Goal: Transaction & Acquisition: Purchase product/service

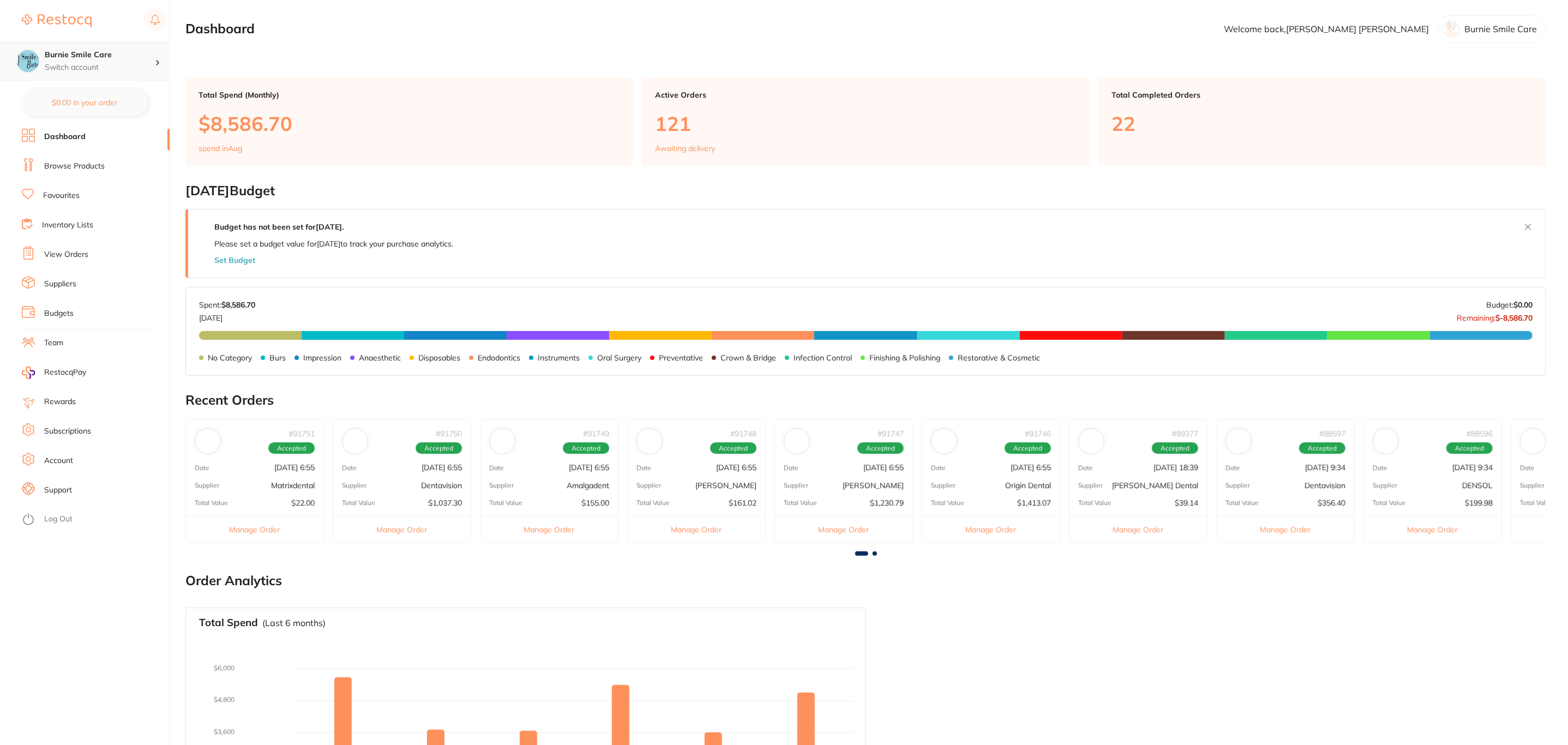
click at [131, 69] on p "Switch account" at bounding box center [99, 68] width 110 height 11
click at [125, 198] on h4 "Experteeth Kogarah" at bounding box center [104, 203] width 114 height 11
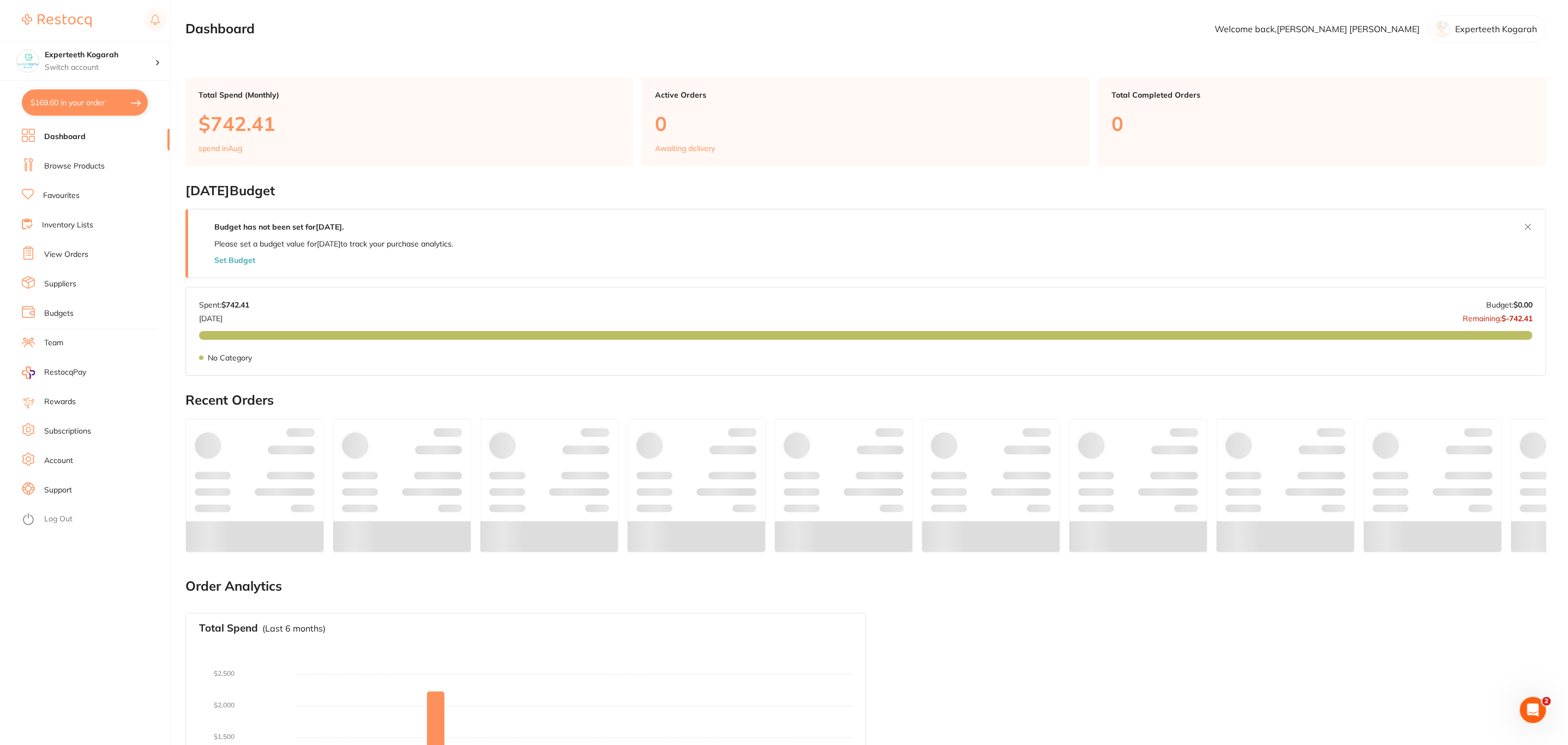
click at [114, 102] on button "$169.60 in your order" at bounding box center [84, 102] width 126 height 26
checkbox input "true"
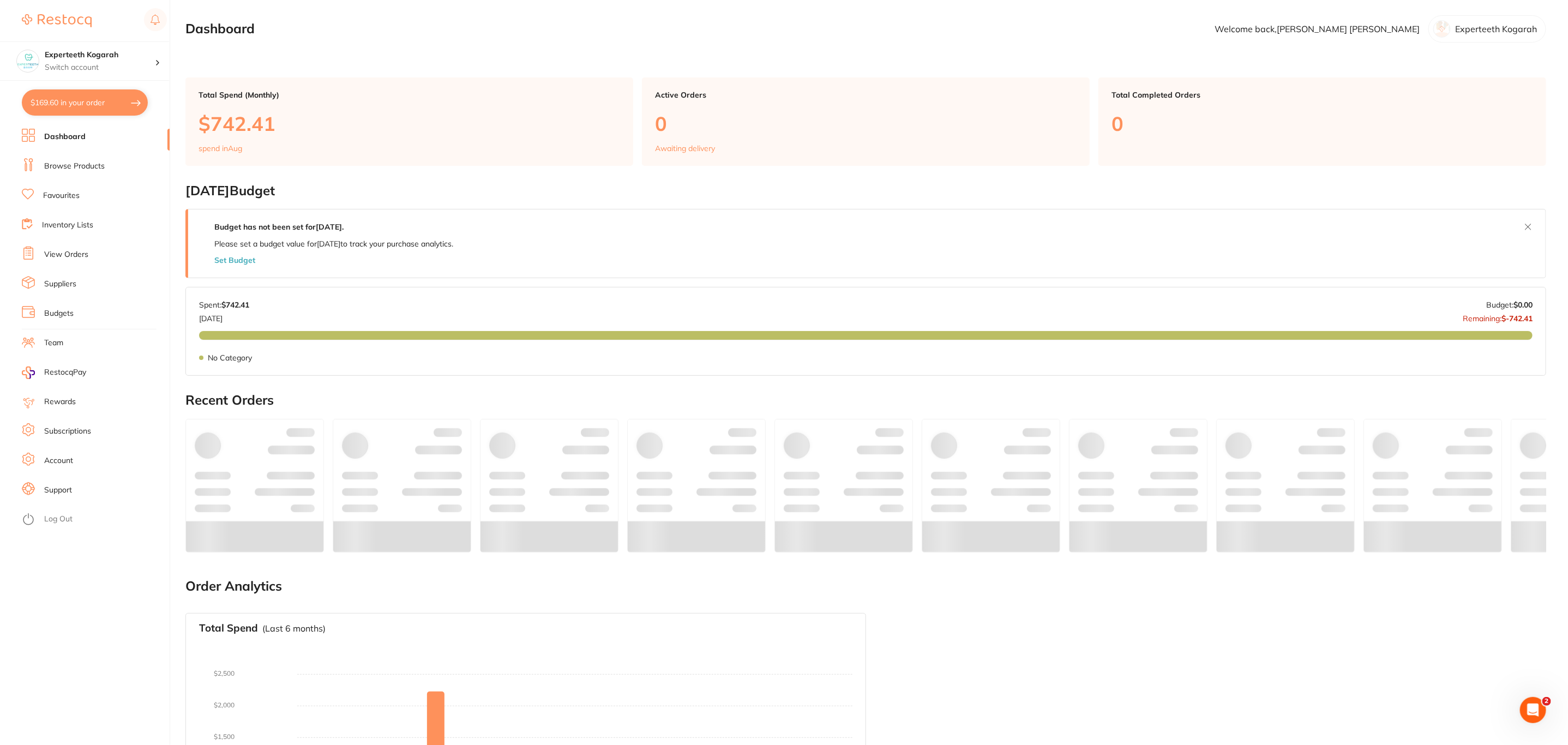
checkbox input "true"
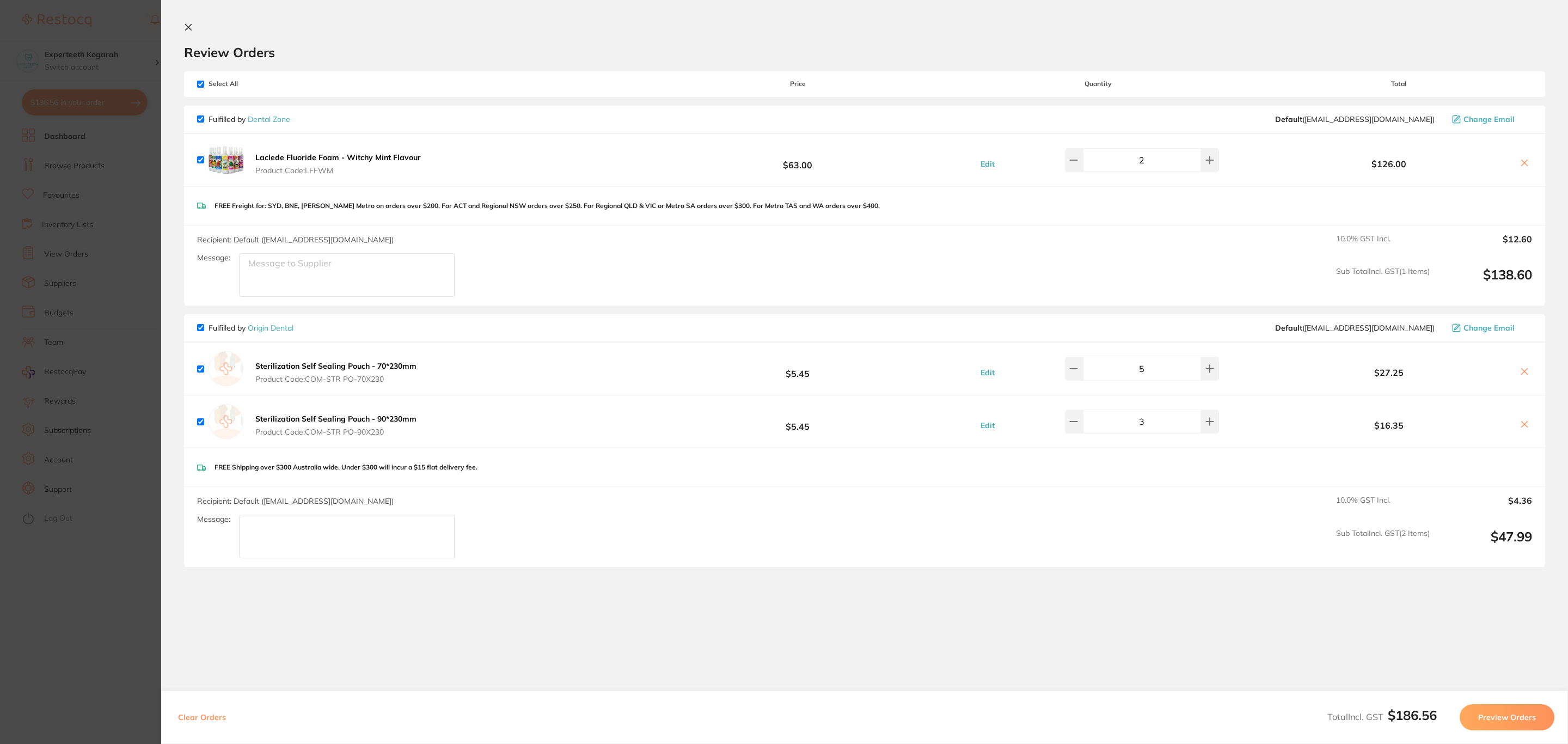
click at [115, 77] on section "Update RRP Set your pre negotiated price for this item. Item Agreed RRP (excl. …" at bounding box center [784, 372] width 1568 height 744
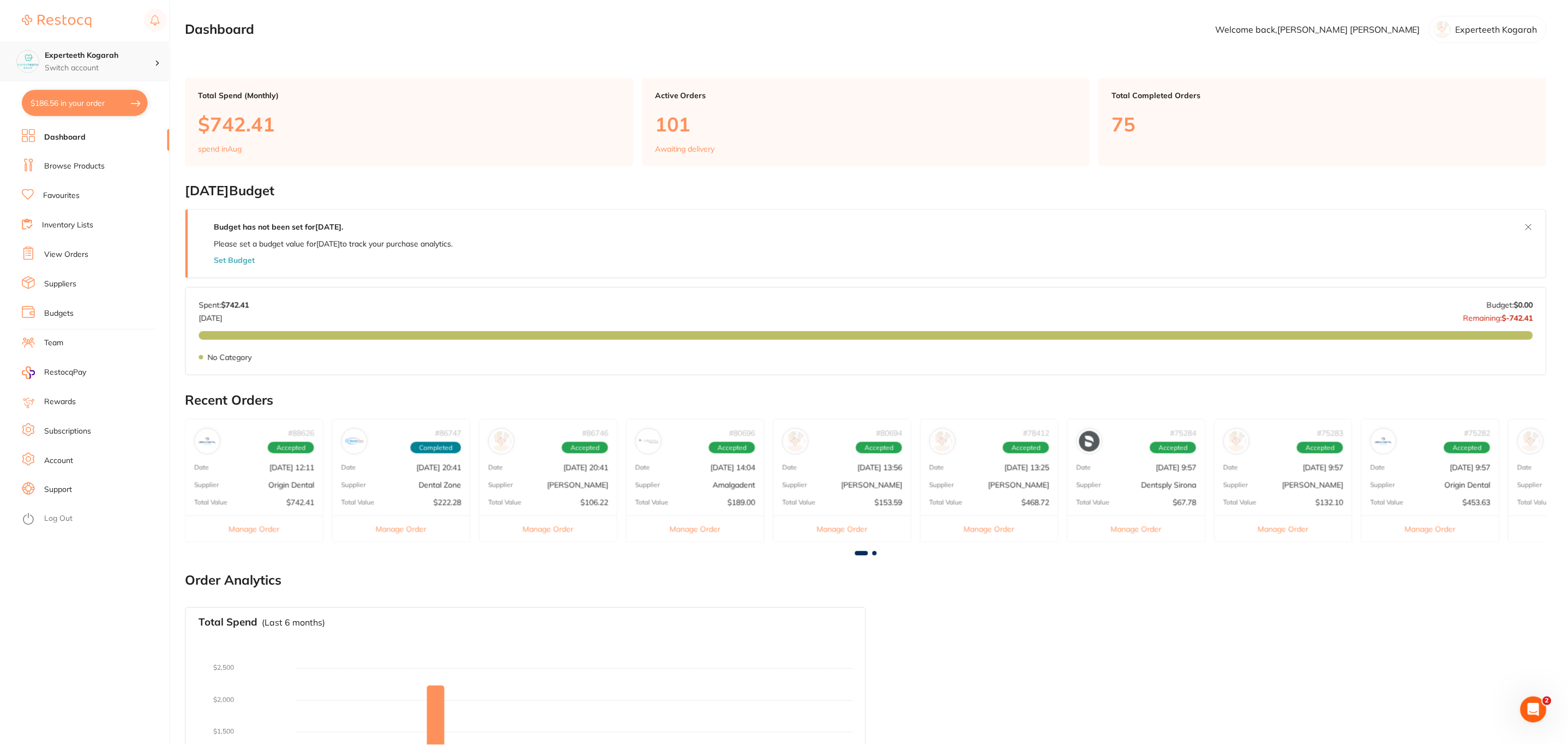
scroll to position [121, 0]
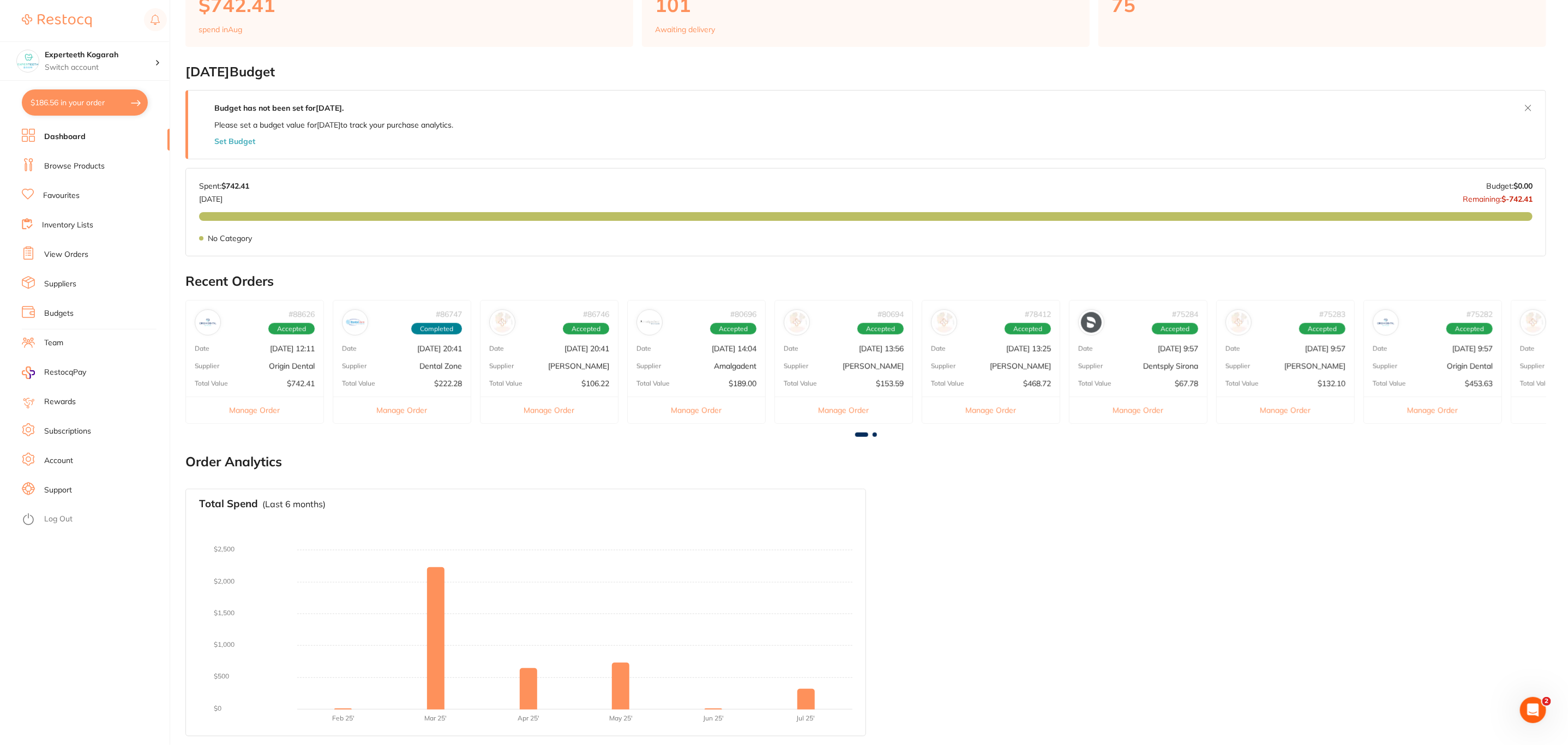
click at [98, 166] on link "Browse Products" at bounding box center [74, 166] width 61 height 11
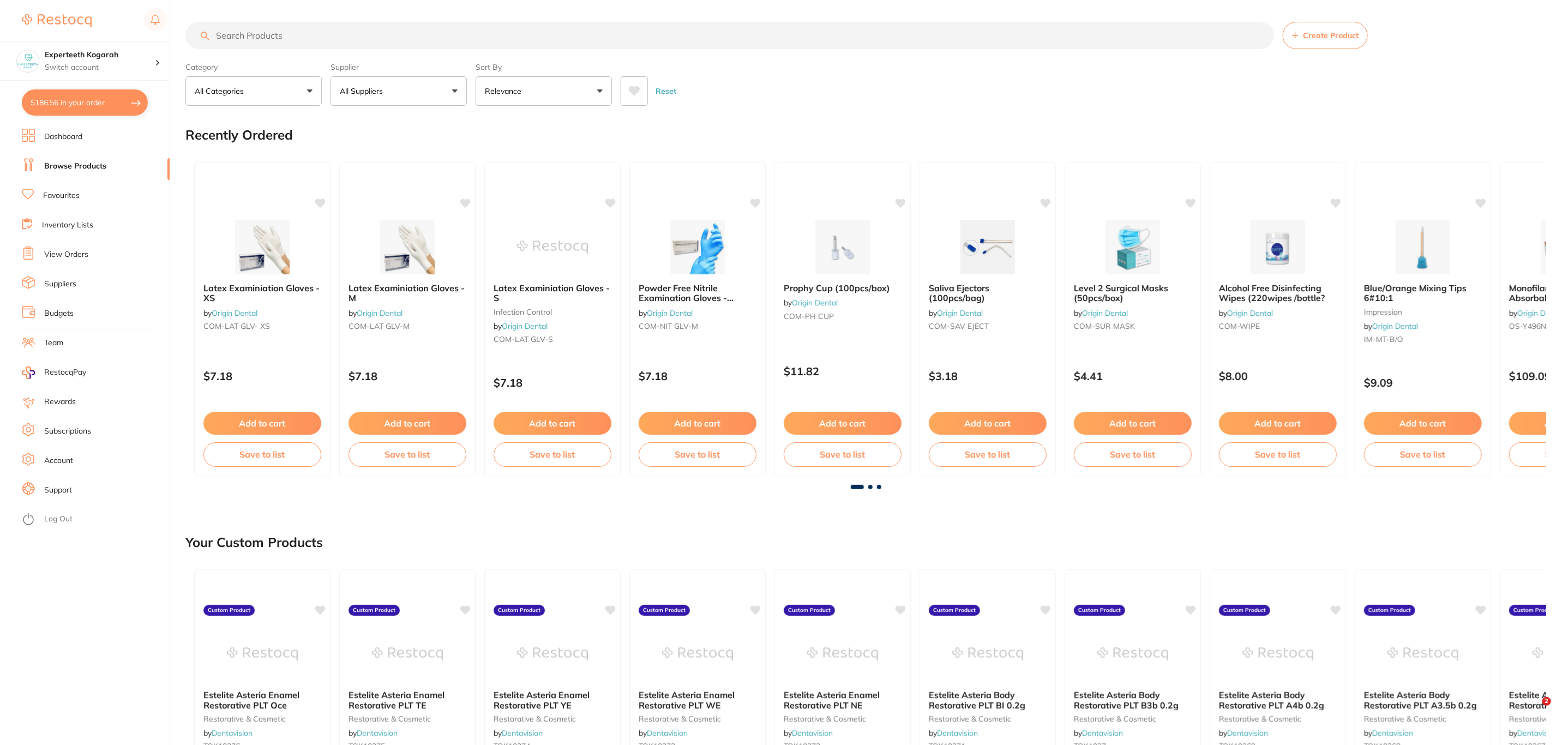
click at [327, 32] on input "search" at bounding box center [729, 35] width 1089 height 27
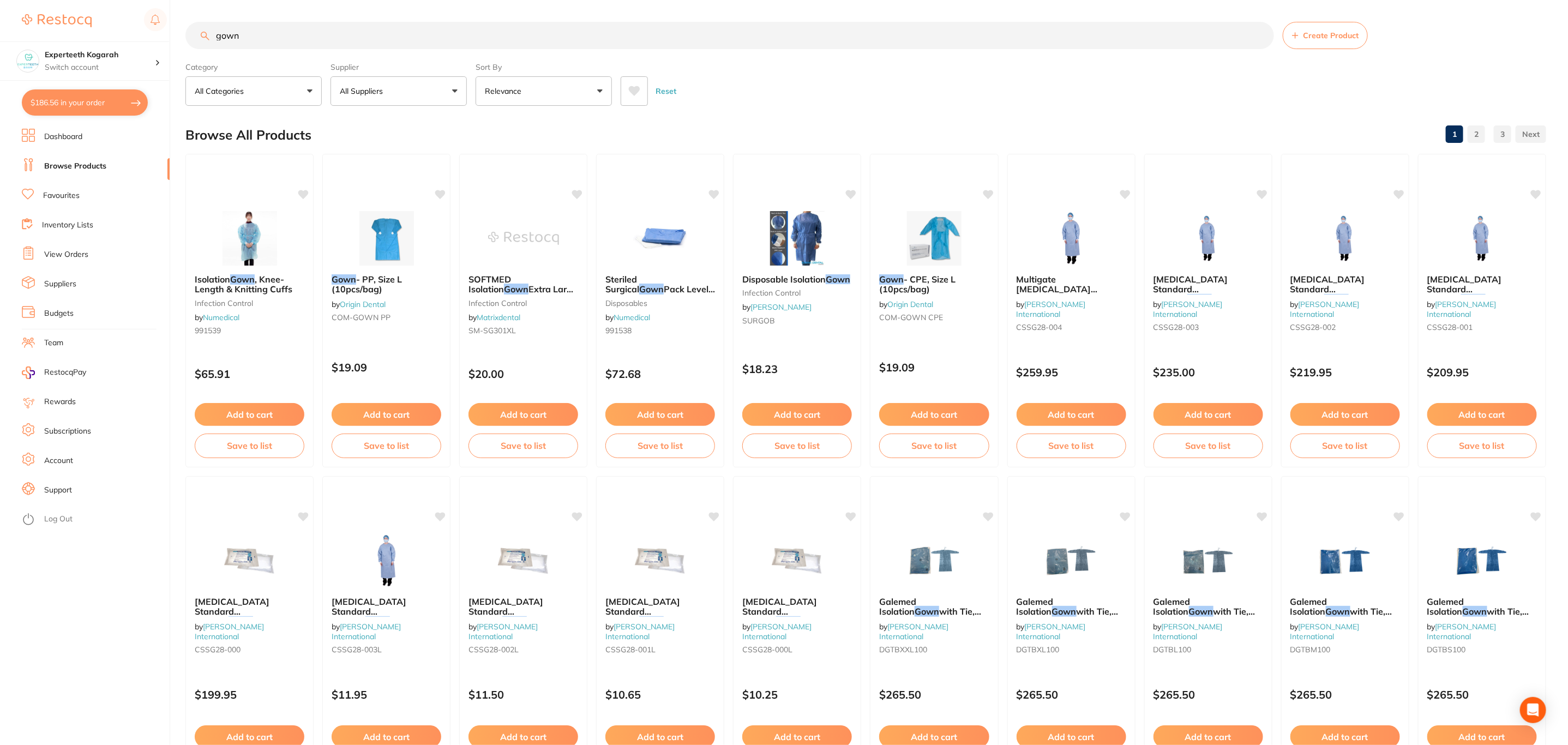
type input "gown"
click at [457, 97] on button "All Suppliers" at bounding box center [399, 91] width 137 height 30
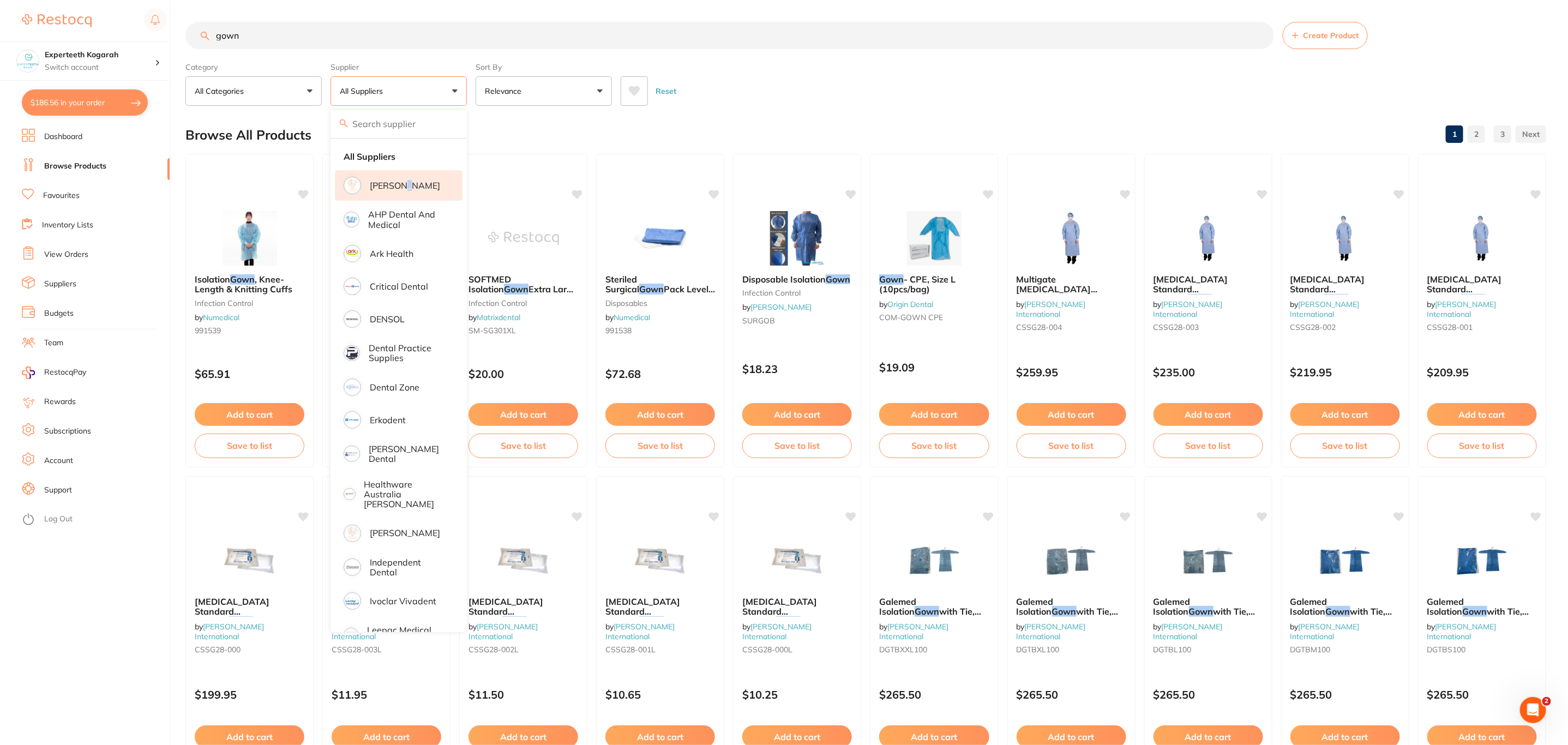
click at [408, 180] on li "[PERSON_NAME]" at bounding box center [399, 185] width 128 height 30
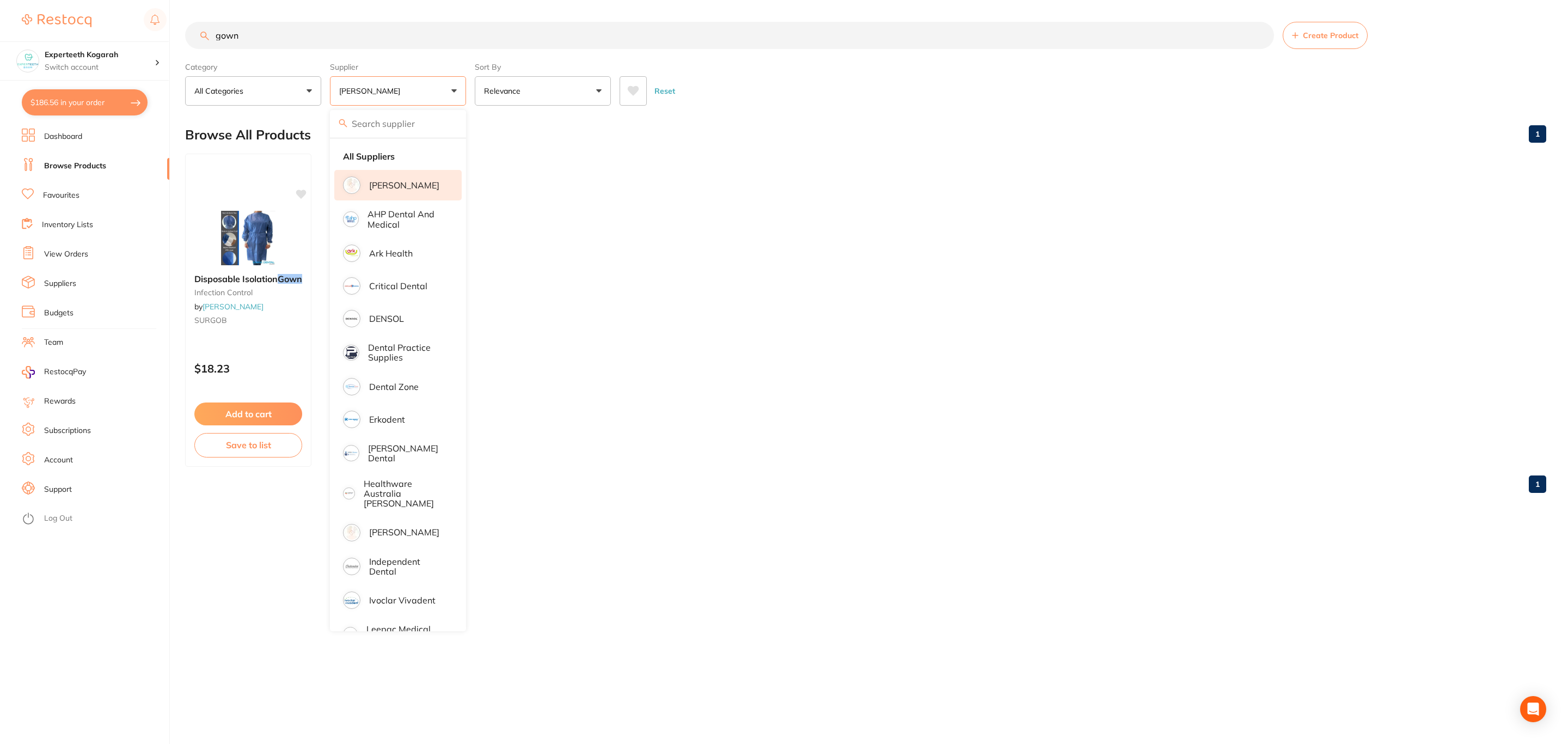
click at [773, 58] on section "gown Create Product Category All Categories All Categories infection control Cl…" at bounding box center [866, 63] width 1362 height 84
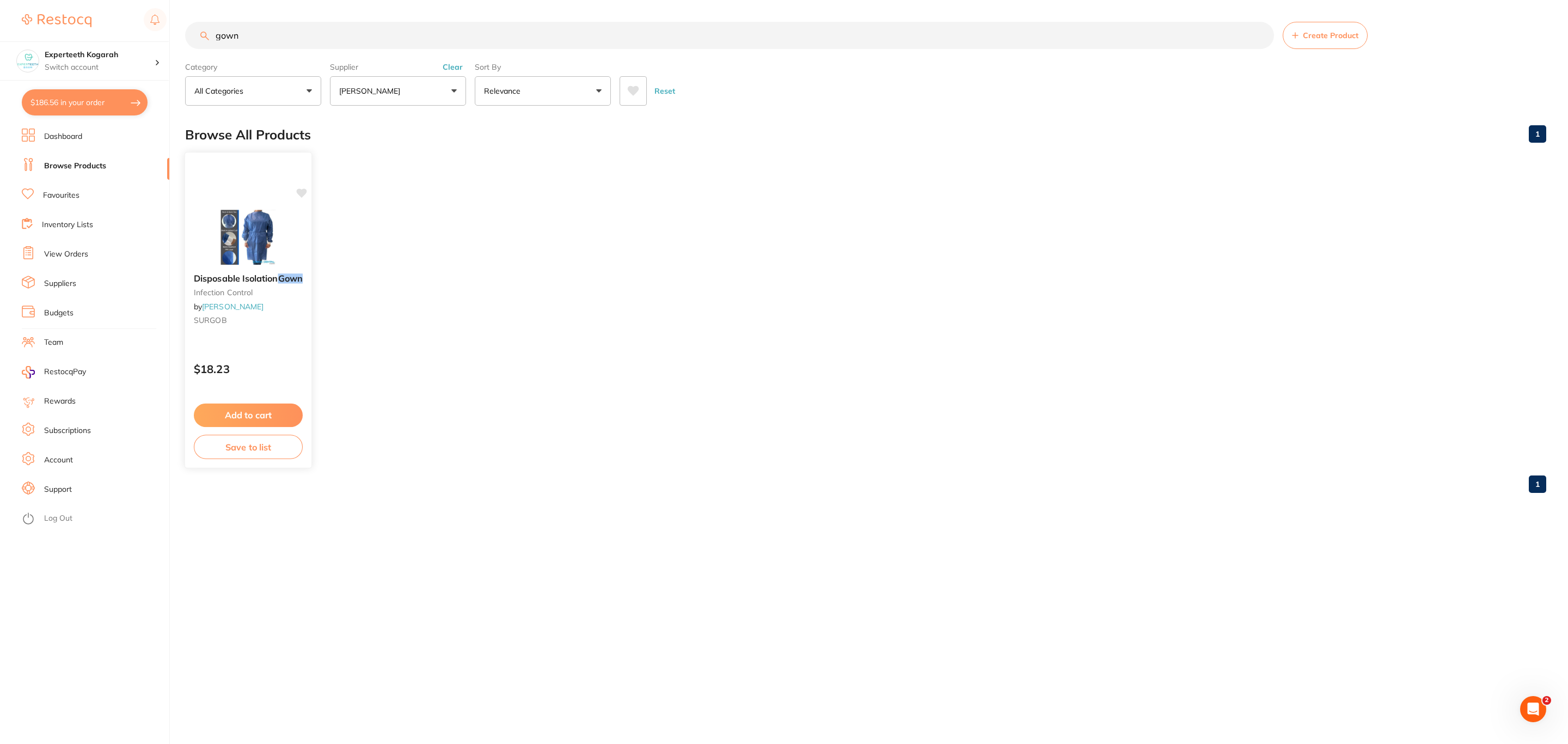
click at [227, 232] on img at bounding box center [248, 238] width 72 height 55
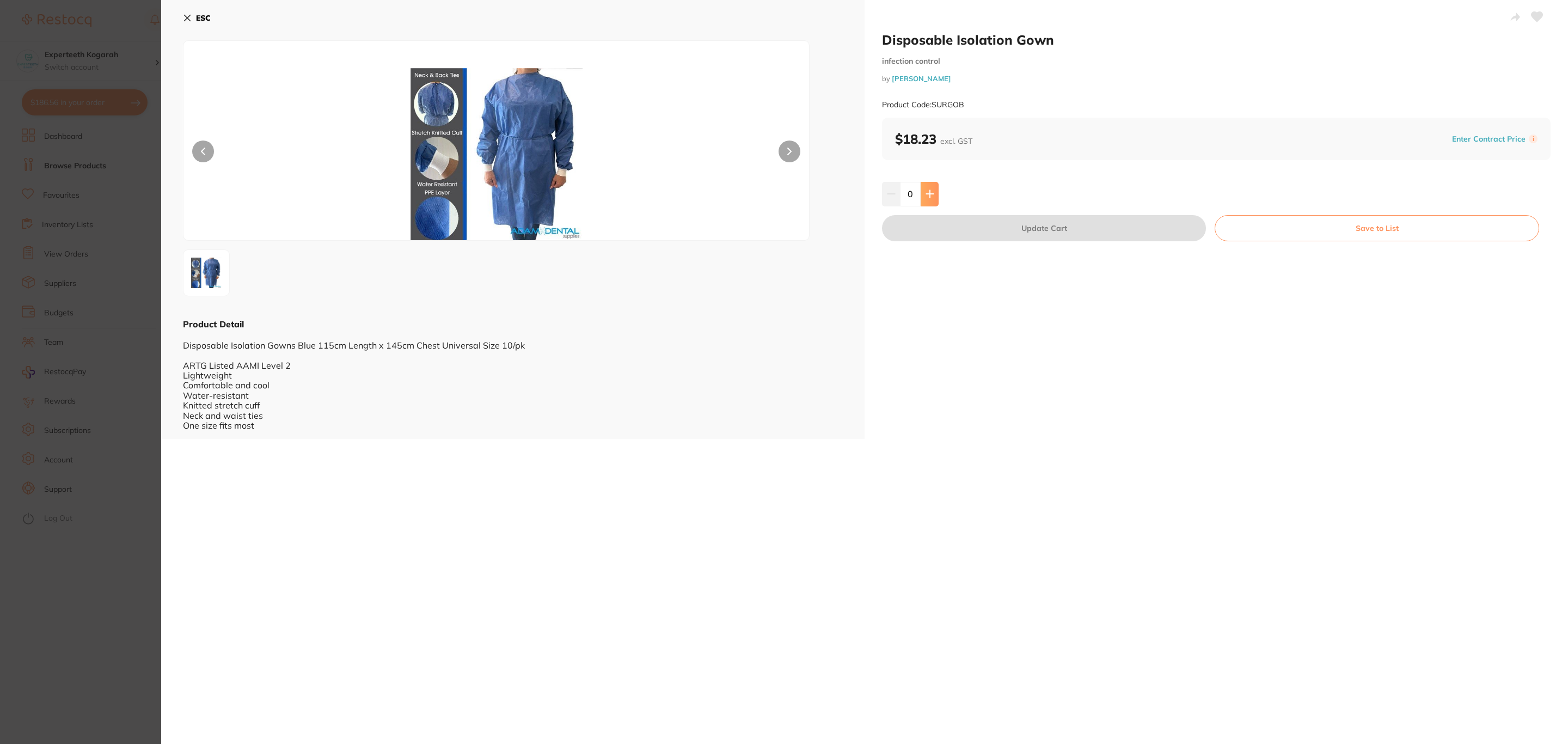
click at [928, 188] on button at bounding box center [930, 194] width 18 height 24
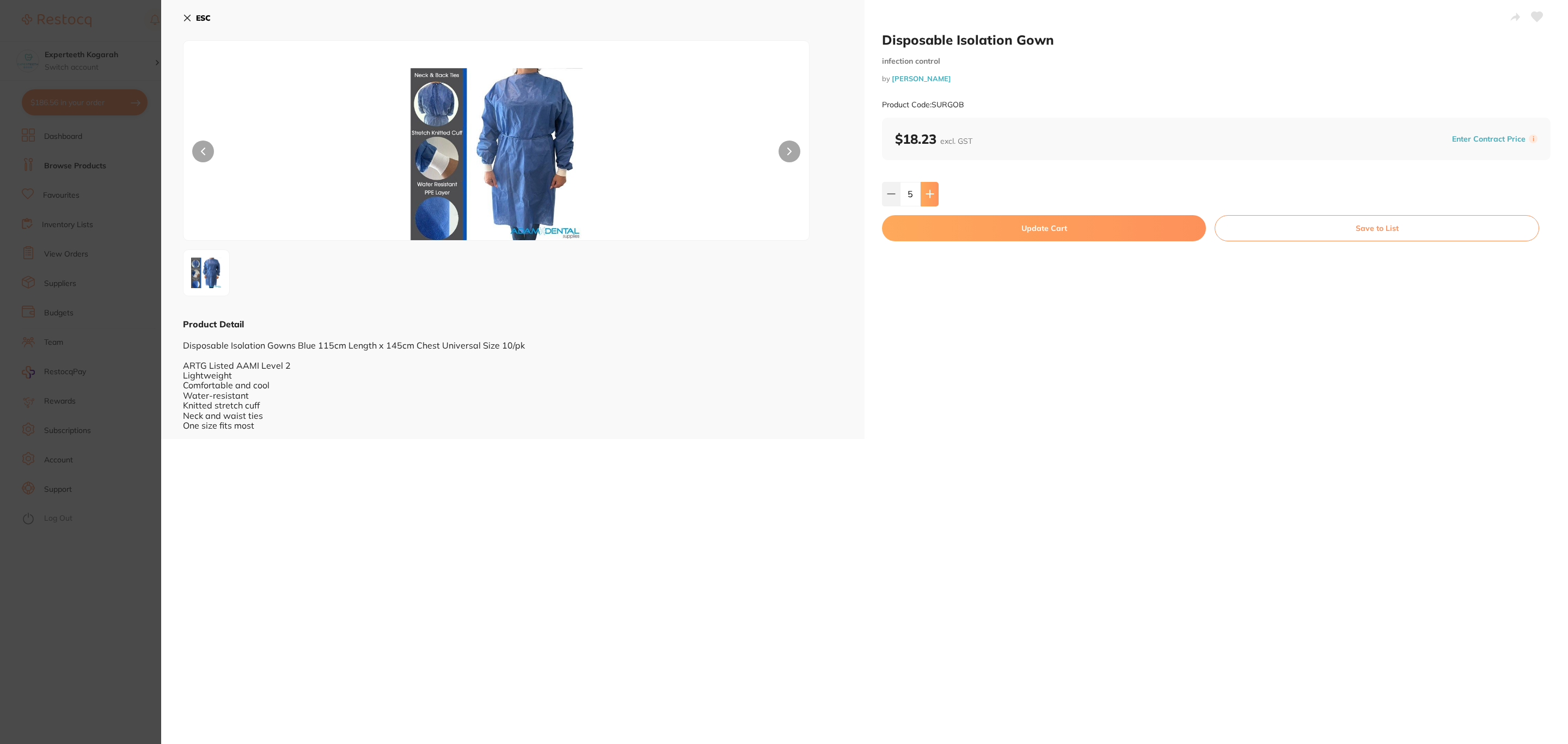
click at [928, 188] on button at bounding box center [930, 194] width 18 height 24
click at [891, 198] on icon at bounding box center [891, 194] width 9 height 9
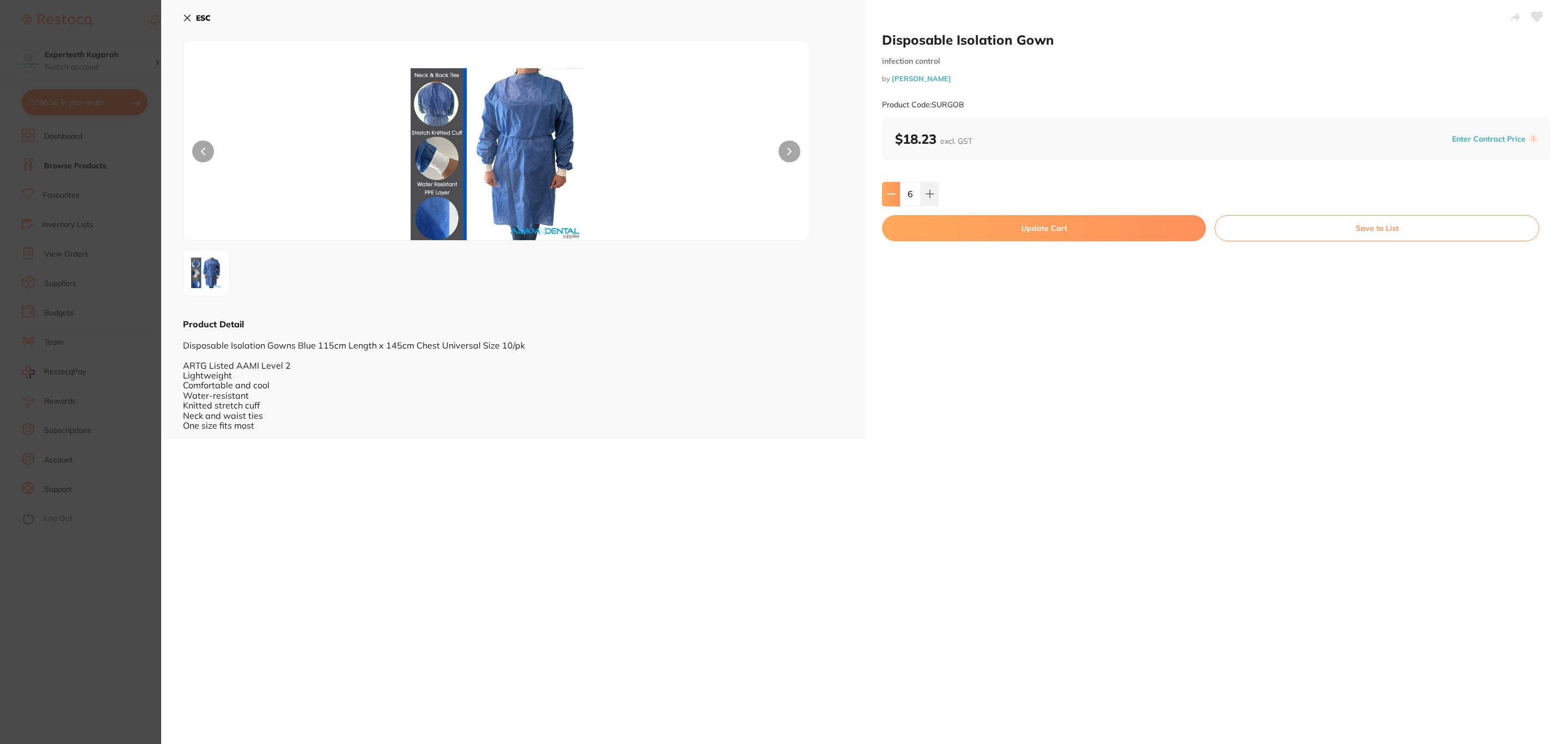
click at [891, 198] on icon at bounding box center [891, 194] width 9 height 9
type input "5"
click at [924, 225] on button "Update Cart" at bounding box center [1044, 228] width 324 height 26
checkbox input "false"
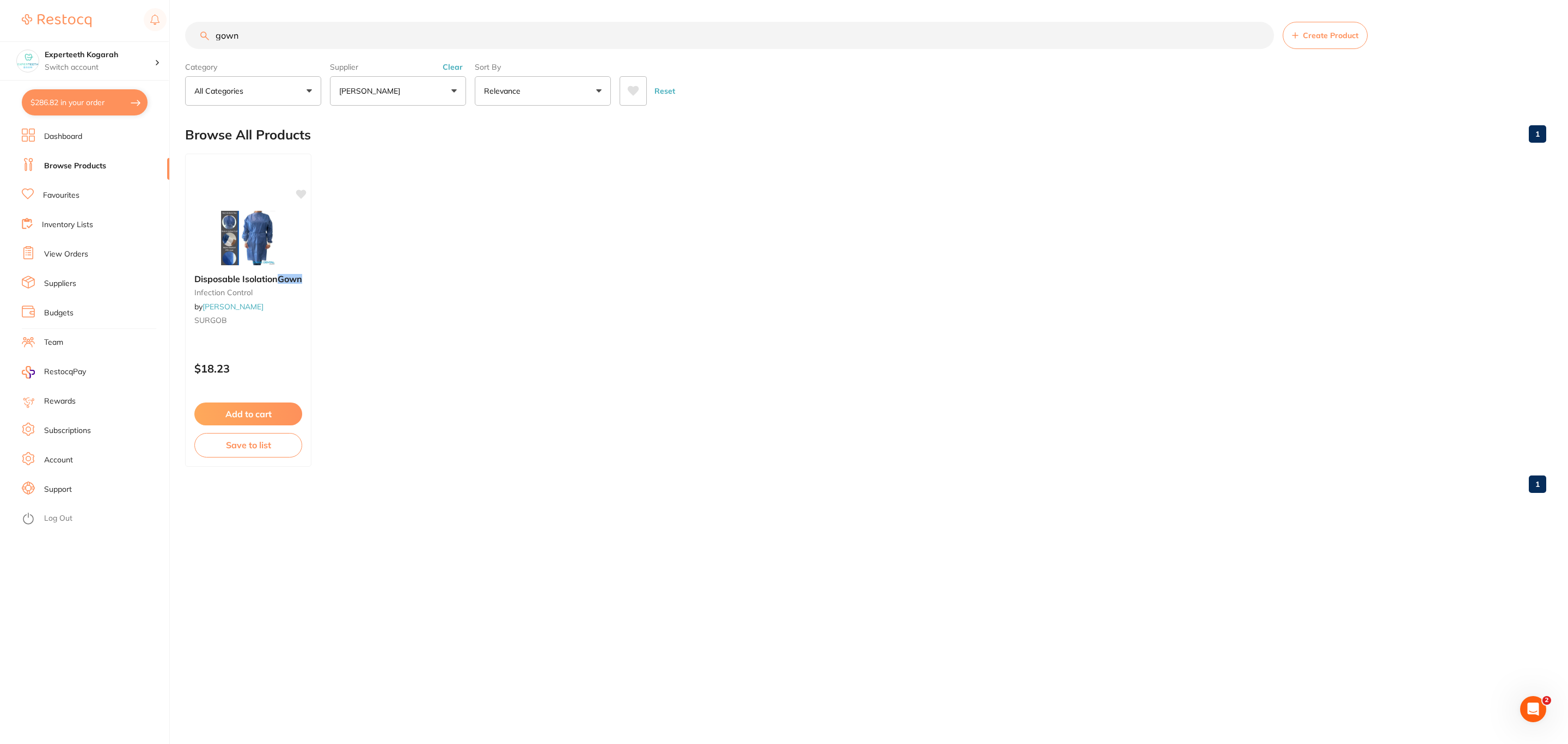
drag, startPoint x: 269, startPoint y: 32, endPoint x: 206, endPoint y: 43, distance: 64.0
click at [206, 43] on input "gown" at bounding box center [729, 35] width 1089 height 27
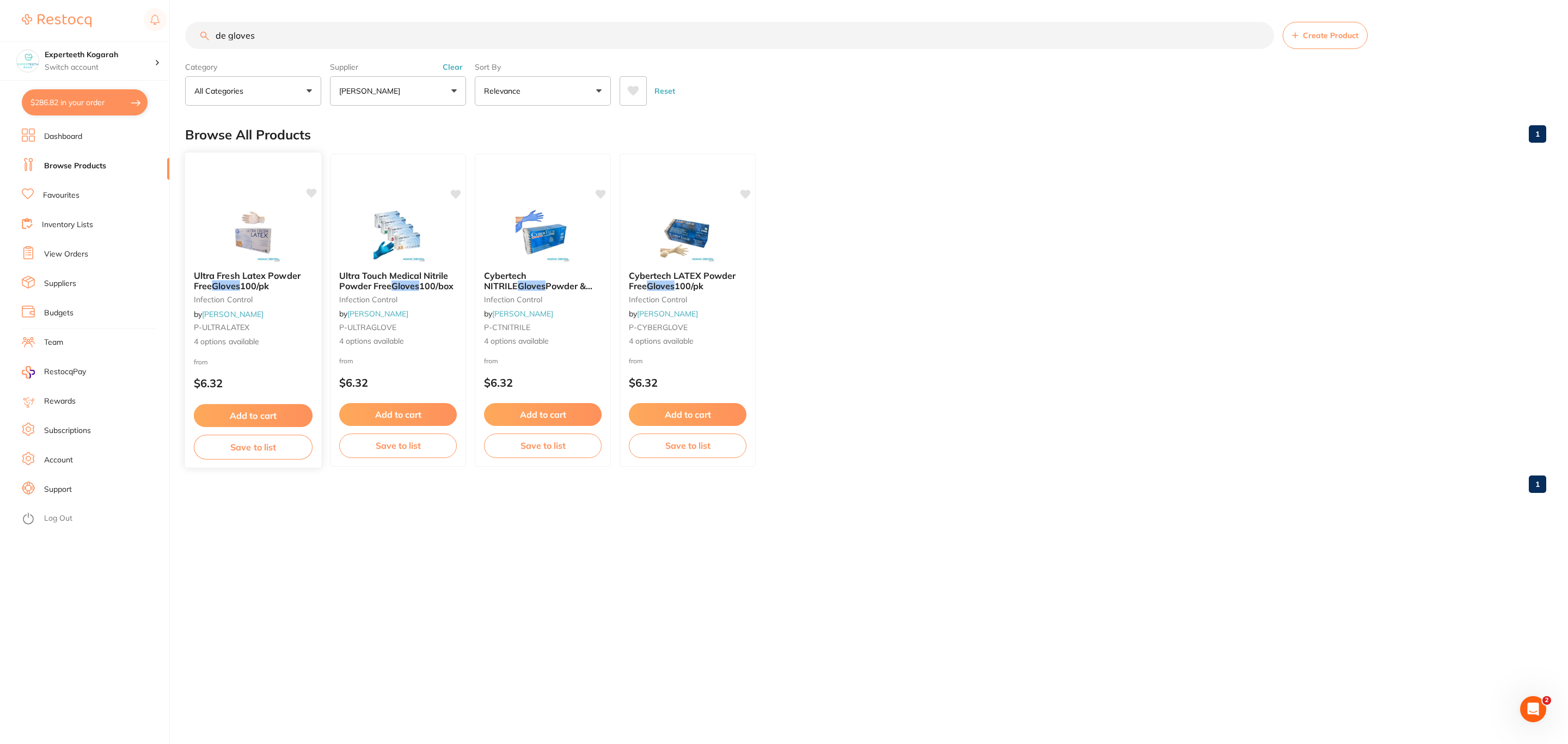
type input "de gloves"
click at [299, 172] on div at bounding box center [253, 165] width 136 height 24
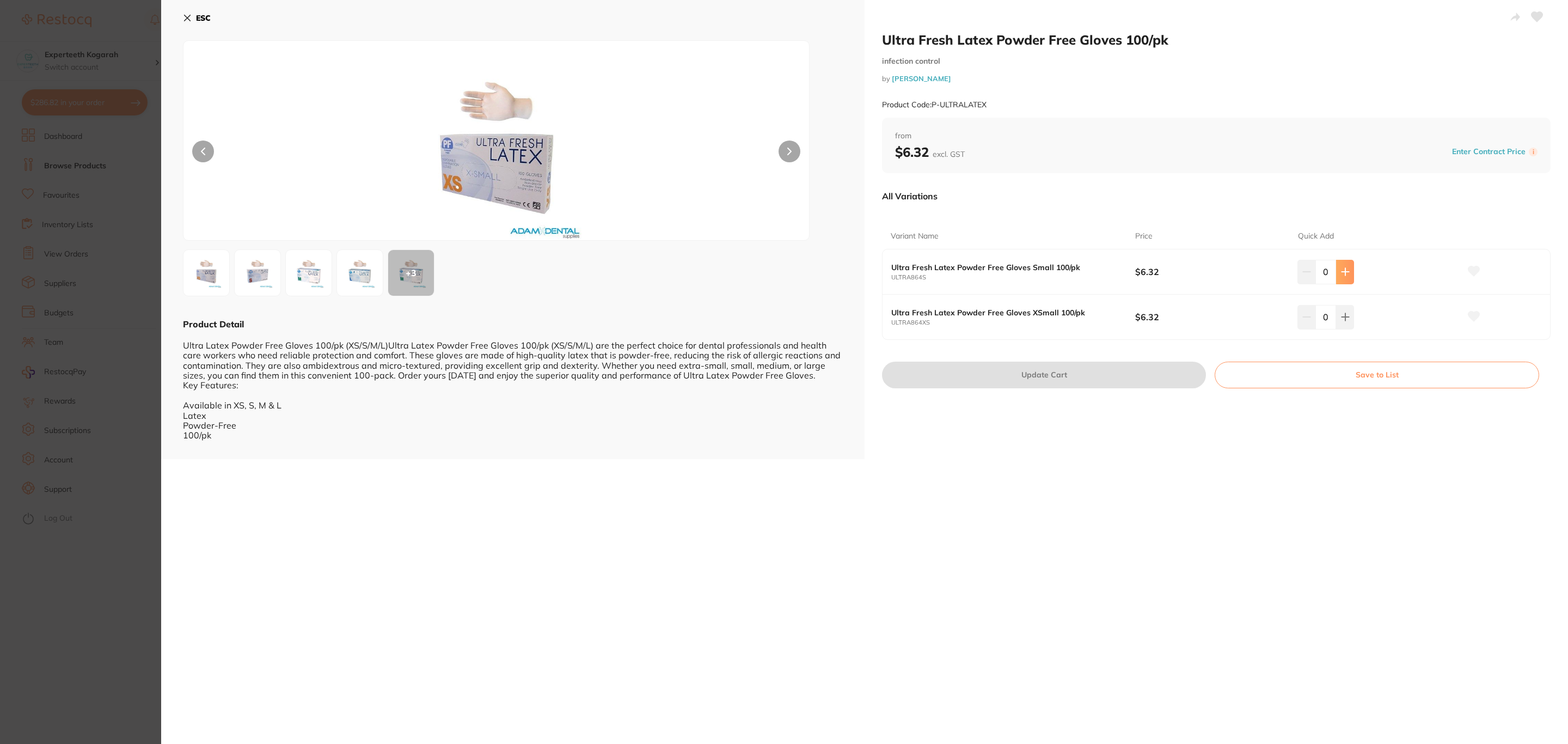
click at [1341, 275] on icon at bounding box center [1345, 271] width 9 height 9
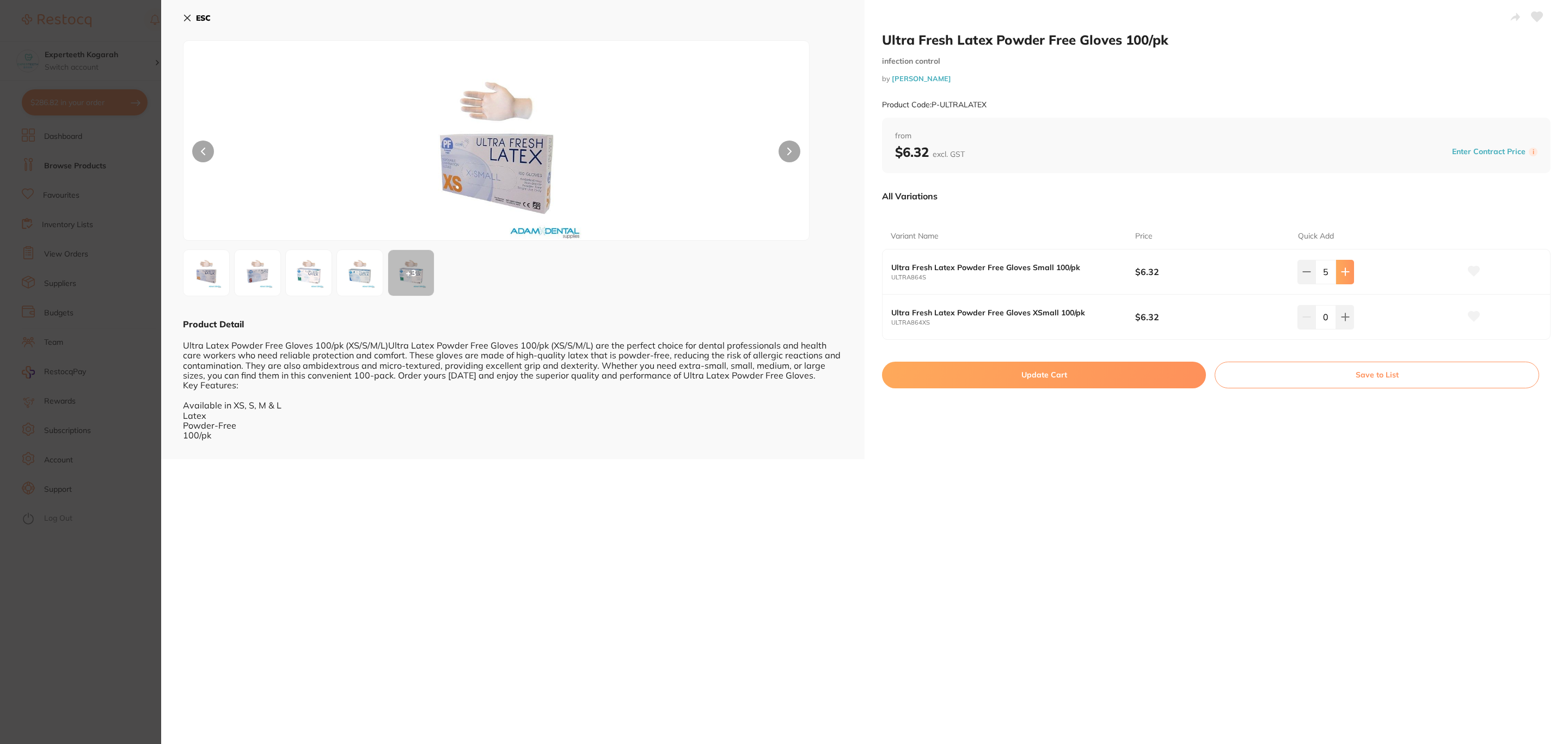
click at [1341, 275] on icon at bounding box center [1345, 271] width 9 height 9
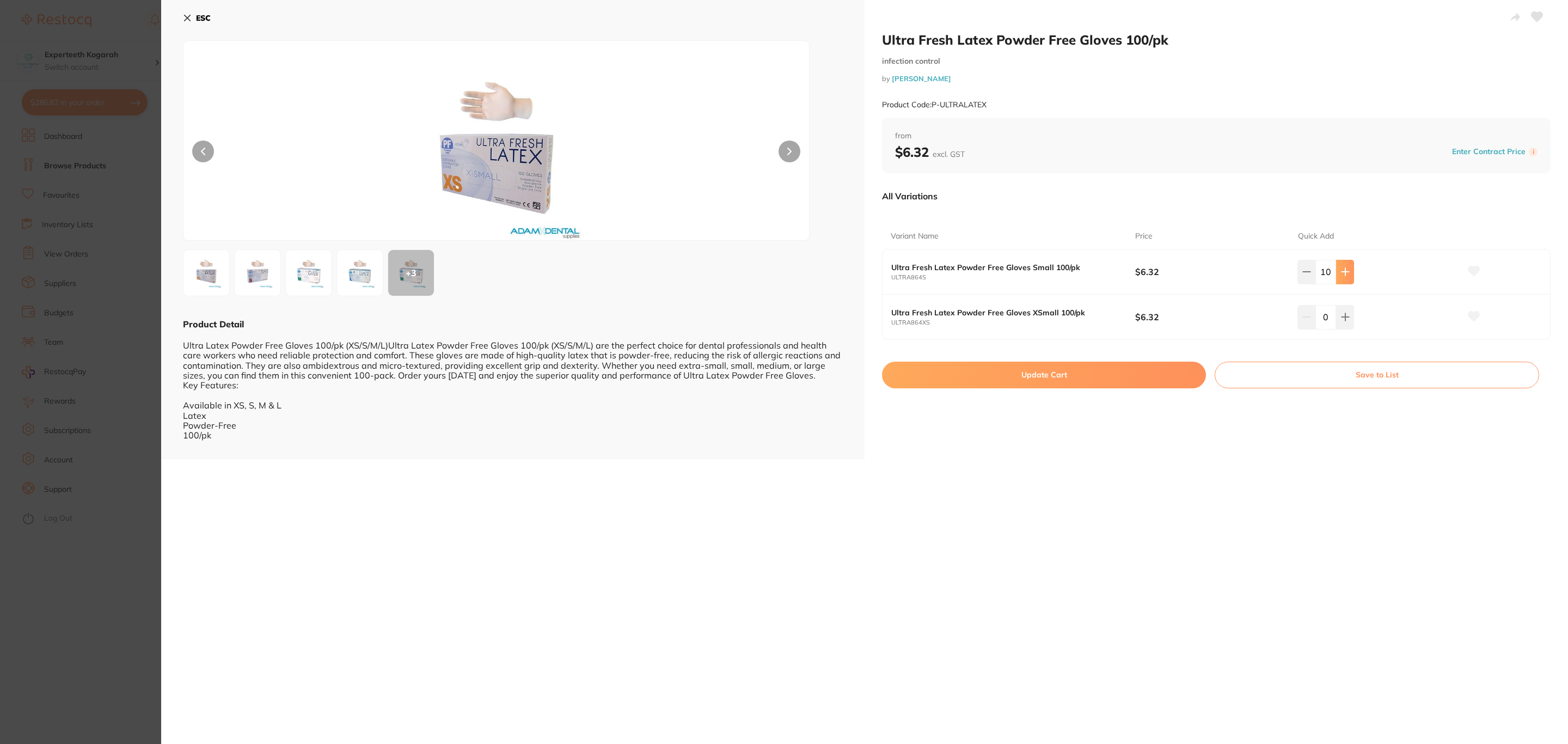
click at [1341, 275] on icon at bounding box center [1345, 271] width 9 height 9
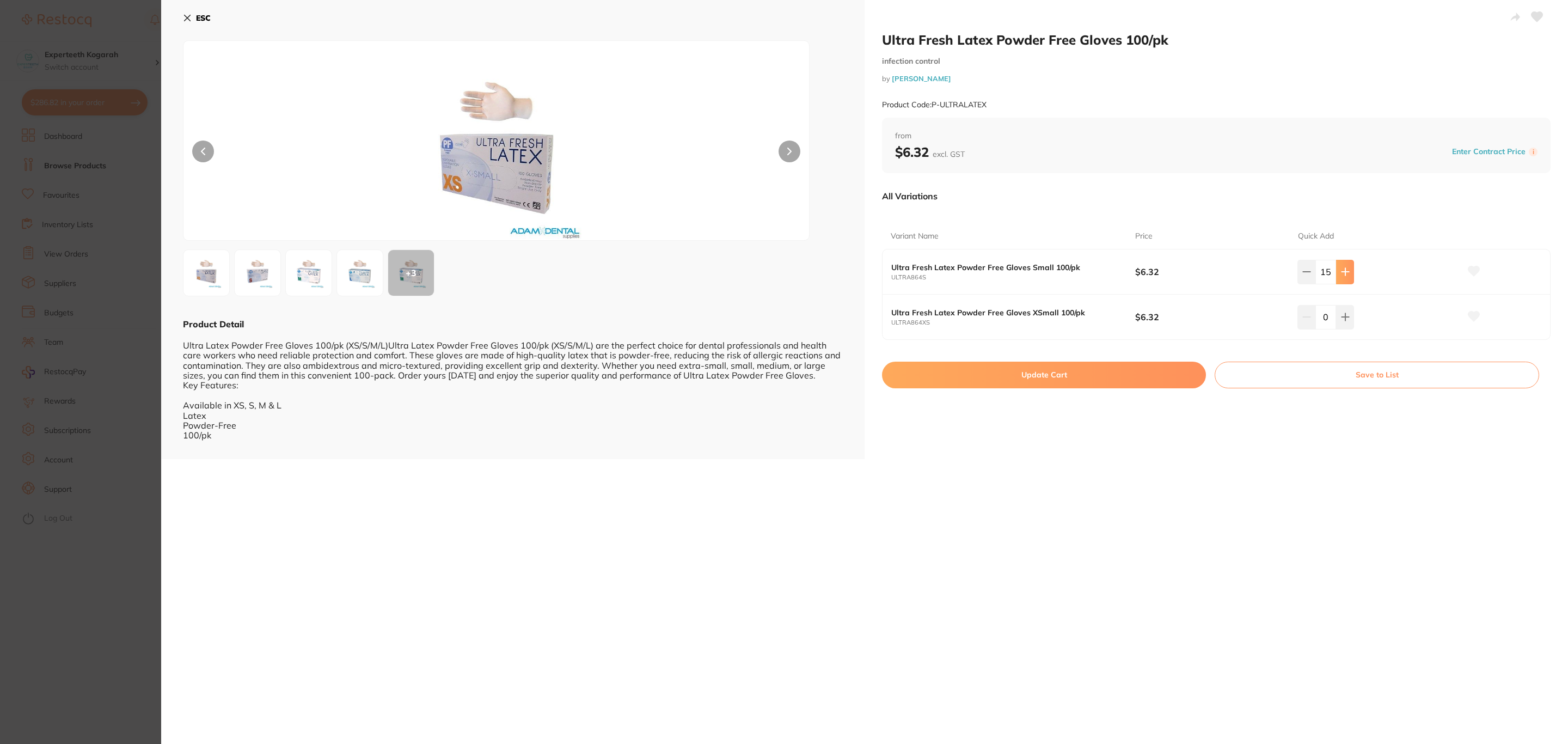
click at [1341, 275] on icon at bounding box center [1345, 271] width 9 height 9
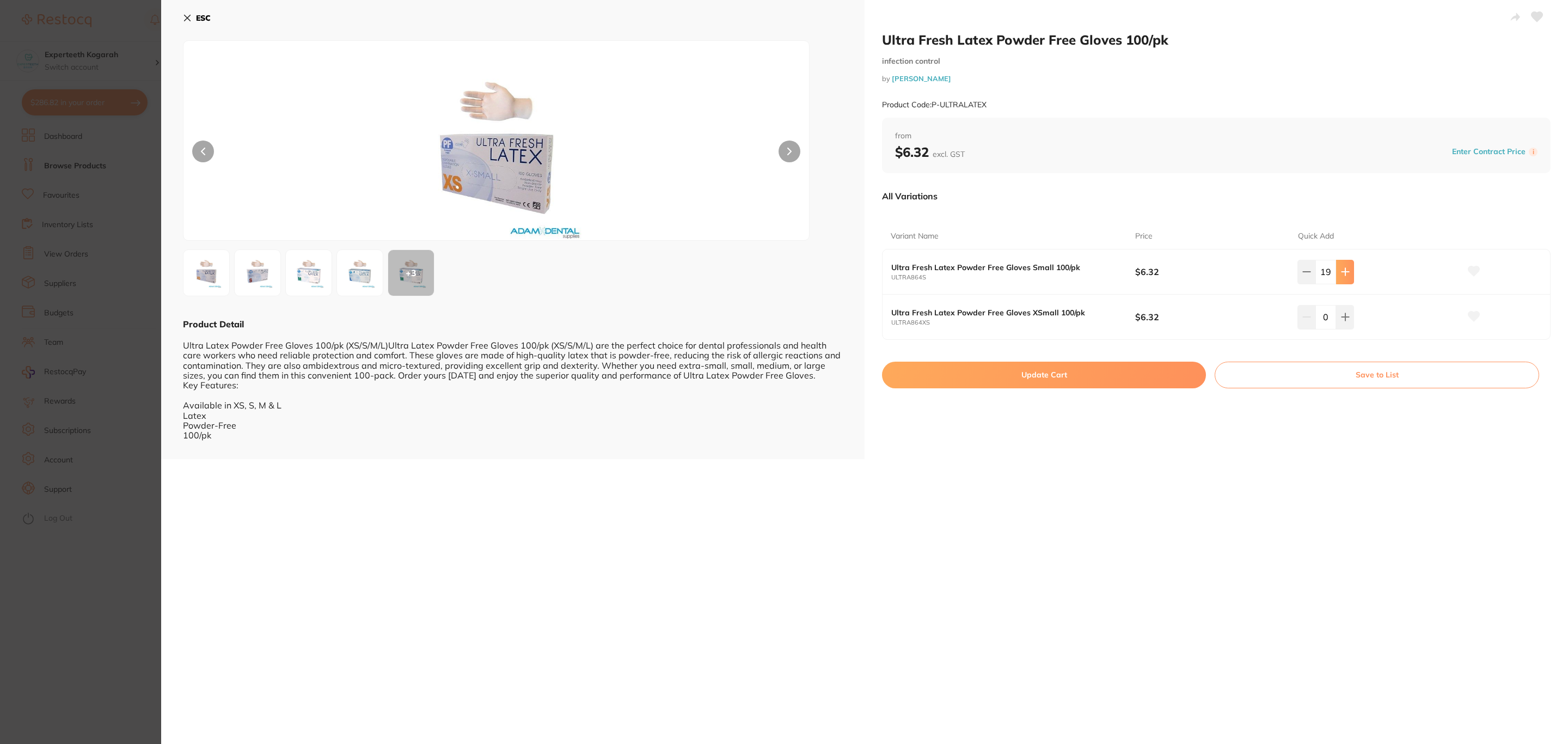
type input "20"
click at [1085, 384] on button "Update Cart" at bounding box center [1044, 375] width 324 height 26
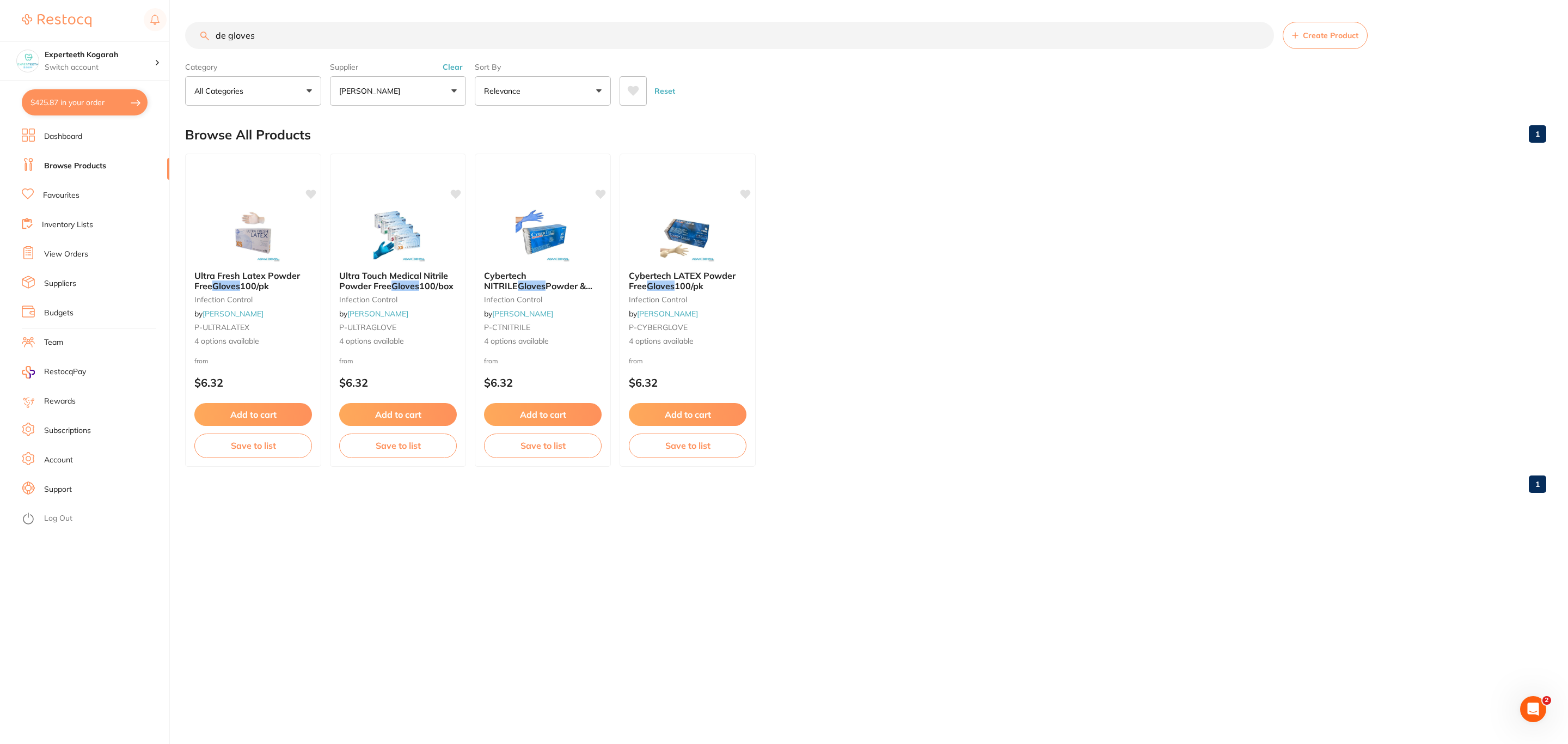
click at [130, 100] on button "$425.87 in your order" at bounding box center [84, 102] width 125 height 26
checkbox input "true"
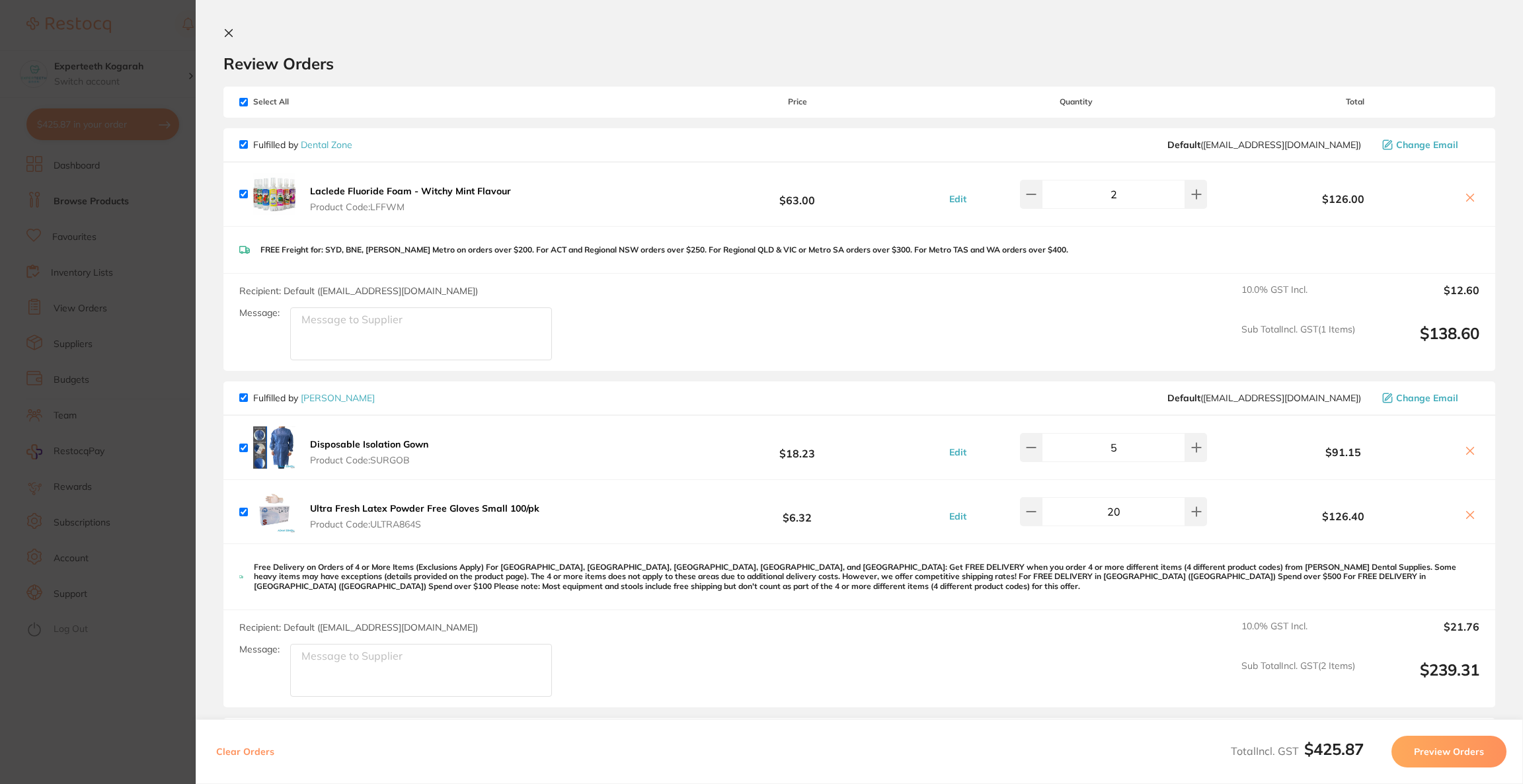
click at [92, 316] on section "Update RRP Set your pre negotiated price for this item. Item Agreed RRP (excl. …" at bounding box center [761, 392] width 1523 height 784
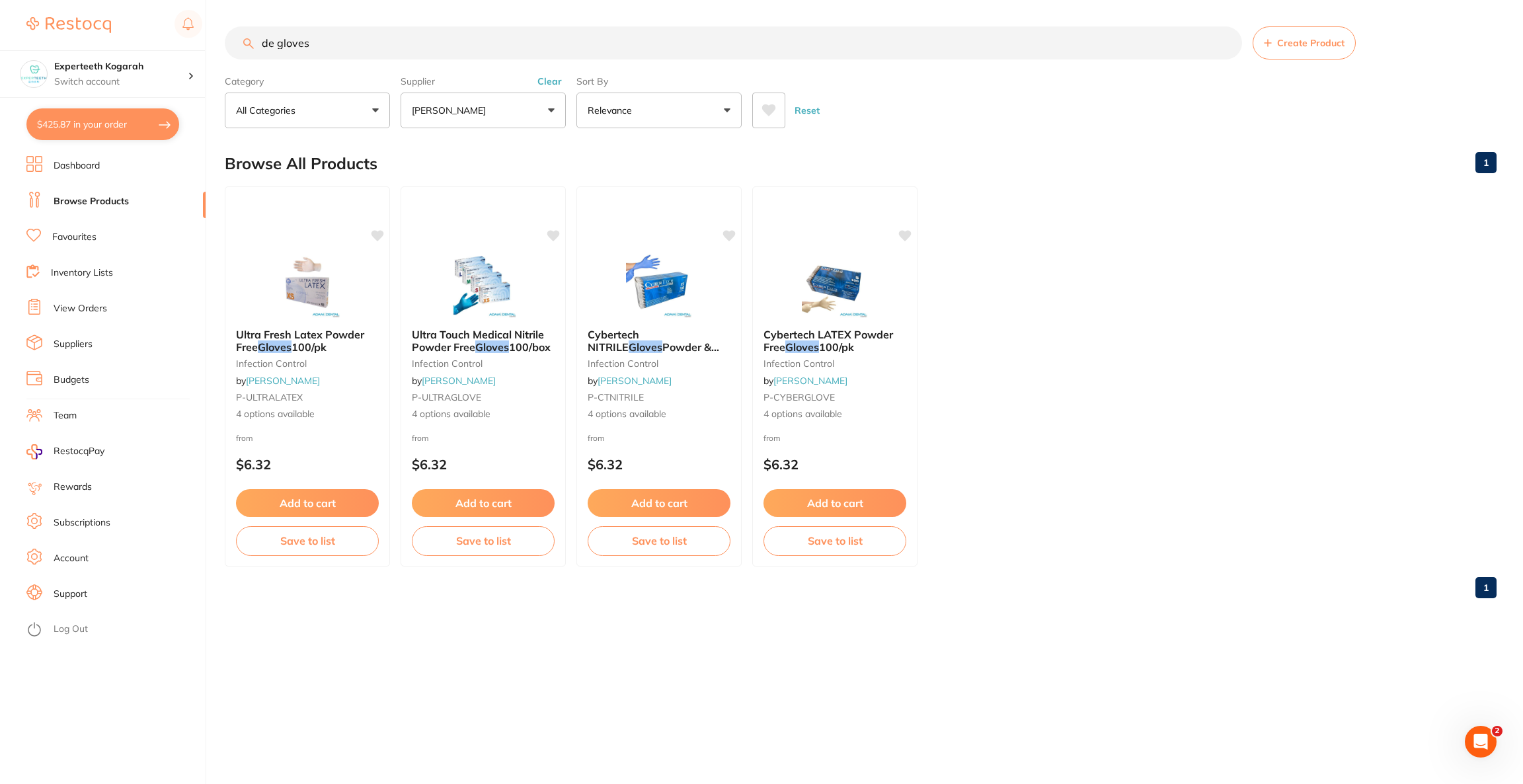
drag, startPoint x: 340, startPoint y: 48, endPoint x: 224, endPoint y: 43, distance: 116.1
click at [224, 43] on input "de gloves" at bounding box center [733, 43] width 1018 height 33
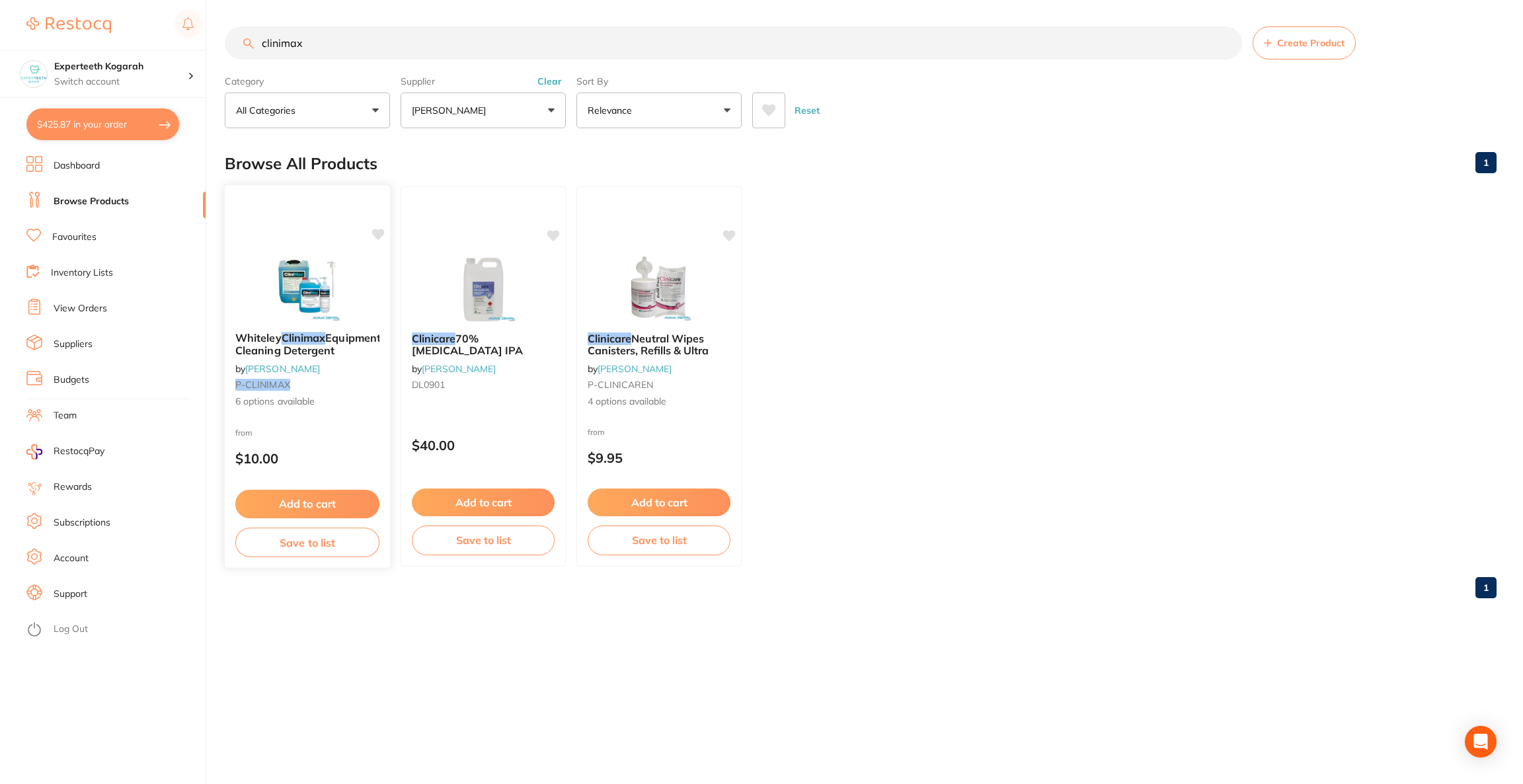
type input "clinimax"
click at [320, 245] on div "Whiteley Clinimax Equipment Cleaning Detergent by [PERSON_NAME] P-CLINIMAX 6 op…" at bounding box center [308, 376] width 167 height 384
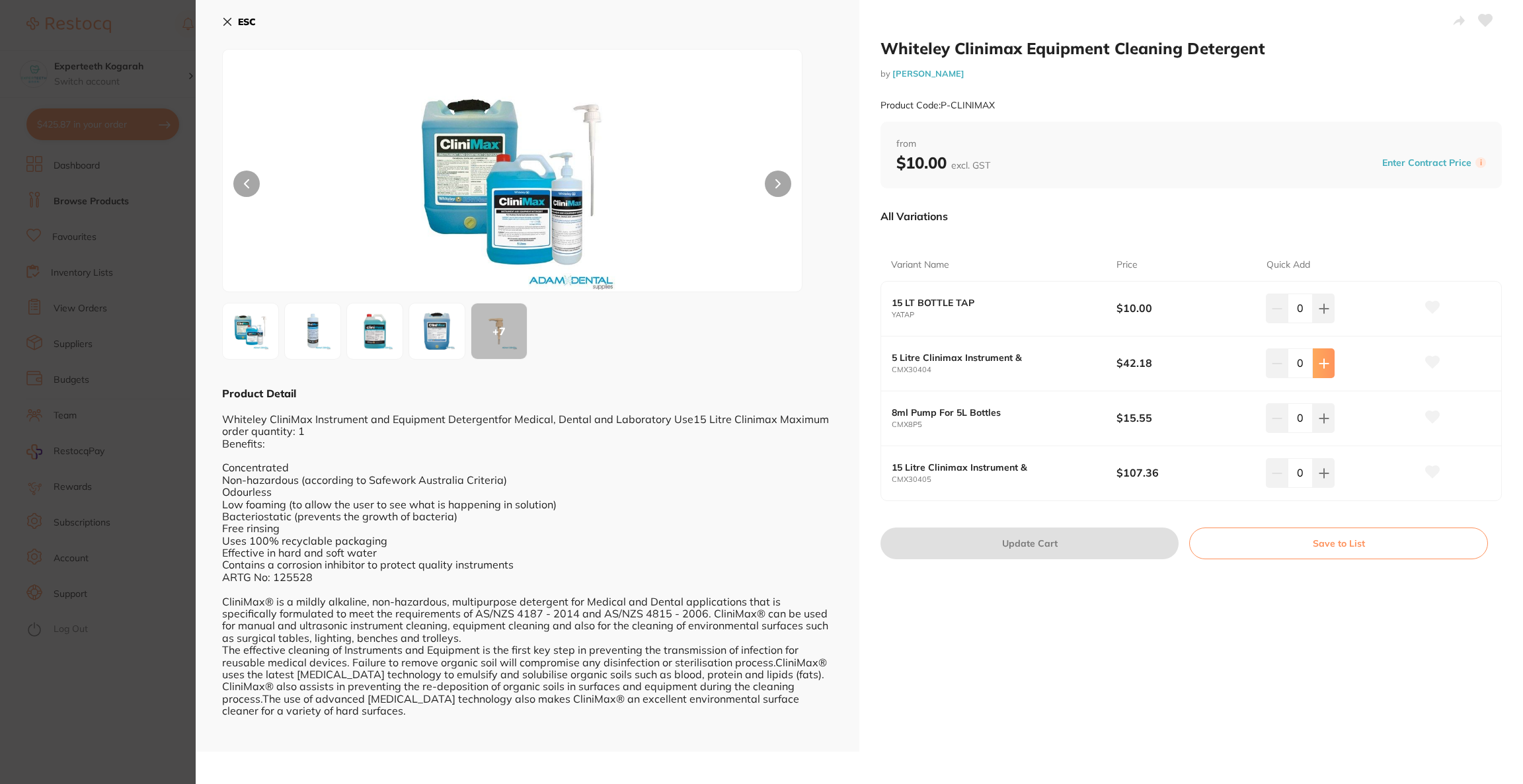
click at [1324, 363] on icon at bounding box center [1324, 363] width 11 height 11
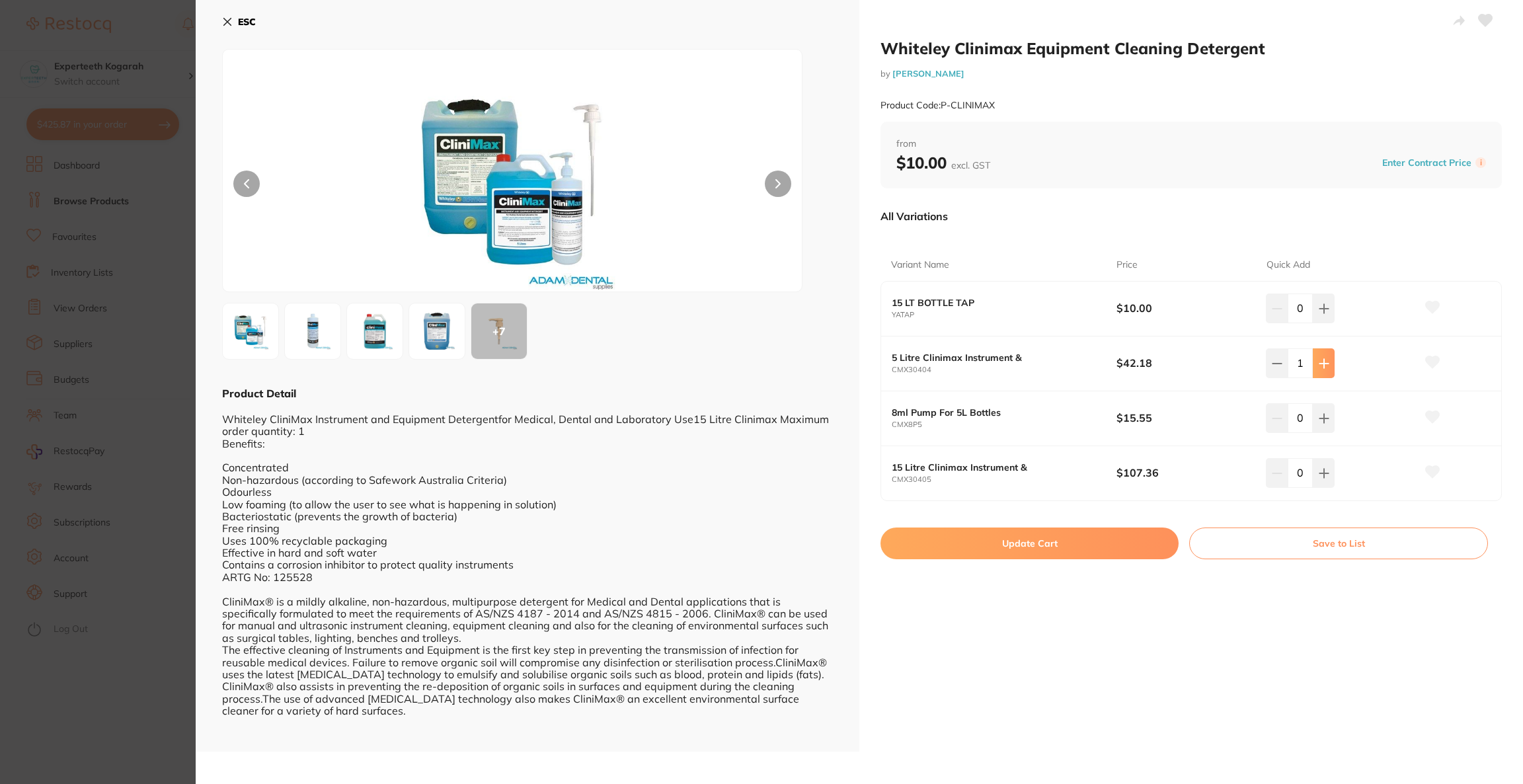
type input "1"
click at [1043, 542] on button "Update Cart" at bounding box center [1030, 543] width 298 height 32
checkbox input "false"
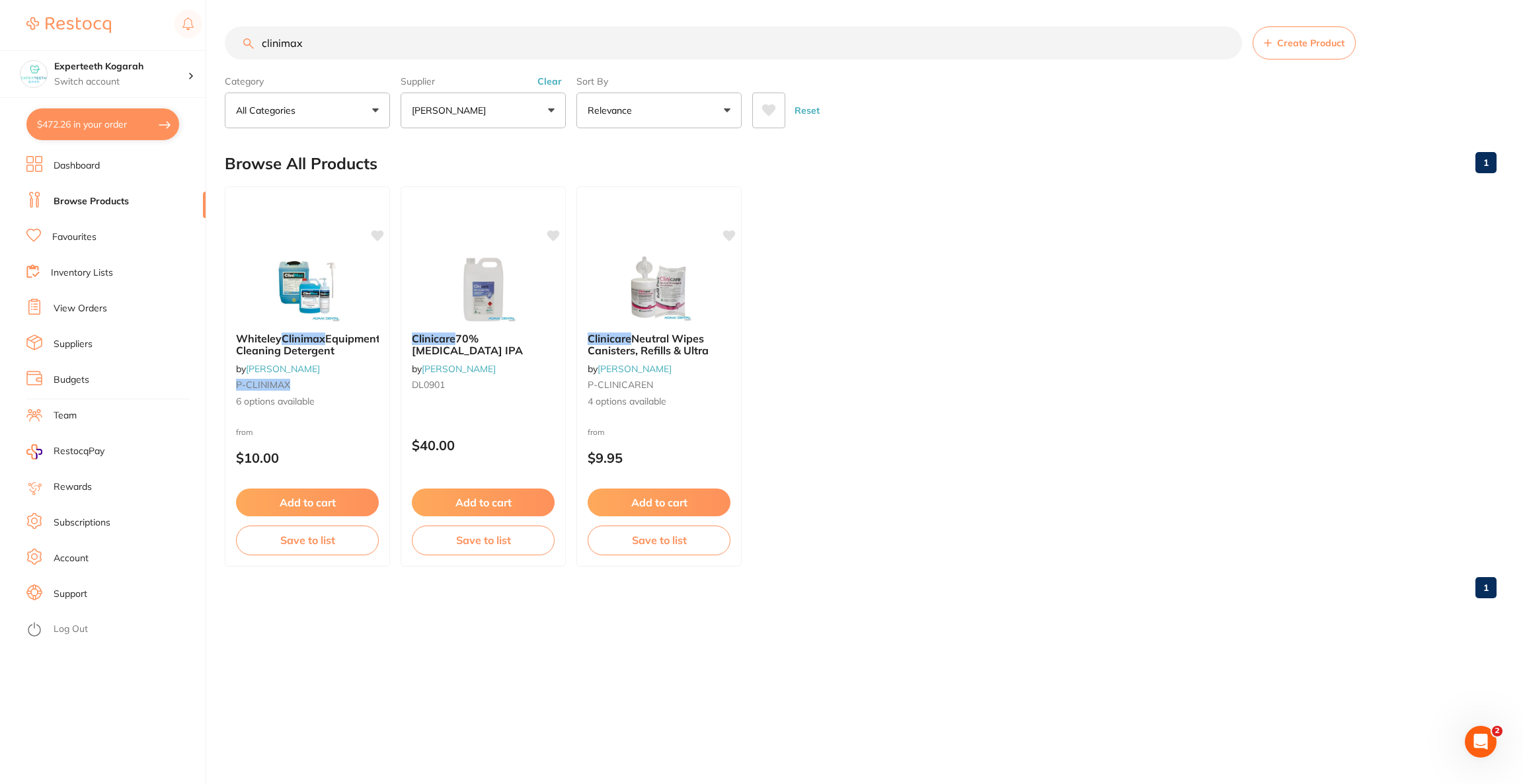
drag, startPoint x: 355, startPoint y: 49, endPoint x: 187, endPoint y: 39, distance: 168.3
click at [187, 39] on div "$472.26 Experteeth Kogarah Switch account Riaz [MEDICAL_DATA] Experteeth Dental…" at bounding box center [761, 392] width 1523 height 784
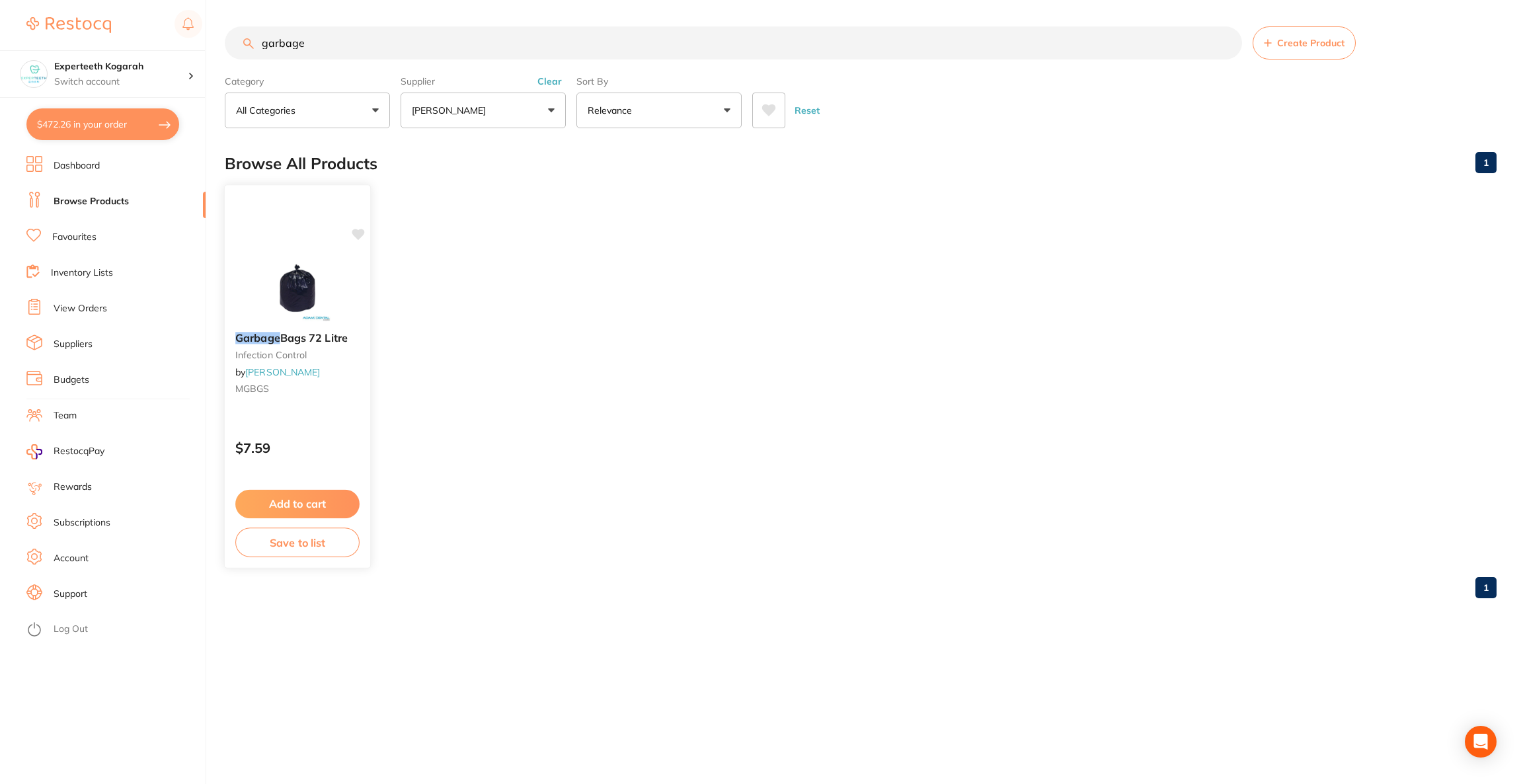
type input "garbage"
click at [329, 268] on img at bounding box center [297, 288] width 87 height 67
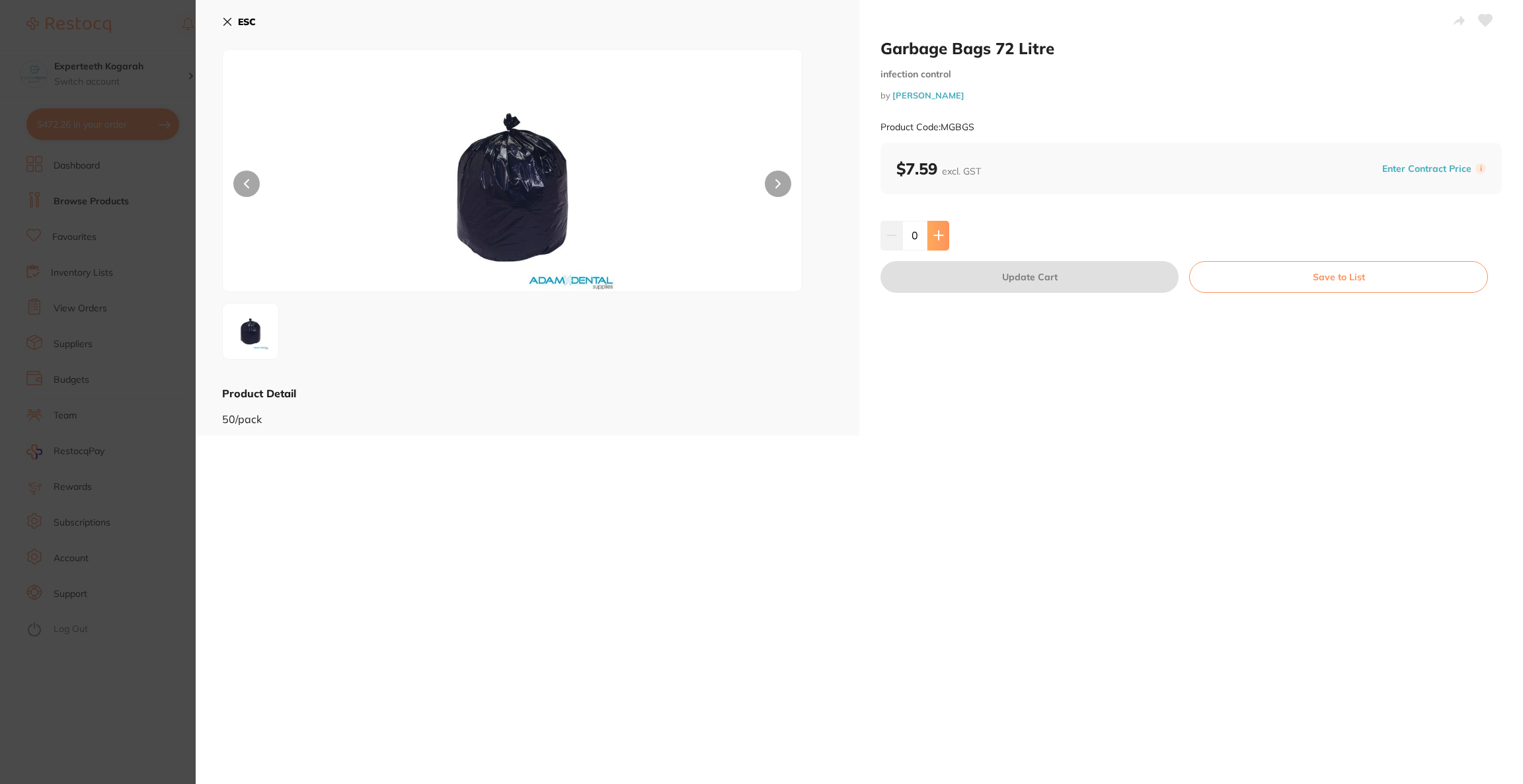
click at [939, 242] on button at bounding box center [938, 236] width 22 height 29
type input "1"
click at [985, 281] on button "Update Cart" at bounding box center [1030, 277] width 298 height 32
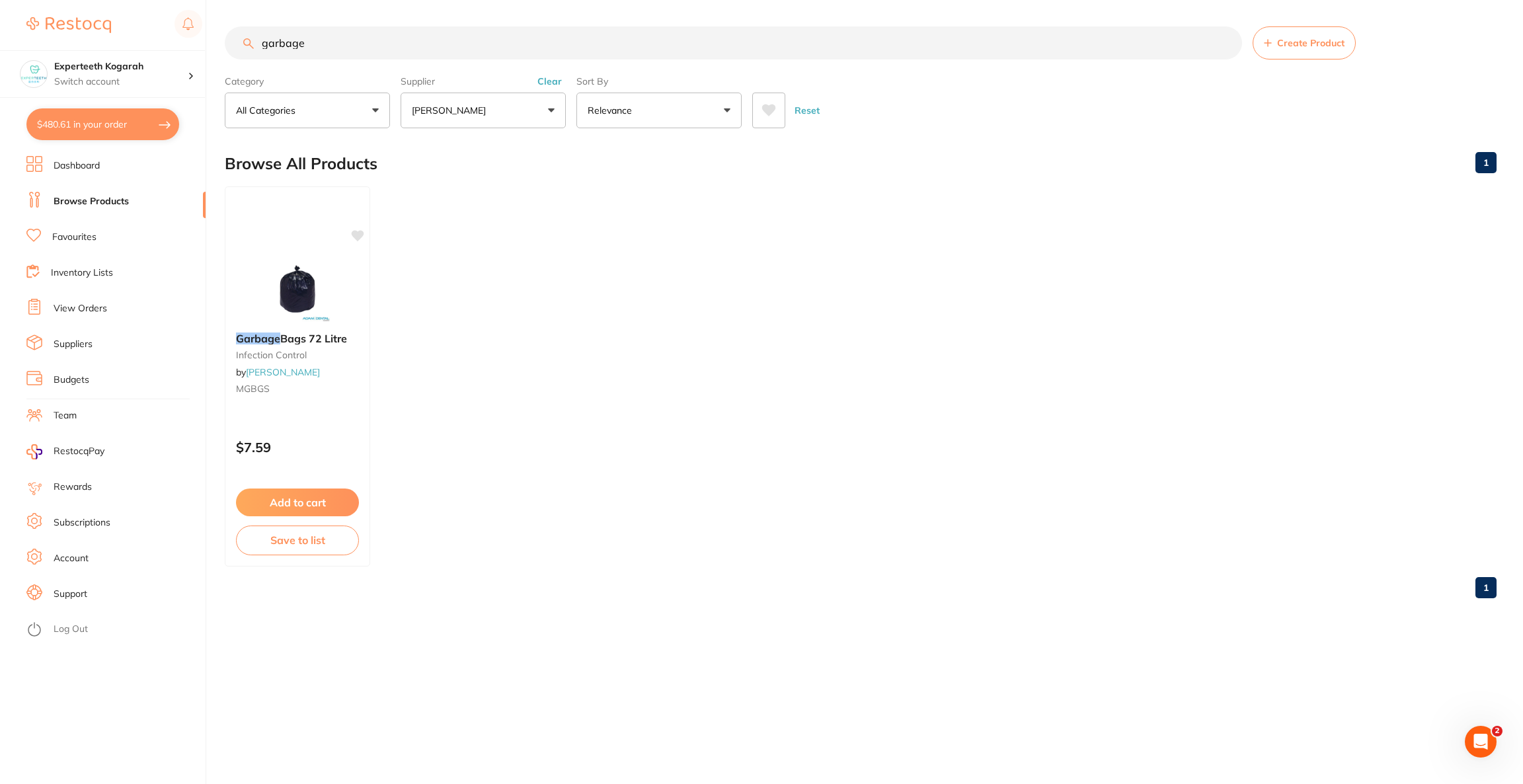
click at [97, 309] on link "View Orders" at bounding box center [79, 309] width 53 height 13
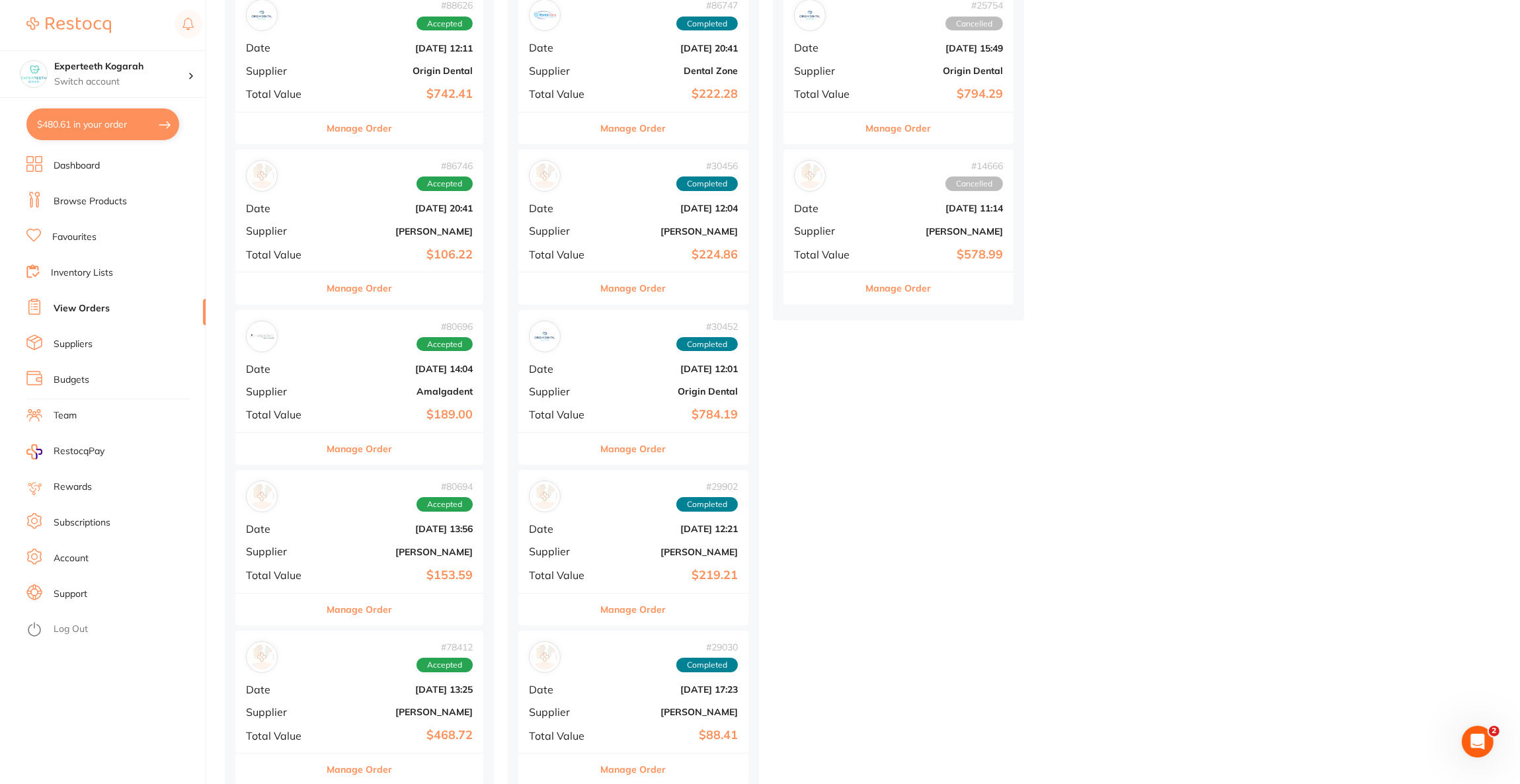
scroll to position [198, 0]
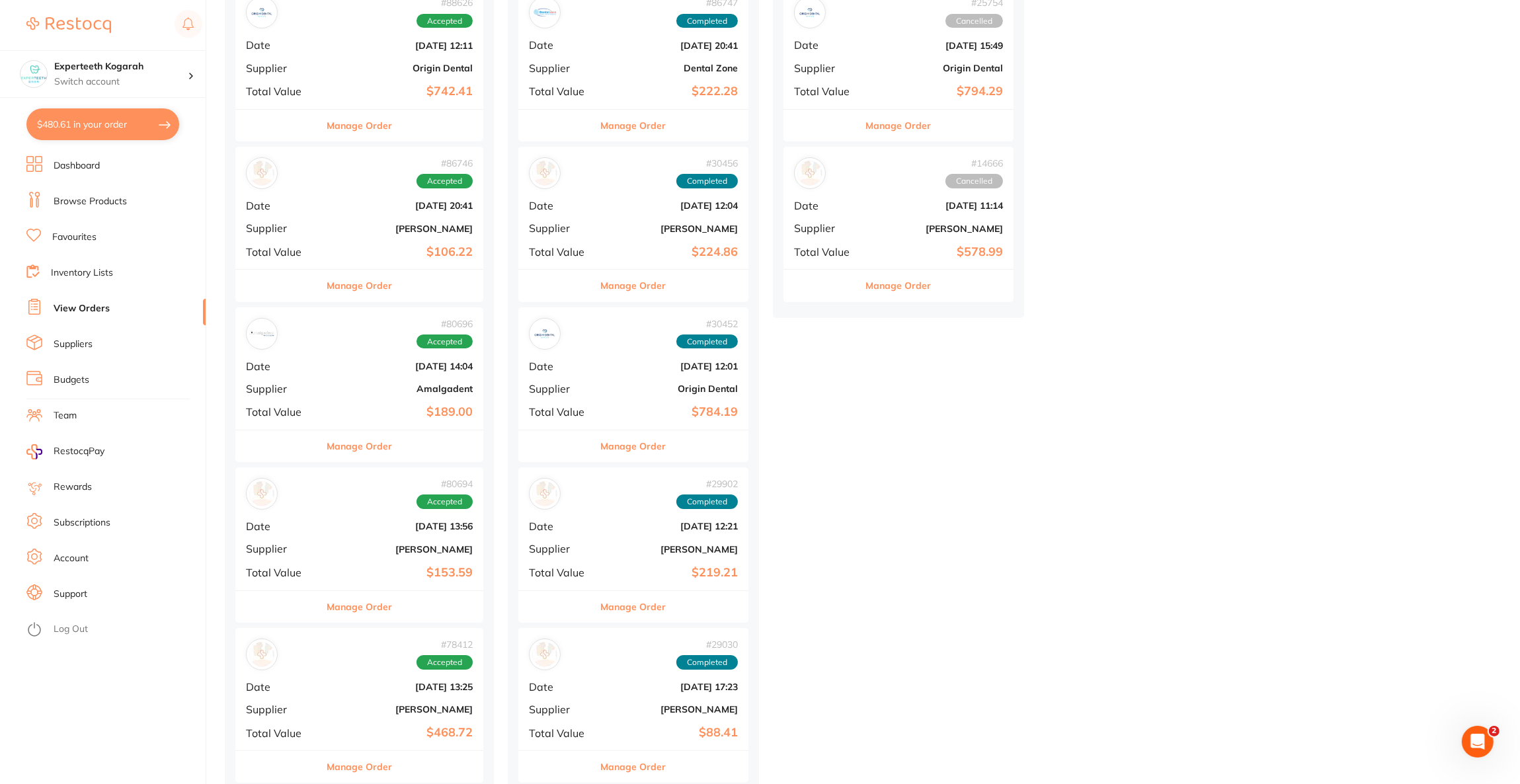
click at [324, 242] on div "# 86746 Accepted Date [DATE] 20:41 Supplier [PERSON_NAME] Total Value $106.22" at bounding box center [359, 207] width 248 height 122
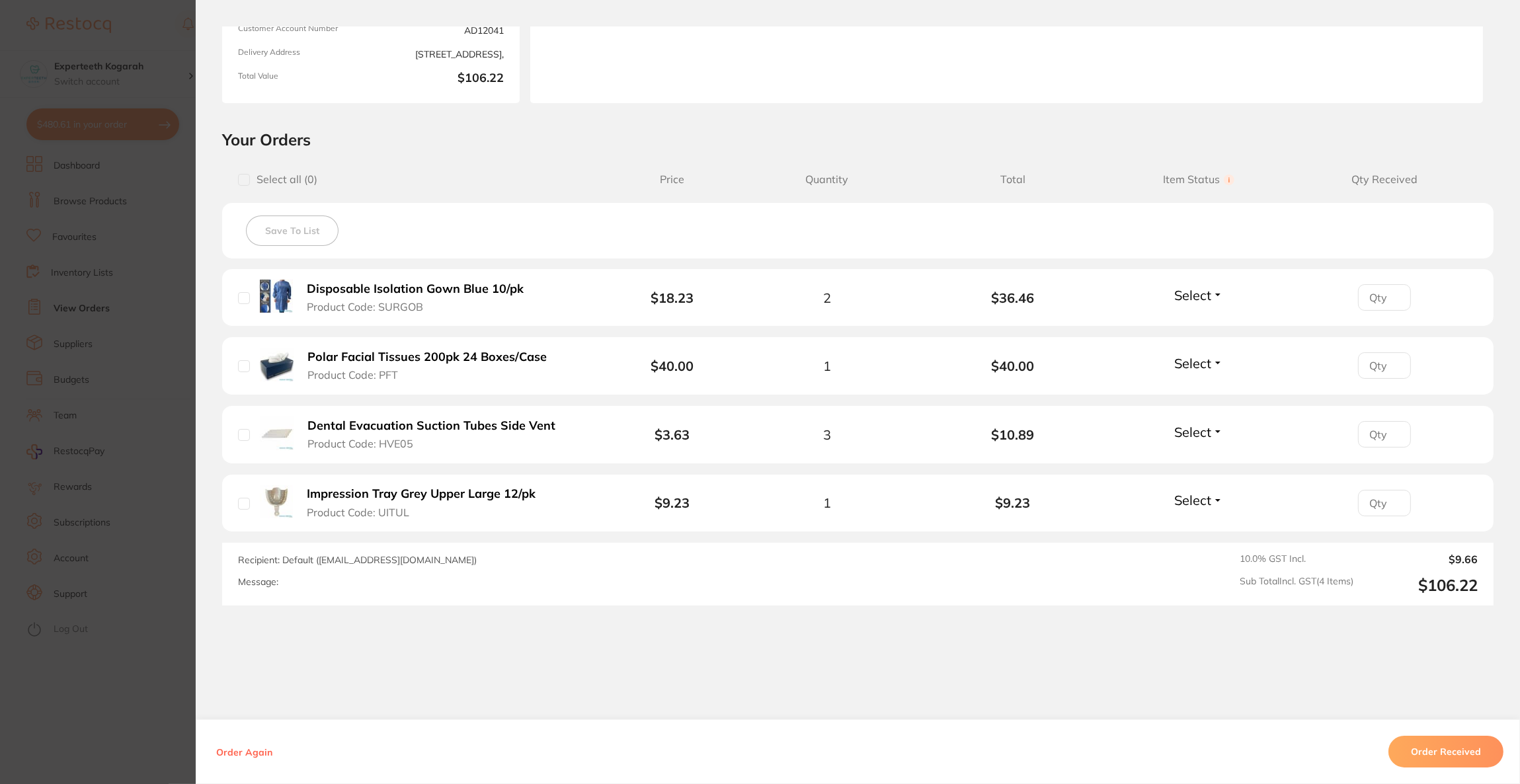
scroll to position [198, 0]
click at [72, 440] on section "Order ID: Restocq- 86746 Order Information Accepted Order Order Date [DATE] 20:…" at bounding box center [760, 392] width 1520 height 784
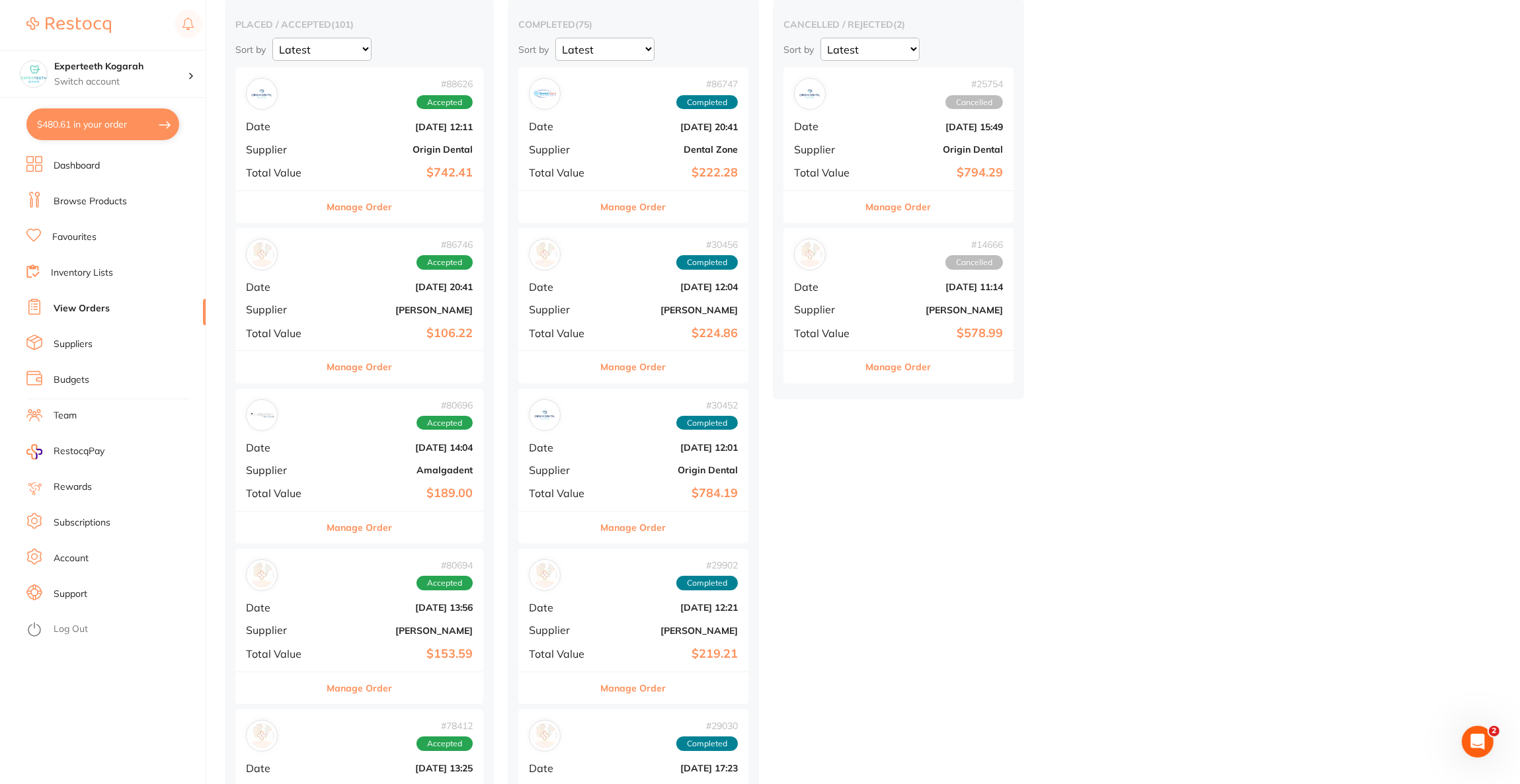
scroll to position [297, 0]
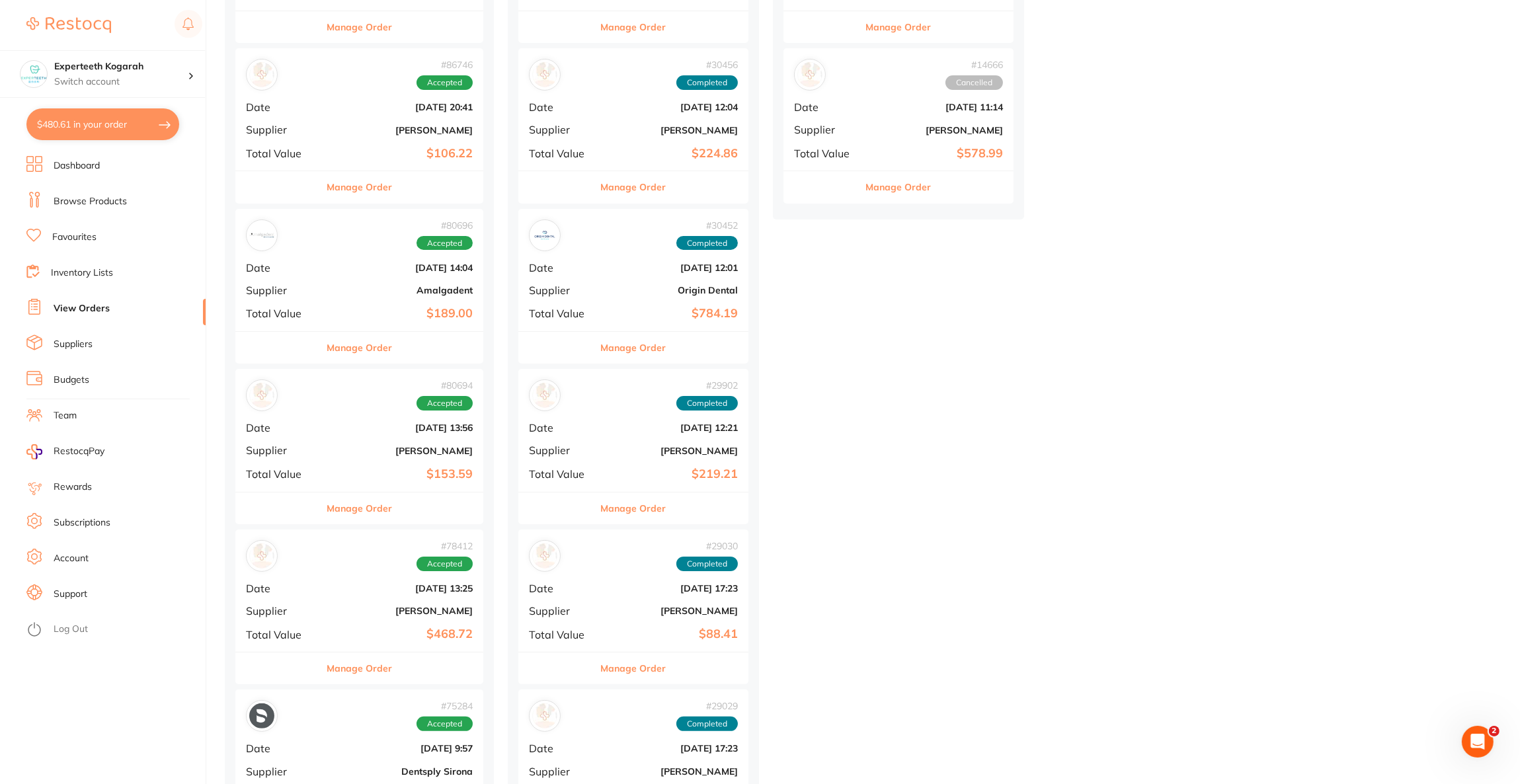
click at [287, 460] on div "# 80694 Accepted Date [DATE] 13:56 Supplier [PERSON_NAME] Total Value $153.59" at bounding box center [359, 429] width 248 height 122
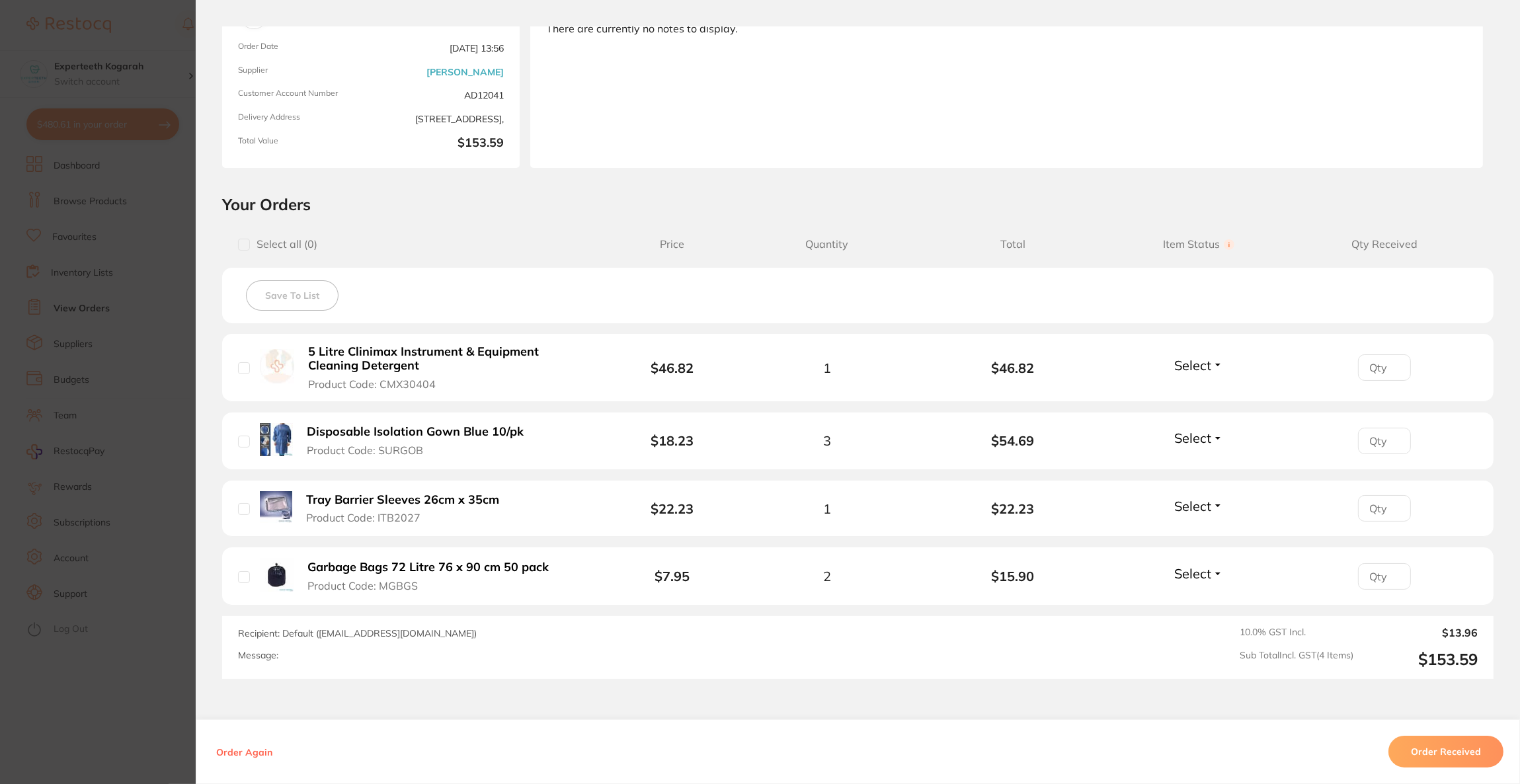
scroll to position [198, 0]
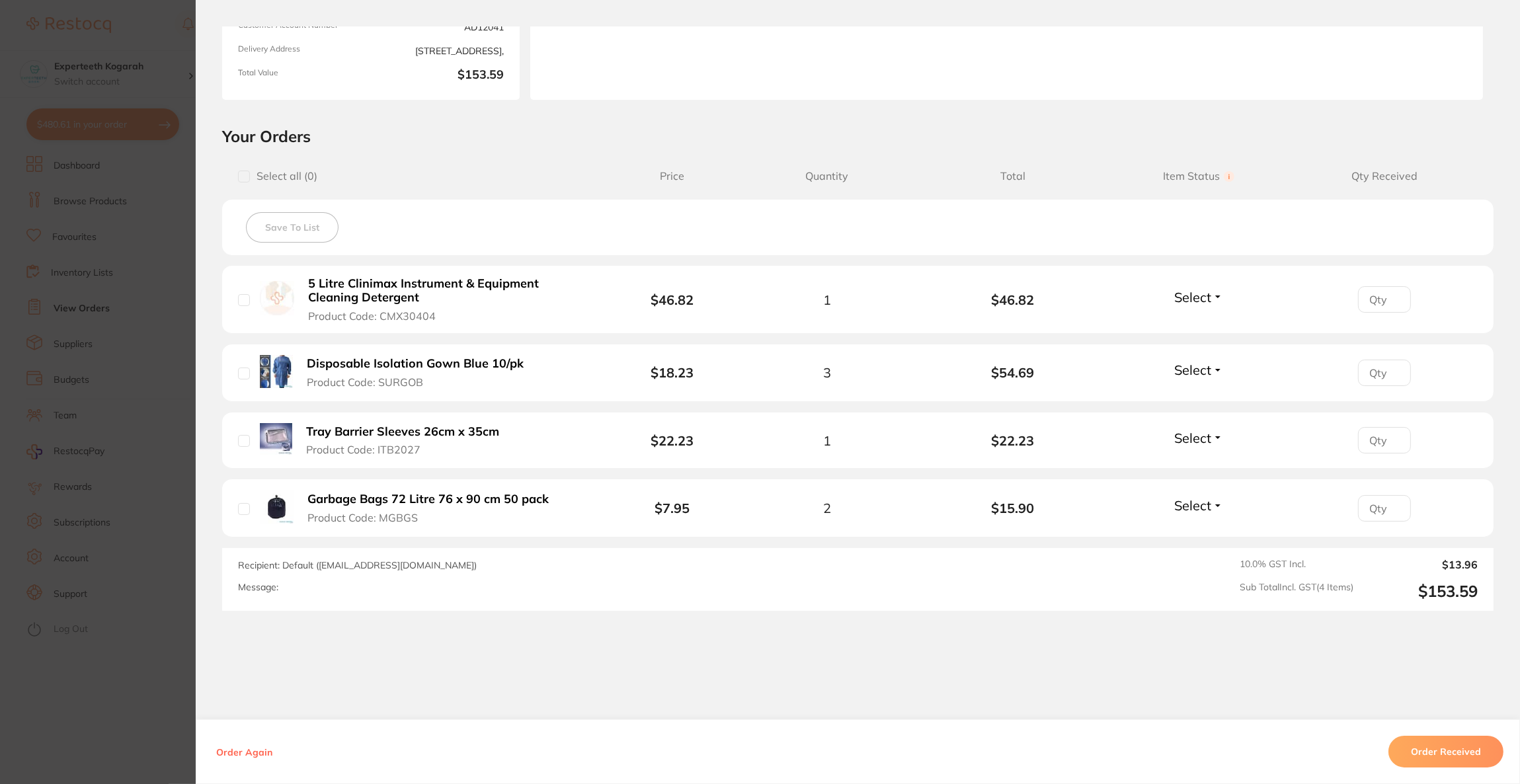
click at [61, 482] on section "Order ID: Restocq- 80694 Order Information Accepted Order Order Date [DATE] 13:…" at bounding box center [760, 392] width 1520 height 784
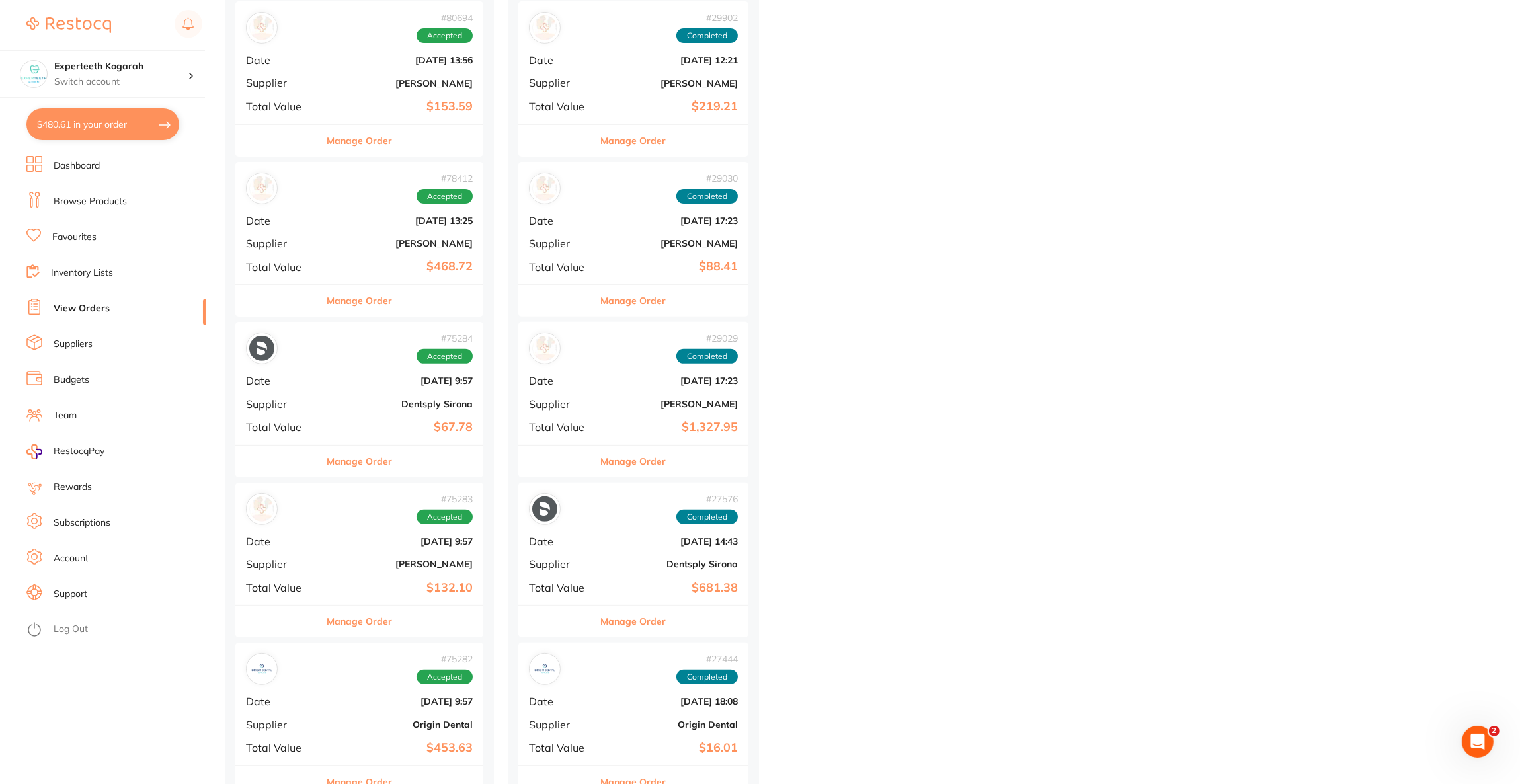
scroll to position [694, 0]
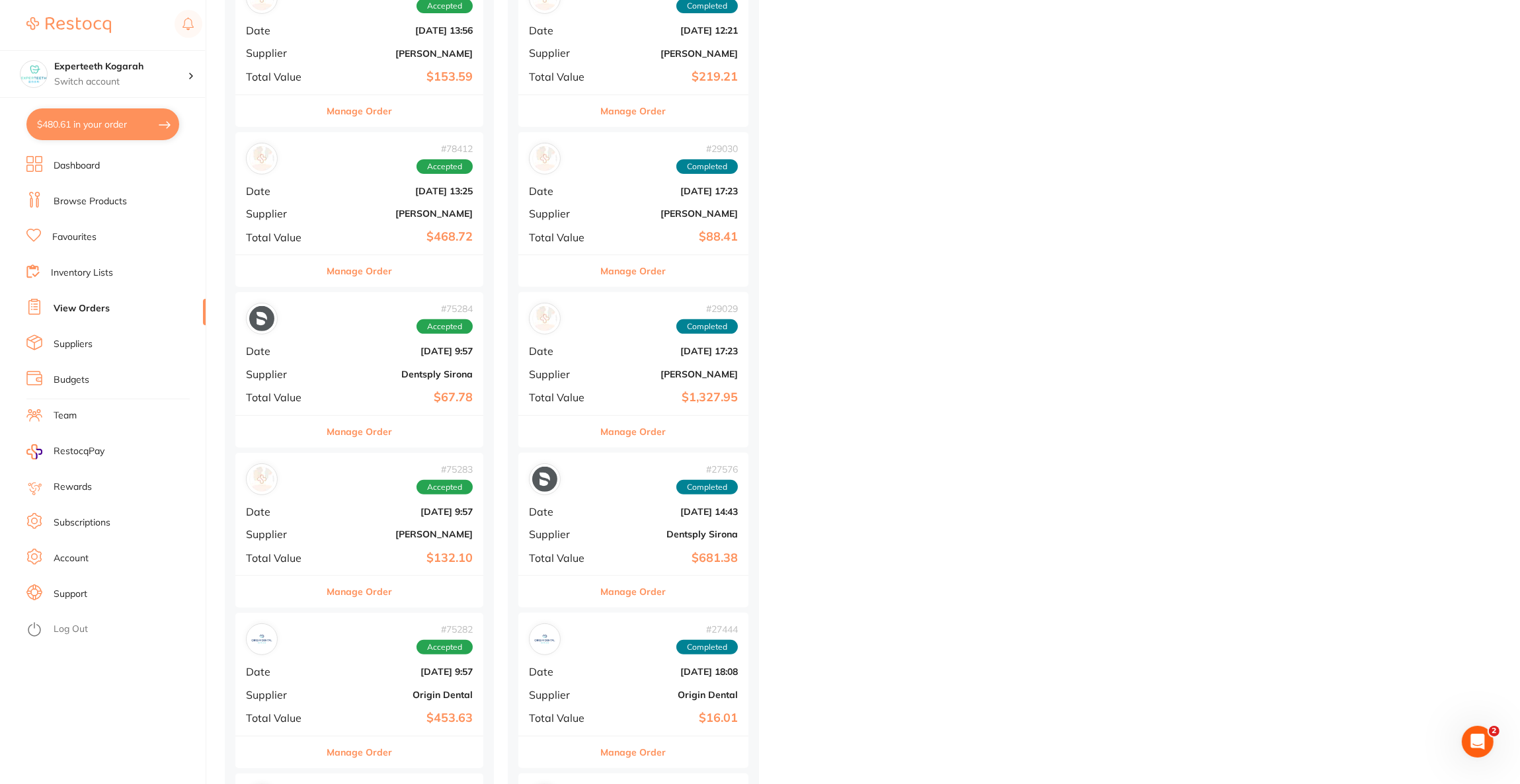
click at [315, 252] on div "# 78412 Accepted Date [DATE] 13:25 Supplier [PERSON_NAME] Total Value $468.72" at bounding box center [359, 193] width 248 height 122
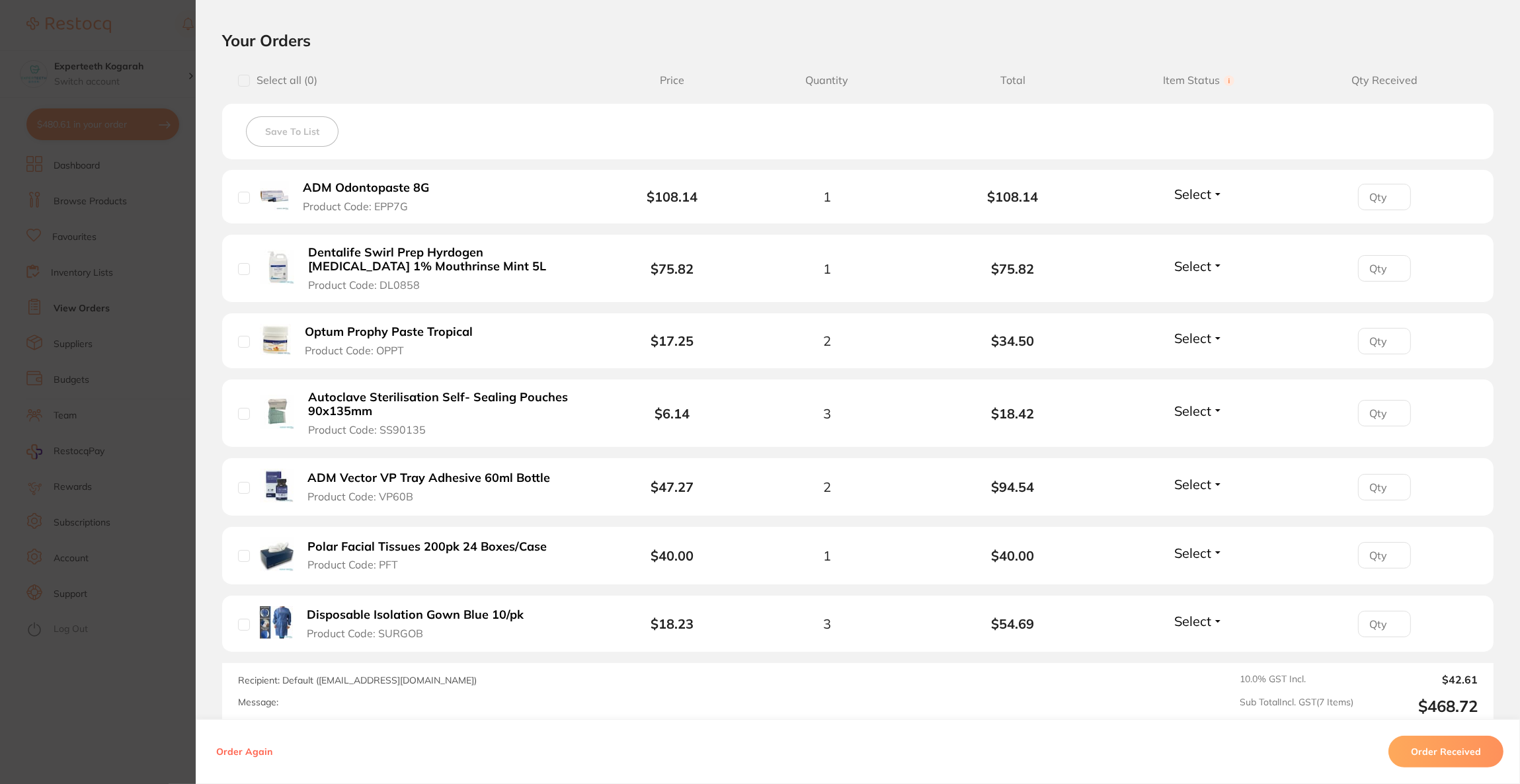
scroll to position [297, 0]
click at [122, 320] on section "Order ID: Restocq- 78412 Order Information Accepted Order Order Date [DATE] 13:…" at bounding box center [760, 392] width 1520 height 784
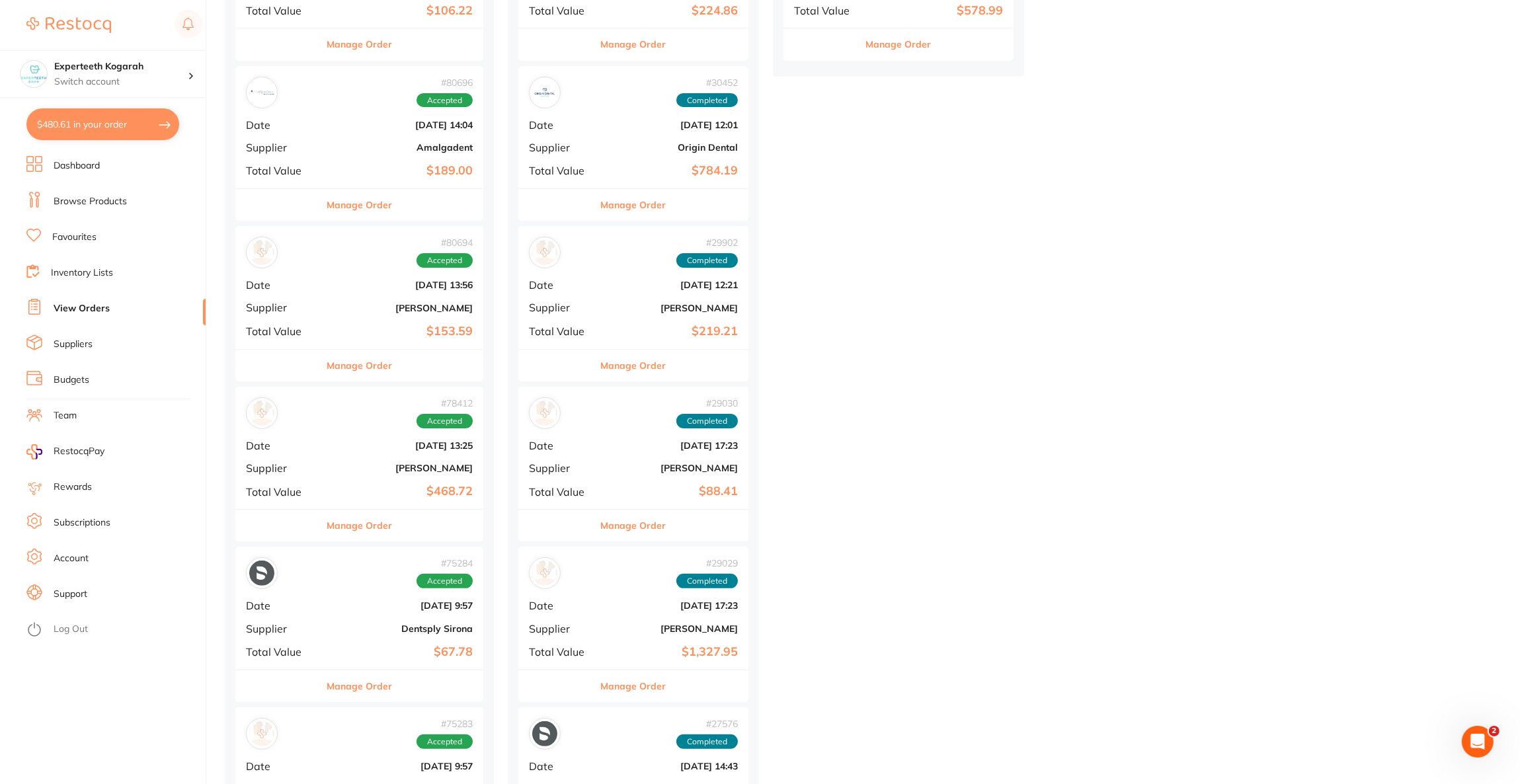
scroll to position [198, 0]
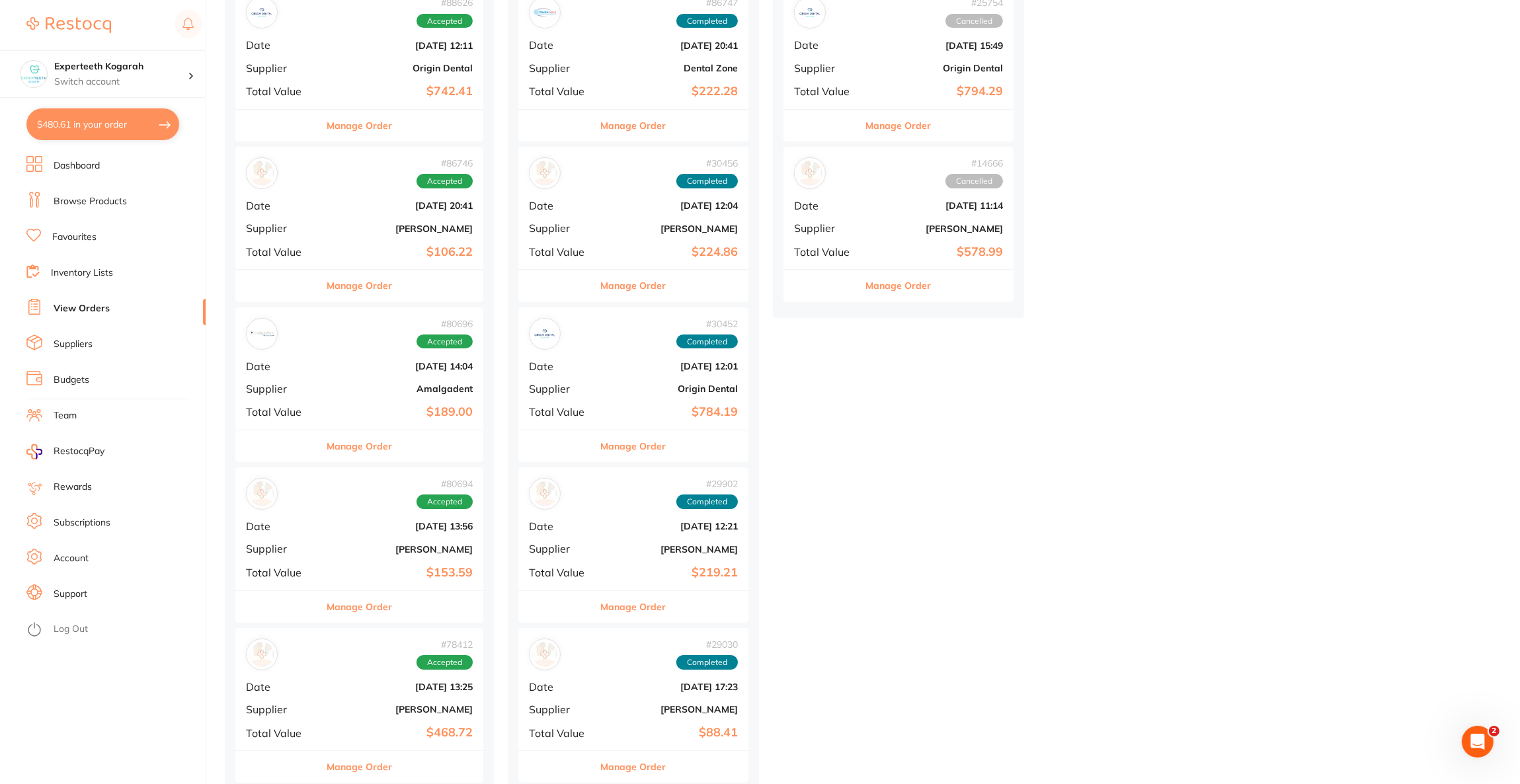
click at [52, 204] on li "Browse Products" at bounding box center [116, 202] width 179 height 20
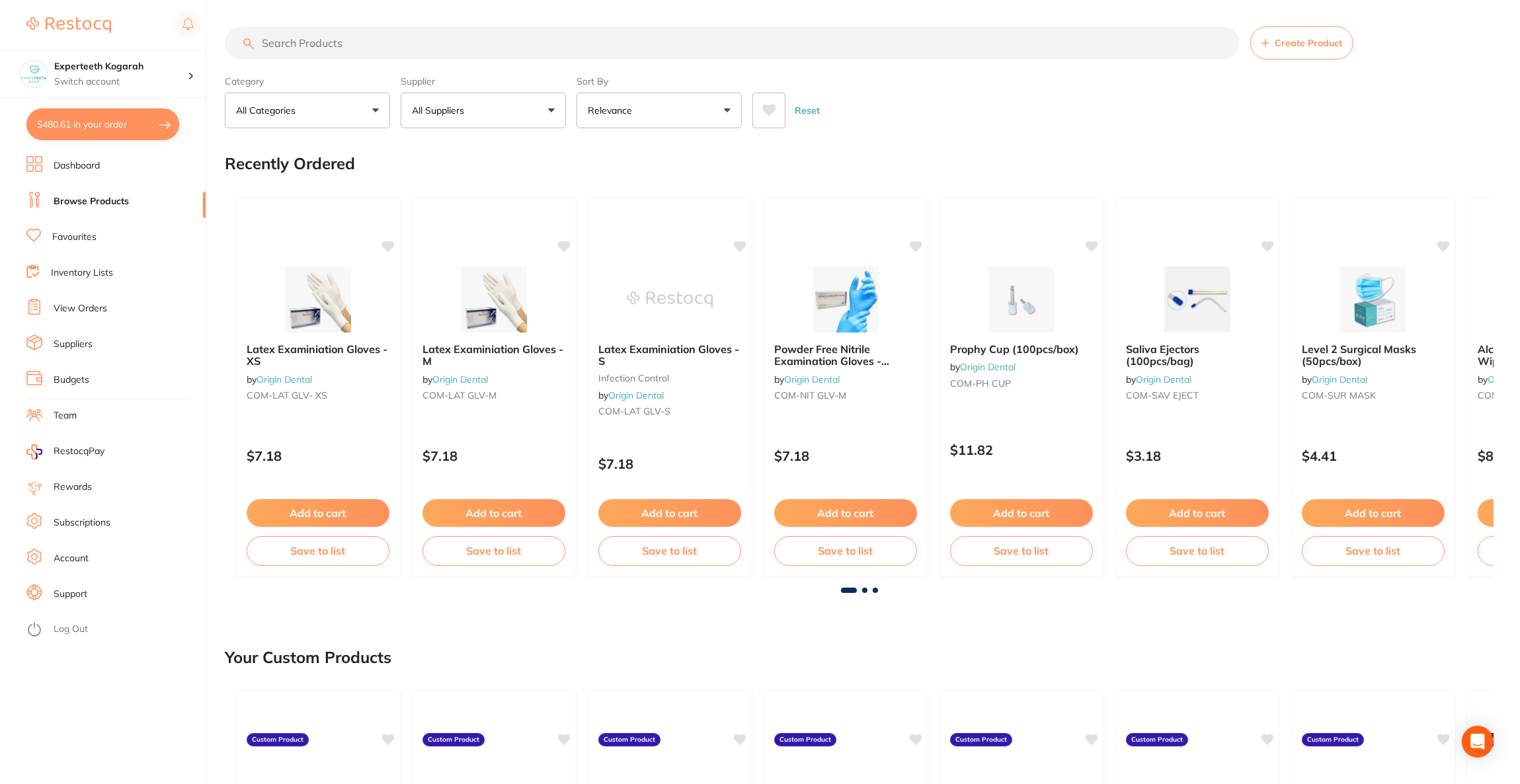
click at [372, 46] on input "search" at bounding box center [732, 43] width 1015 height 33
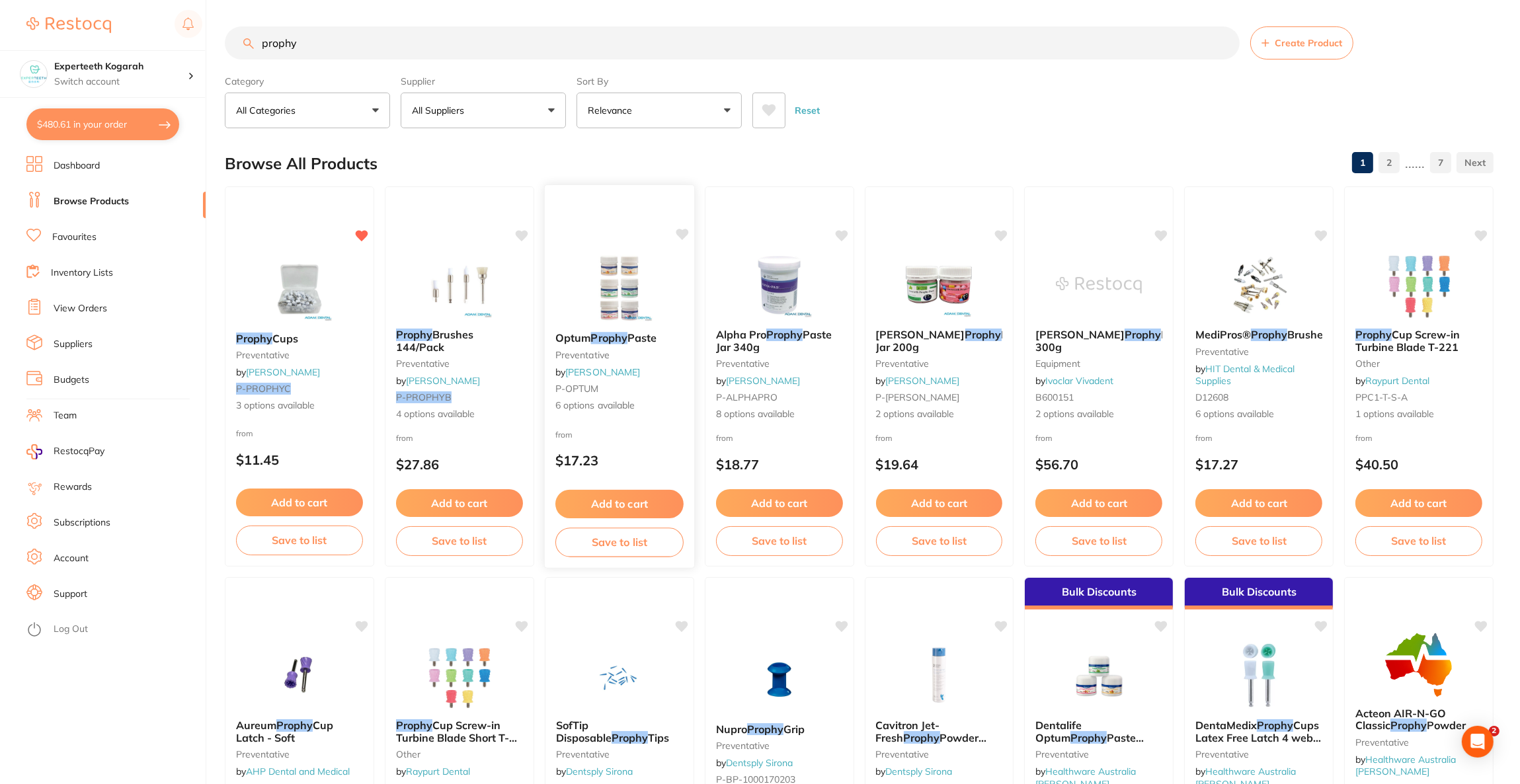
type input "prophy"
click at [587, 296] on img at bounding box center [619, 288] width 87 height 67
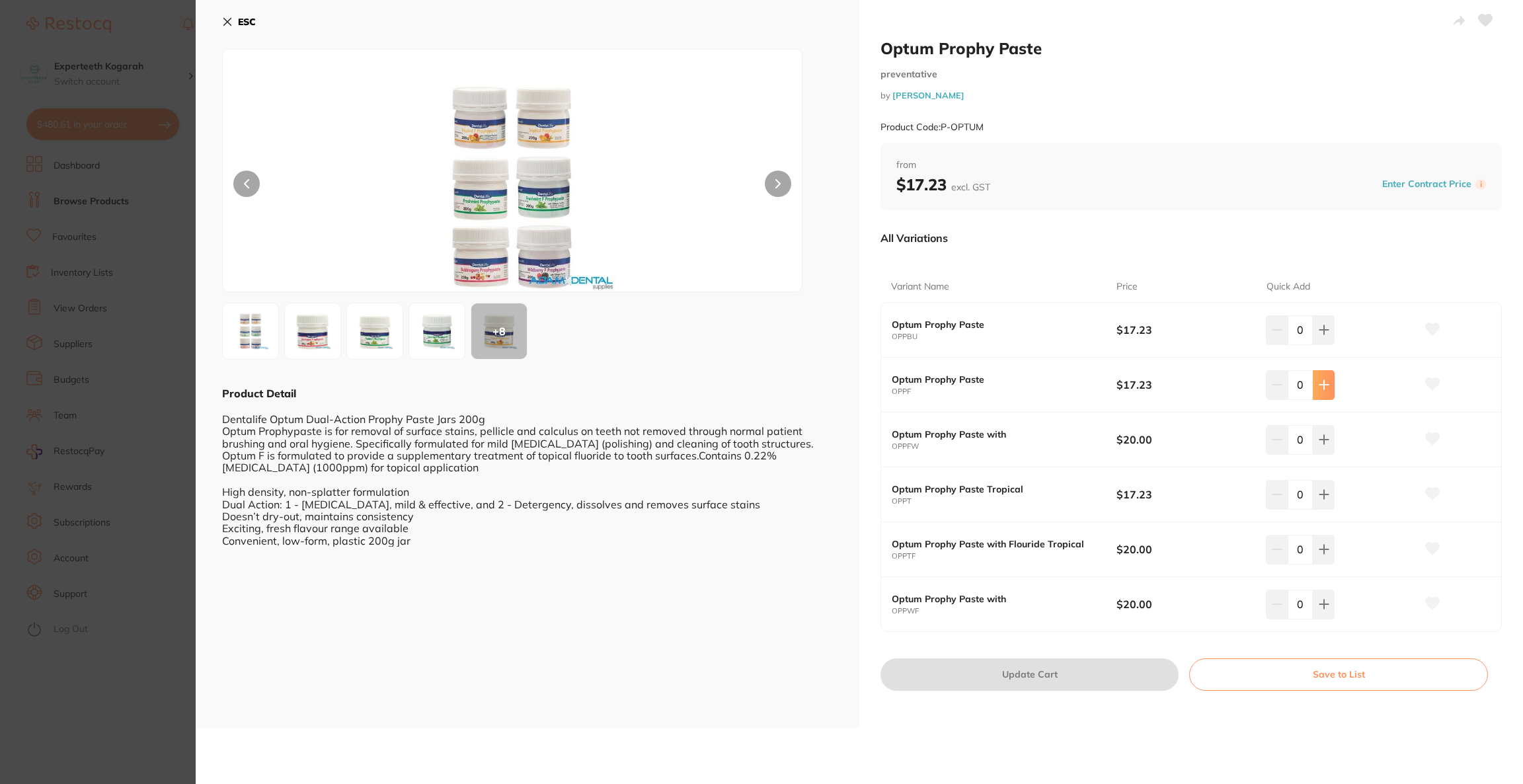
click at [1319, 383] on icon at bounding box center [1324, 384] width 11 height 11
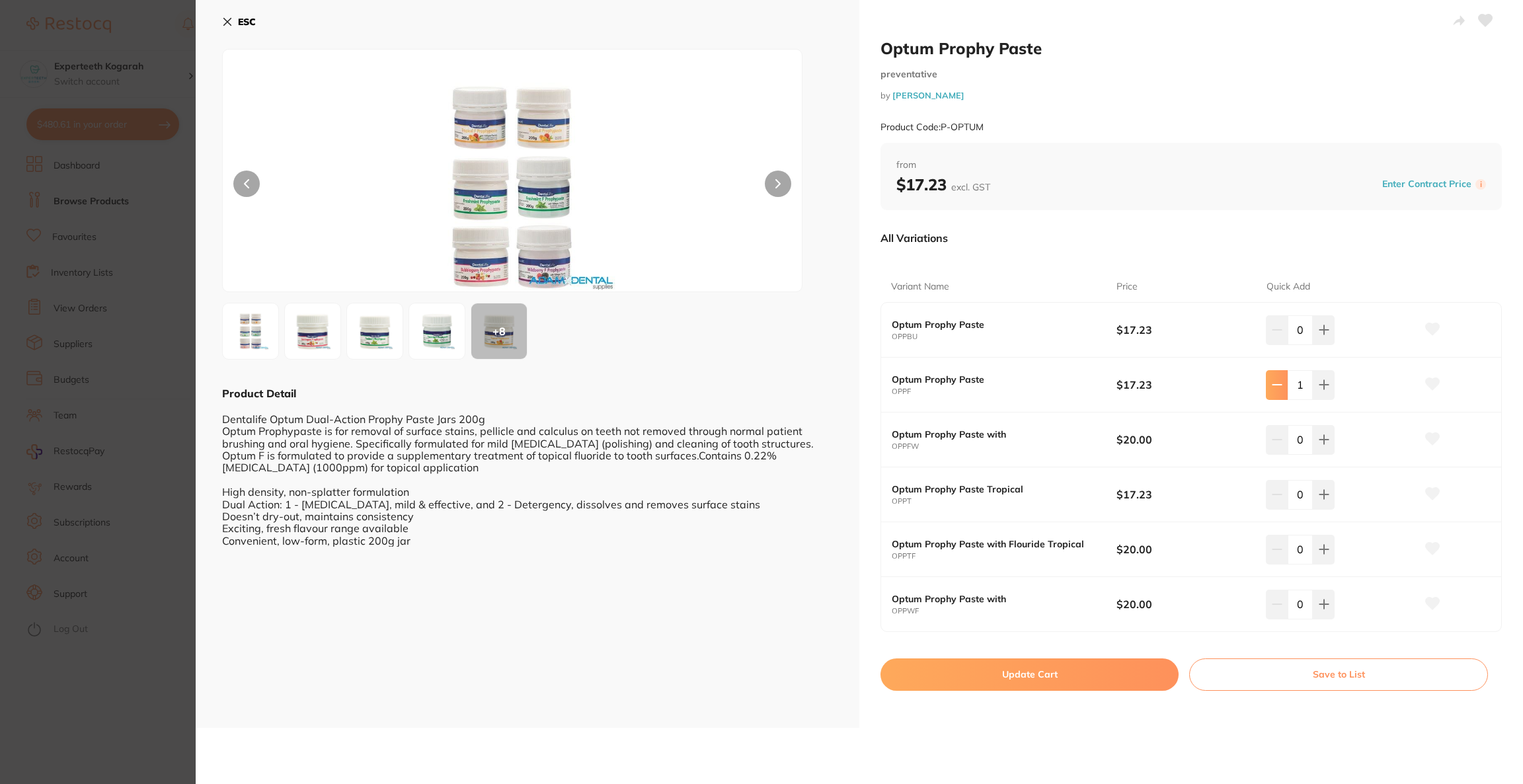
click at [1280, 392] on button at bounding box center [1277, 385] width 22 height 29
type input "0"
click at [1324, 498] on icon at bounding box center [1324, 494] width 11 height 11
type input "2"
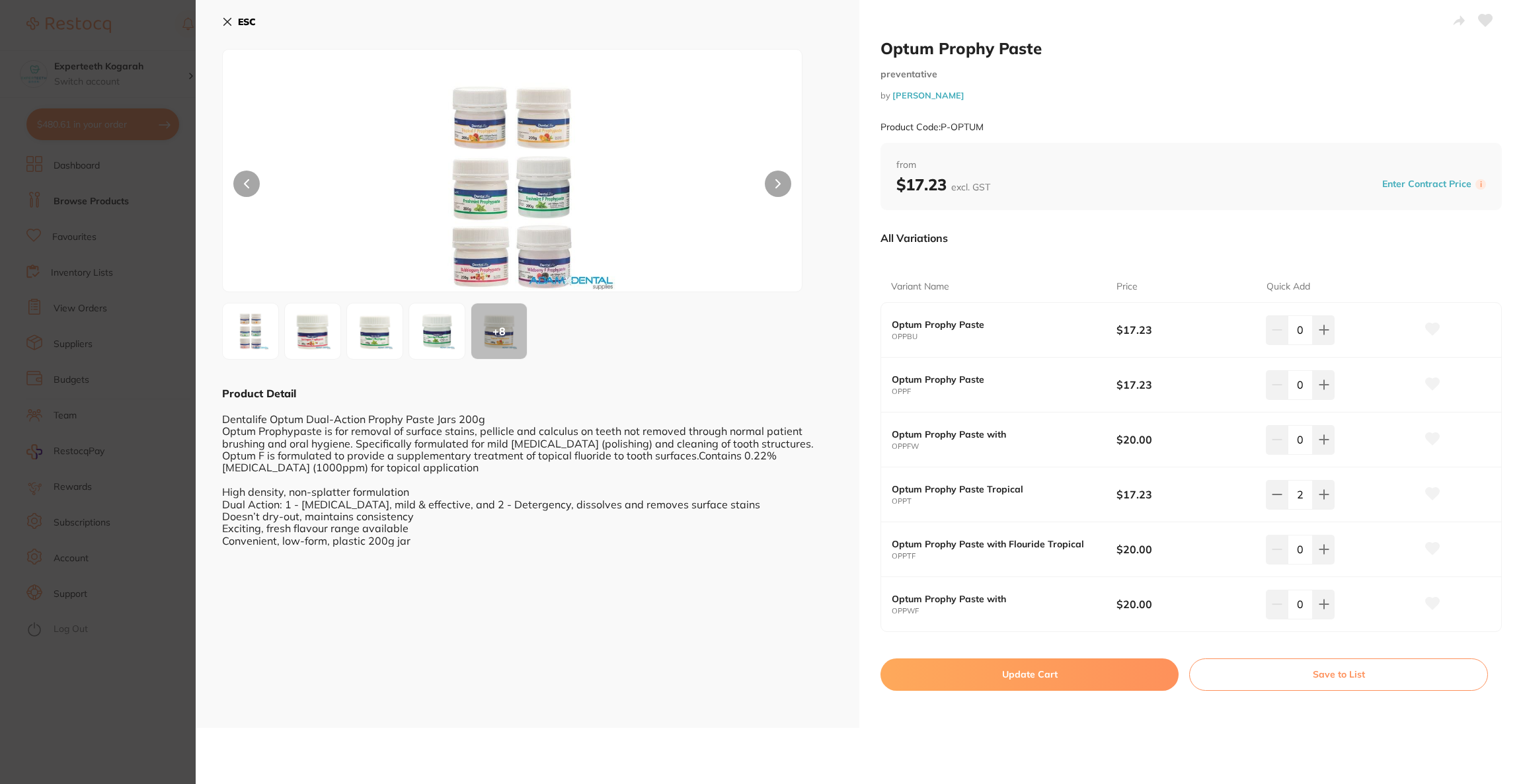
click at [1089, 666] on button "Update Cart" at bounding box center [1030, 674] width 298 height 32
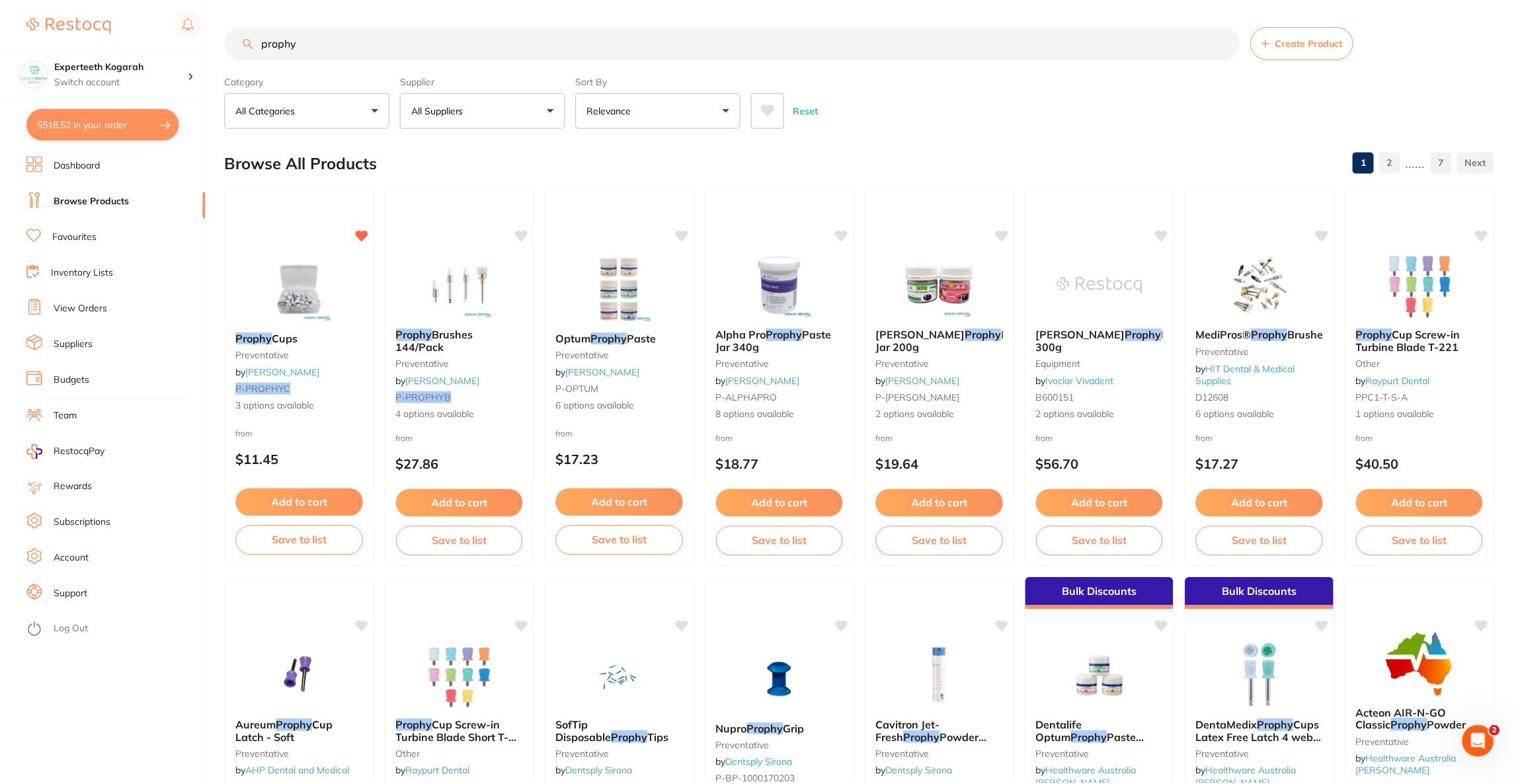
scroll to position [198, 0]
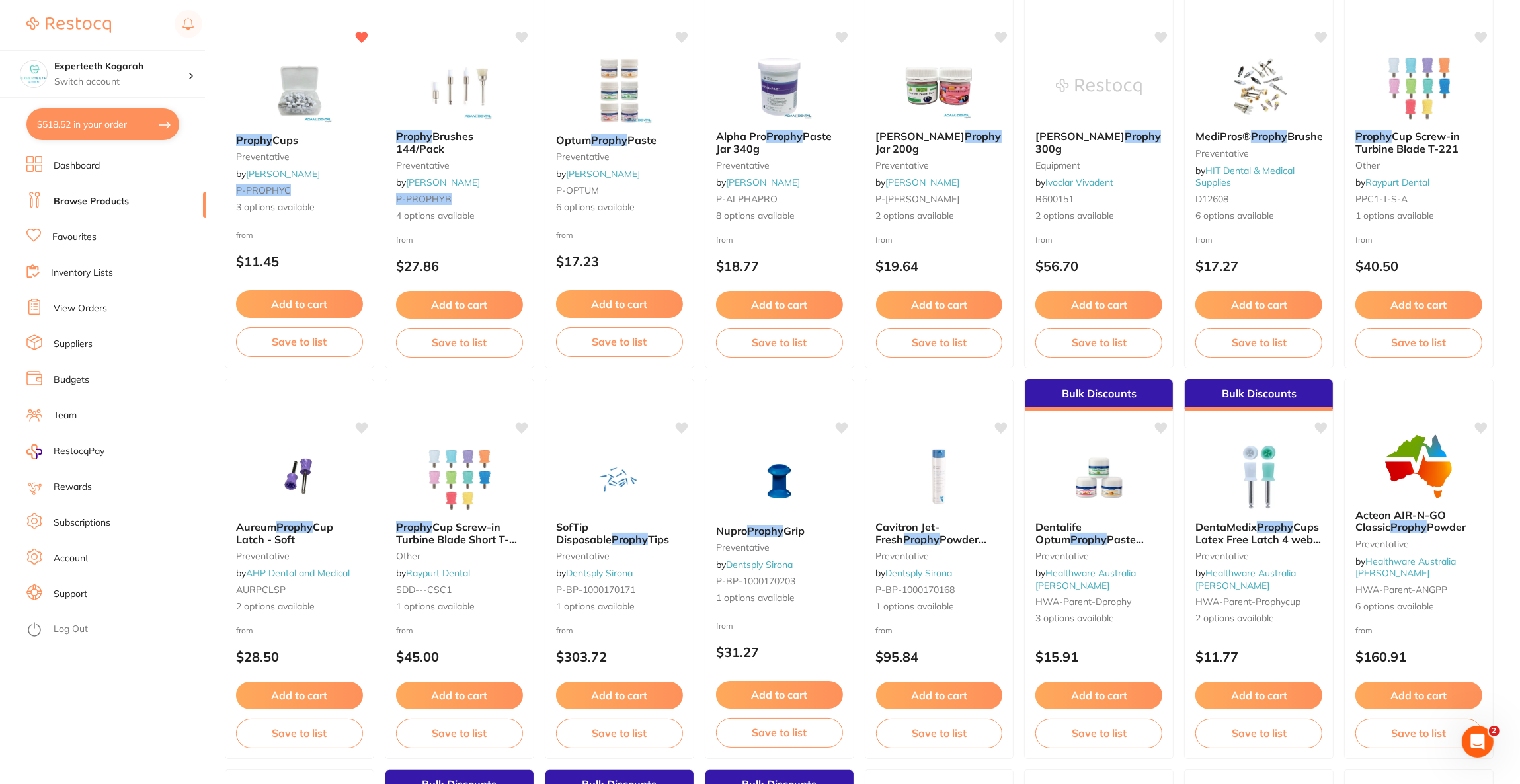
click at [84, 129] on button "$518.52 in your order" at bounding box center [102, 124] width 152 height 32
checkbox input "true"
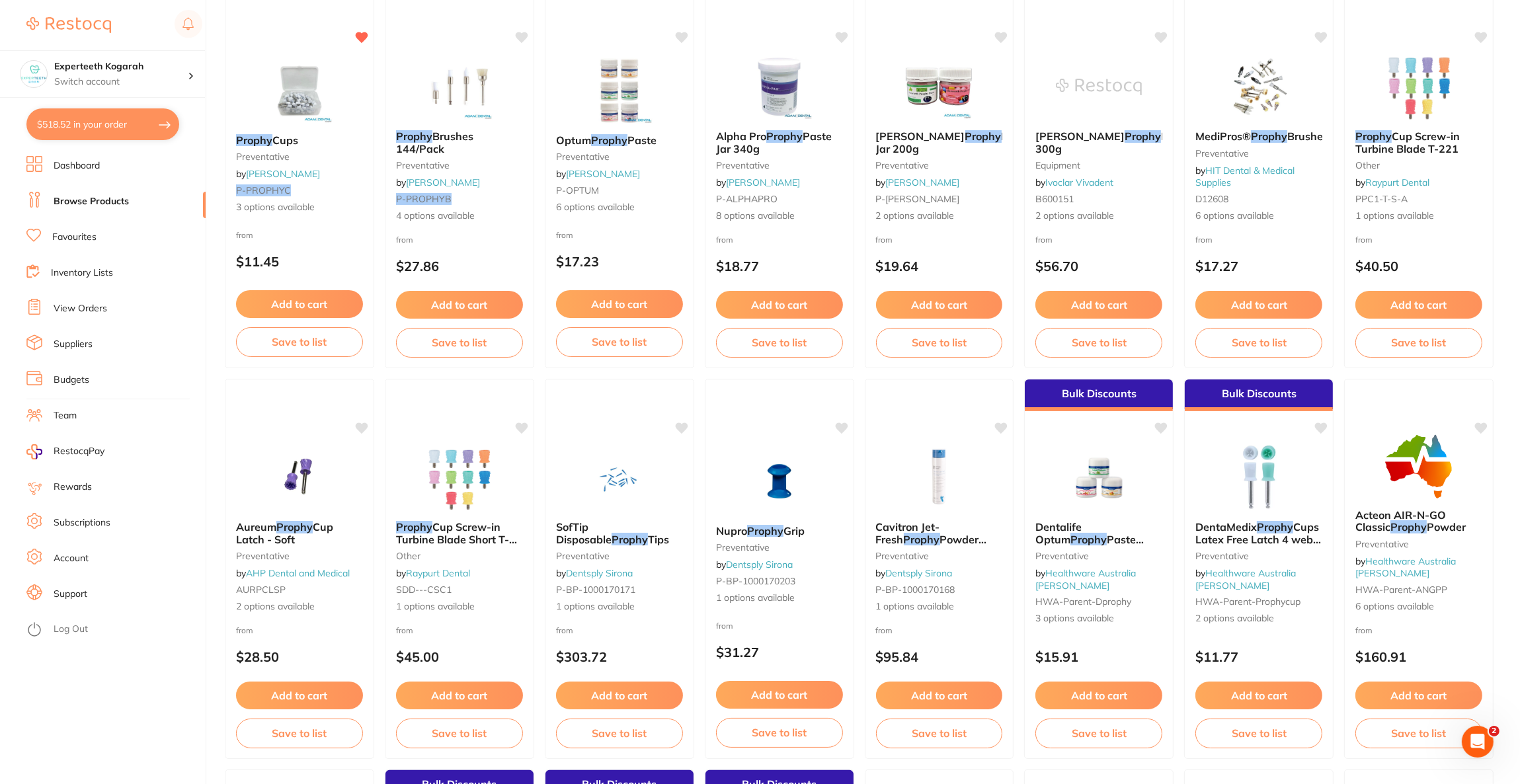
checkbox input "true"
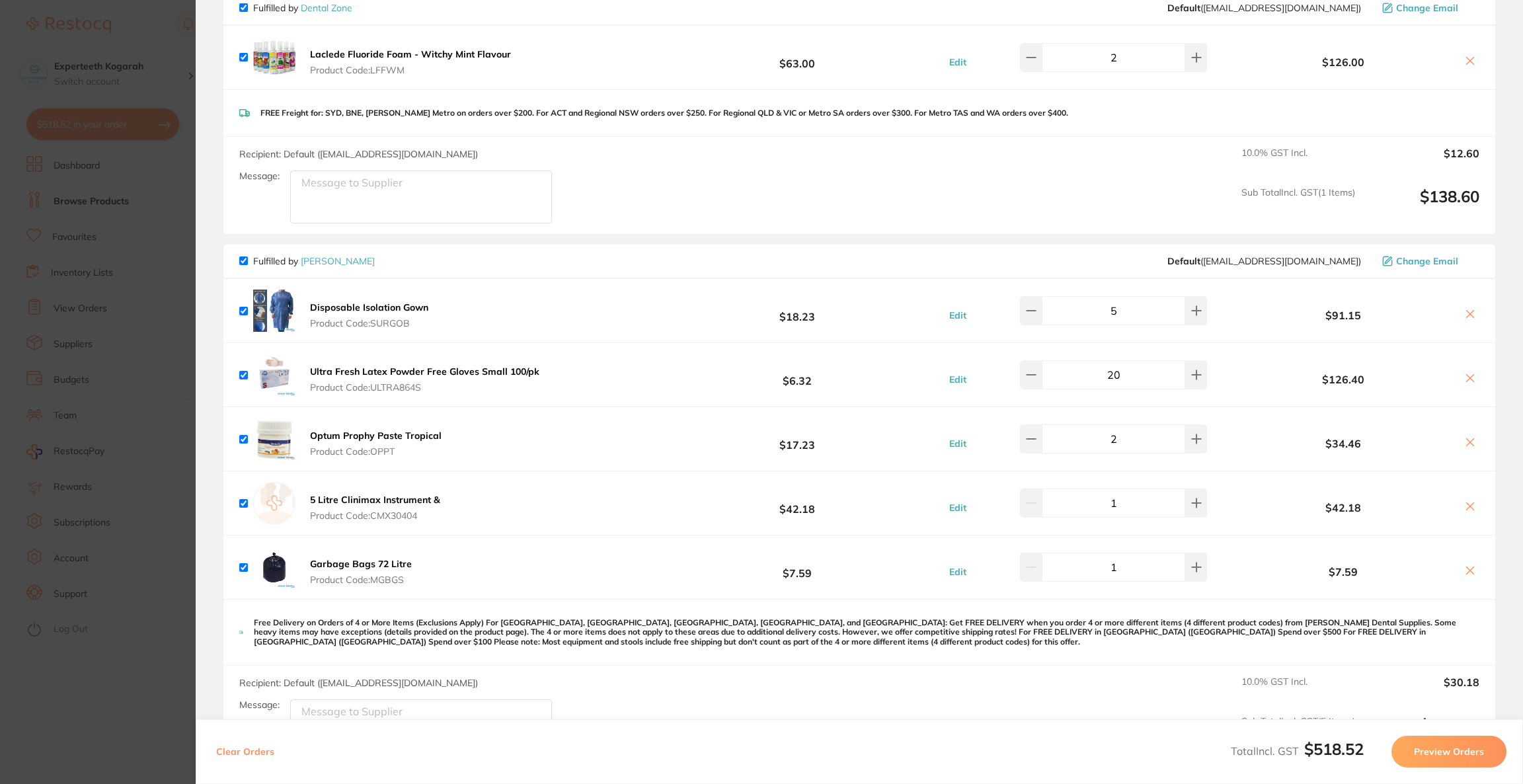
scroll to position [297, 0]
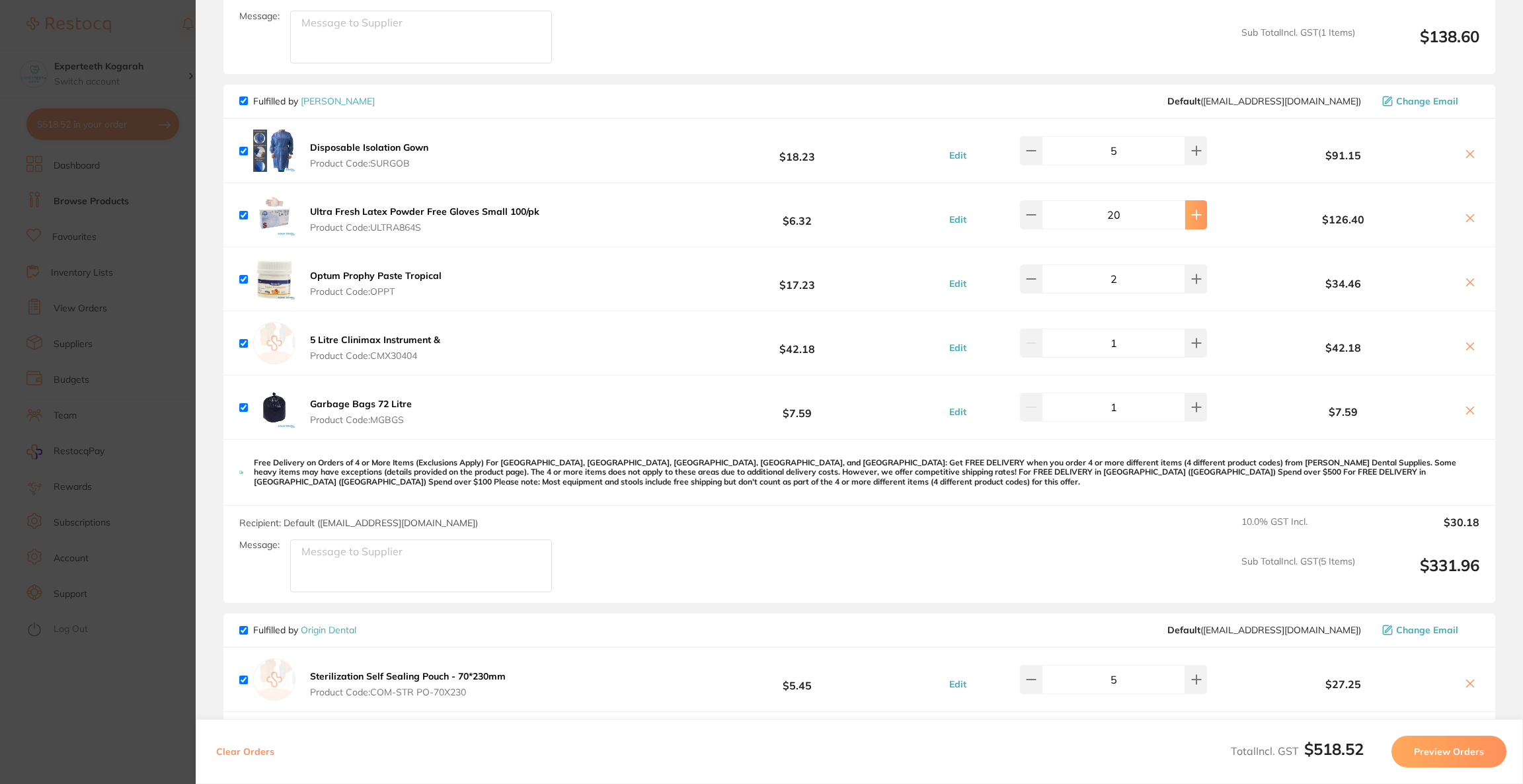
click at [1192, 211] on icon at bounding box center [1196, 215] width 11 height 11
click at [1191, 211] on icon at bounding box center [1196, 215] width 11 height 11
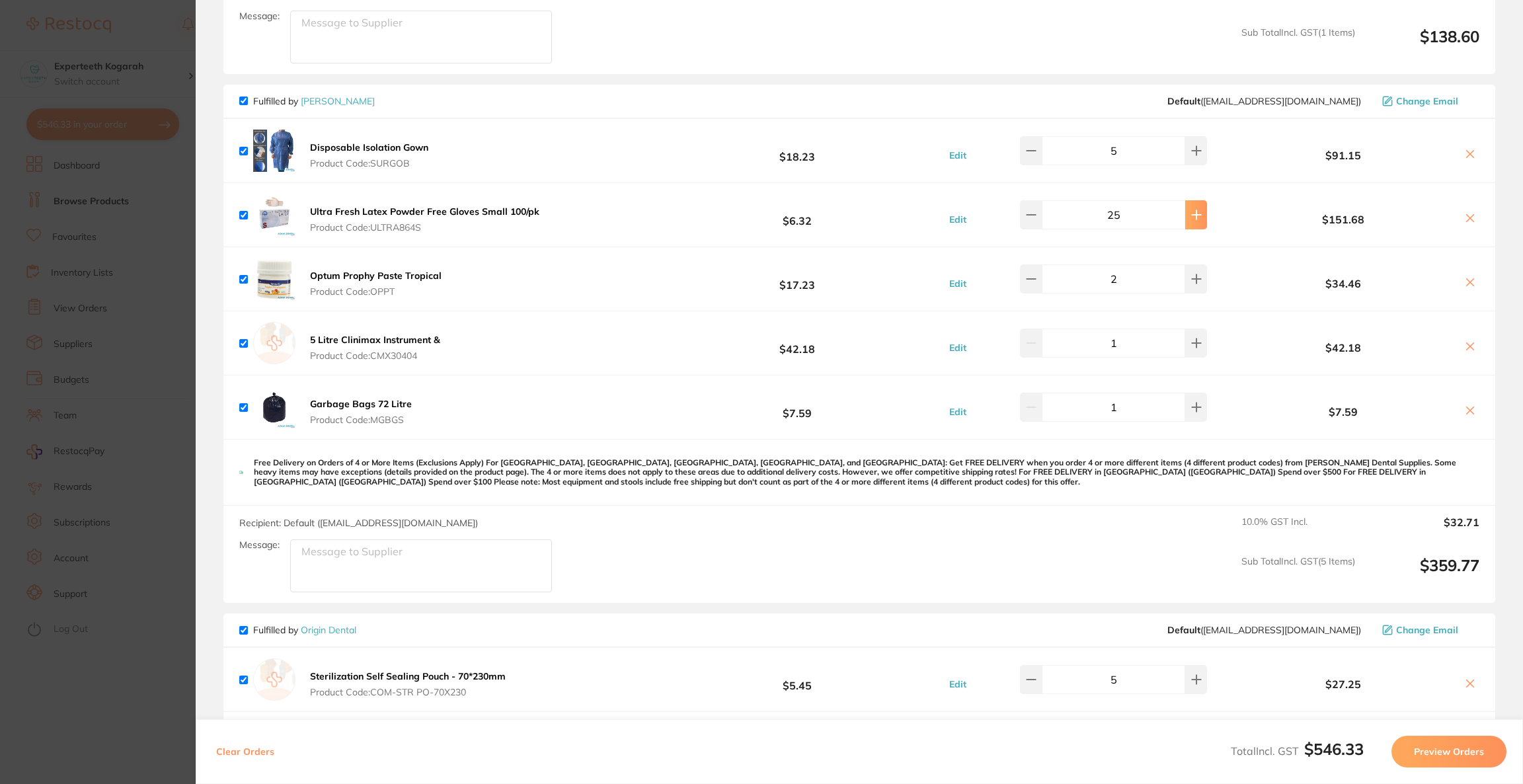
click at [1191, 211] on icon at bounding box center [1196, 215] width 11 height 11
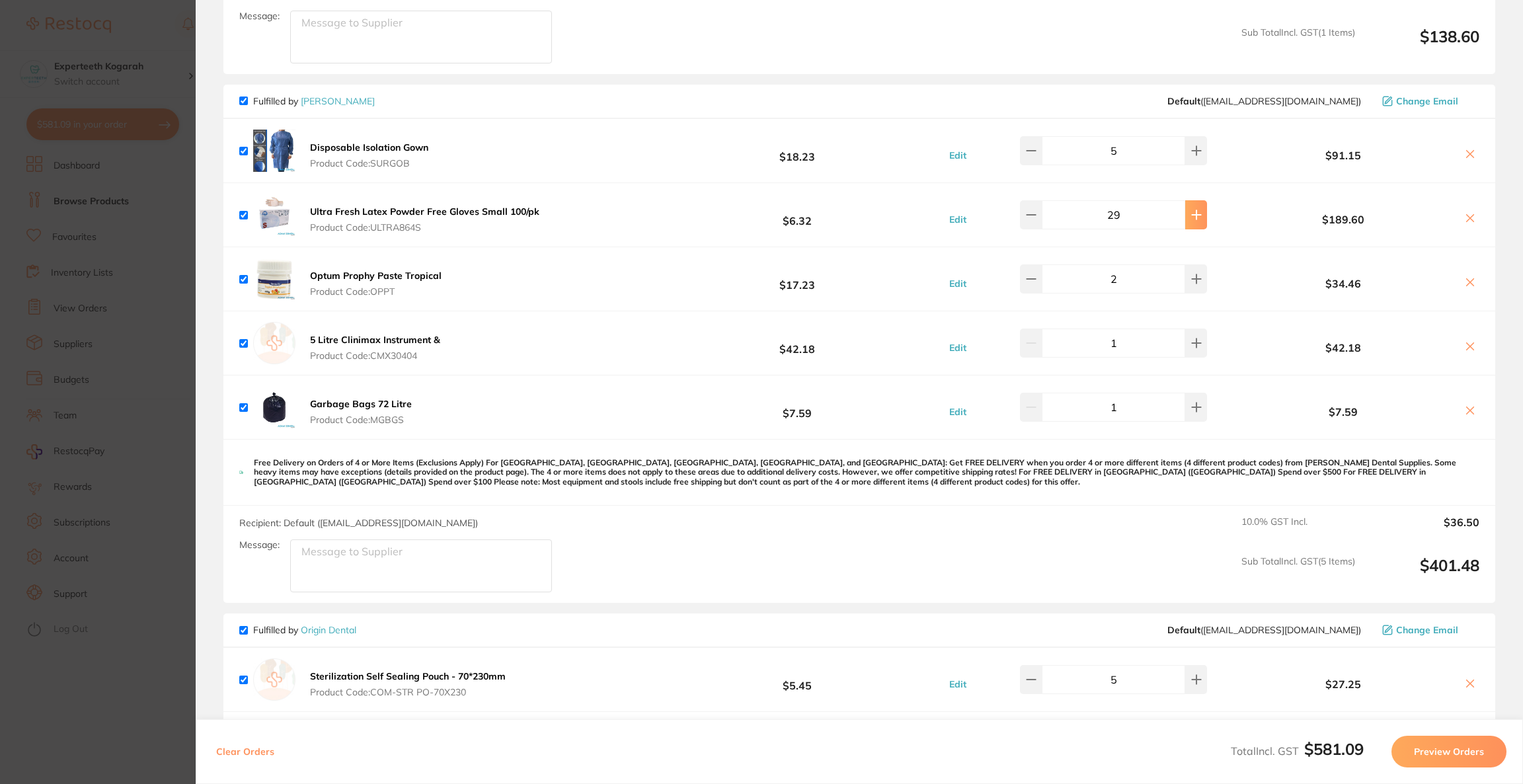
type input "30"
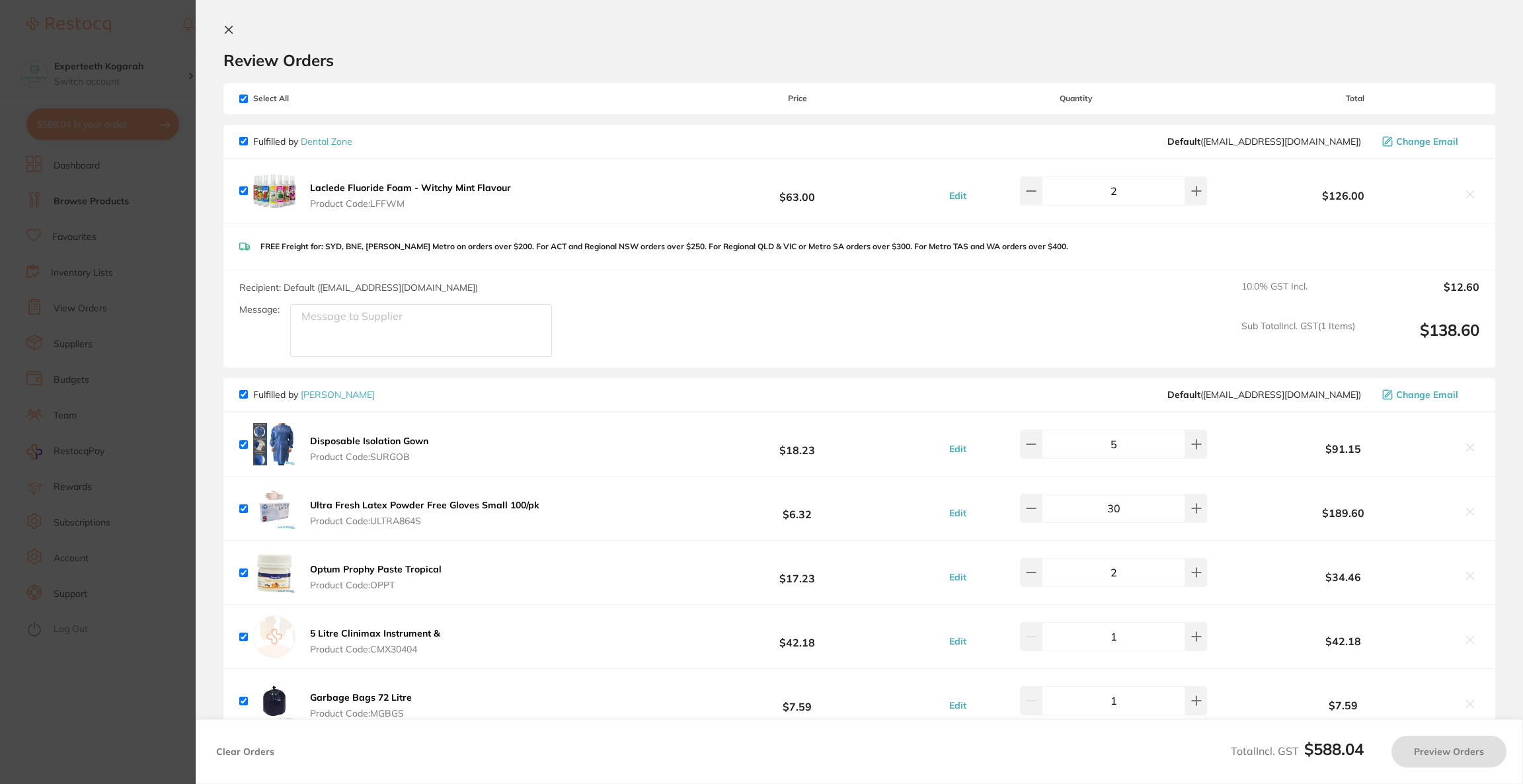
scroll to position [0, 0]
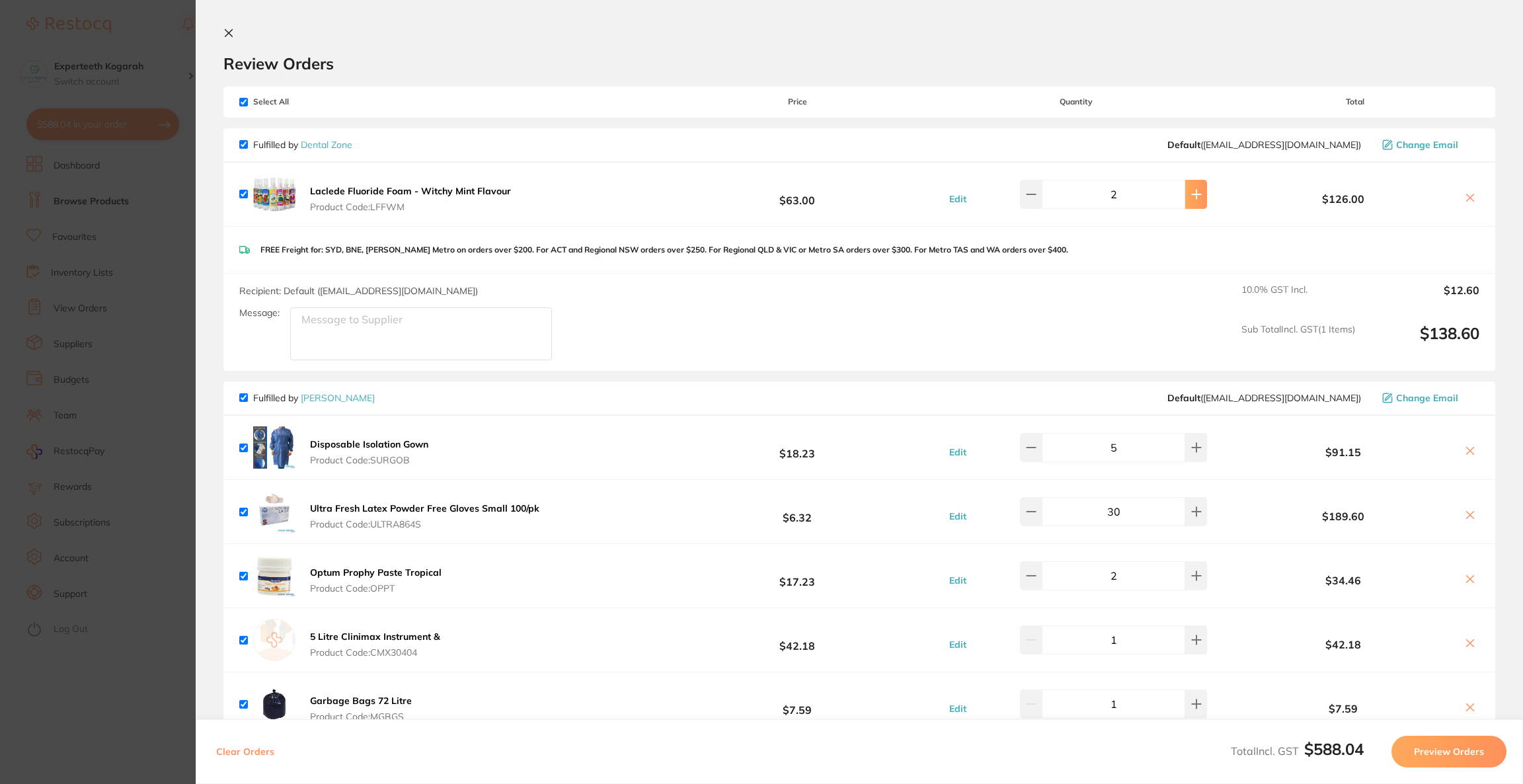
click at [1185, 188] on button at bounding box center [1196, 195] width 22 height 29
type input "3"
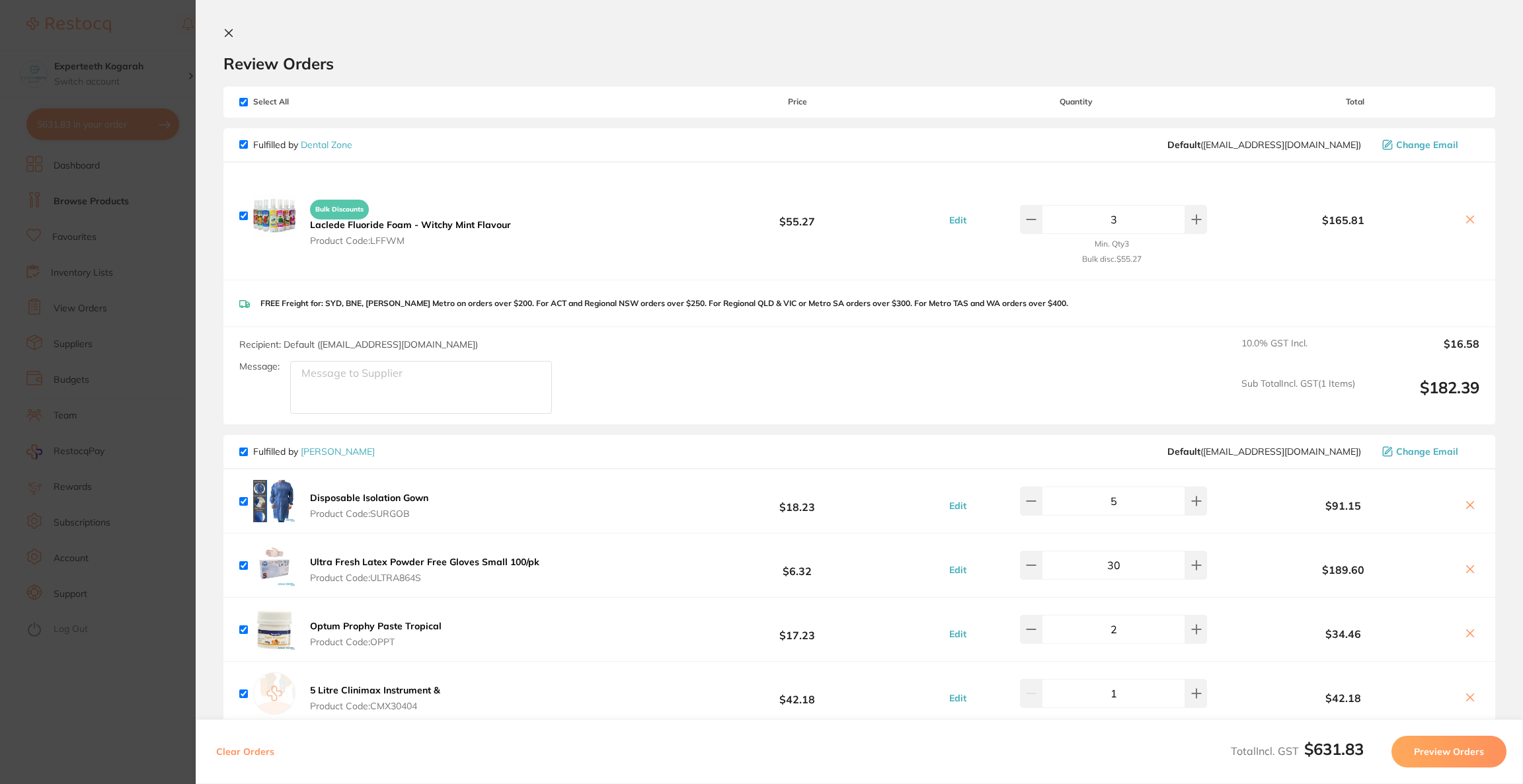
click at [85, 323] on section "Update RRP Set your pre negotiated price for this item. Item Agreed RRP (excl. …" at bounding box center [761, 392] width 1523 height 784
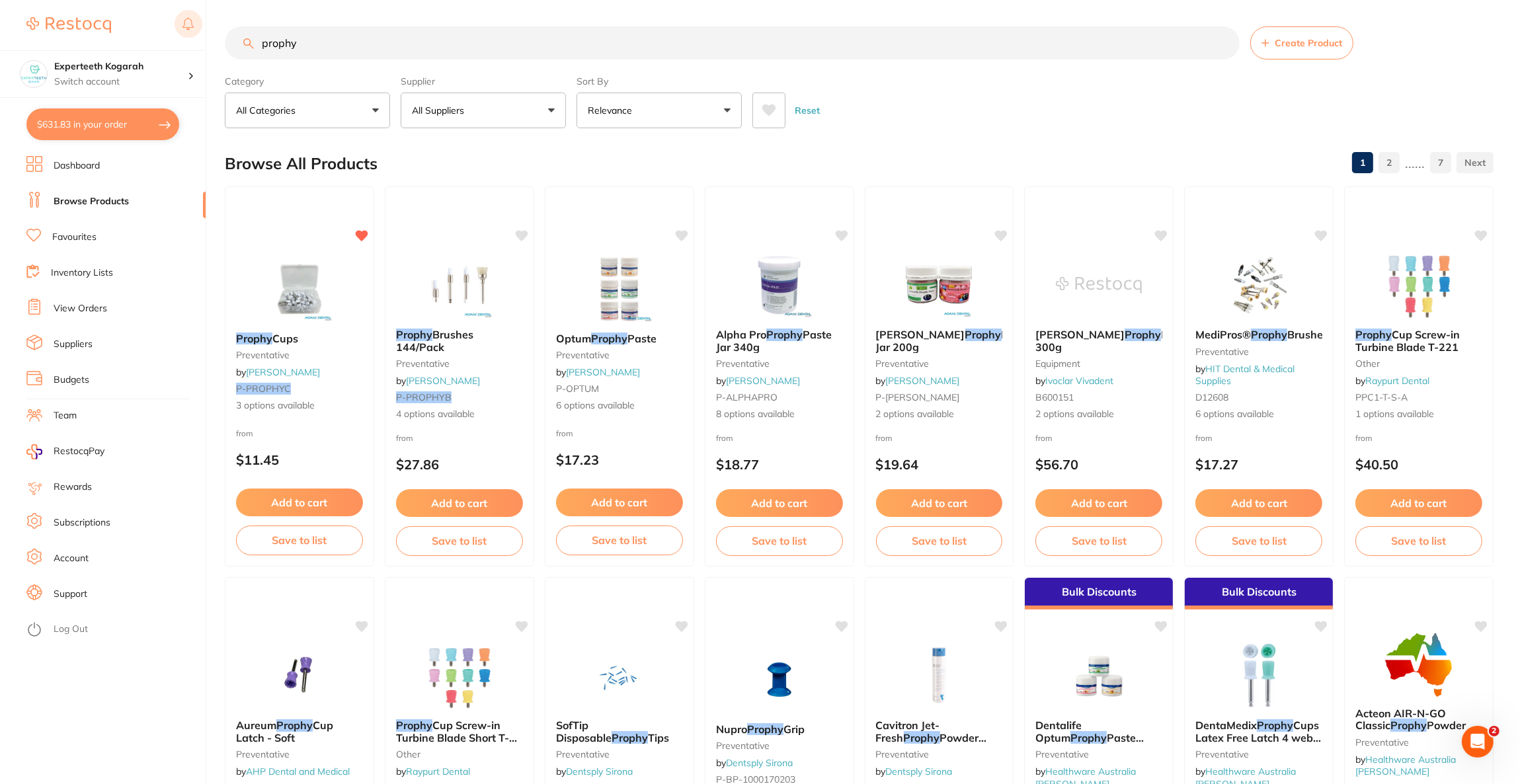
drag, startPoint x: 355, startPoint y: 50, endPoint x: 186, endPoint y: 31, distance: 170.1
click at [186, 31] on div "$631.83 Experteeth Kogarah Switch account Riaz [MEDICAL_DATA] Experteeth Dental…" at bounding box center [760, 392] width 1520 height 784
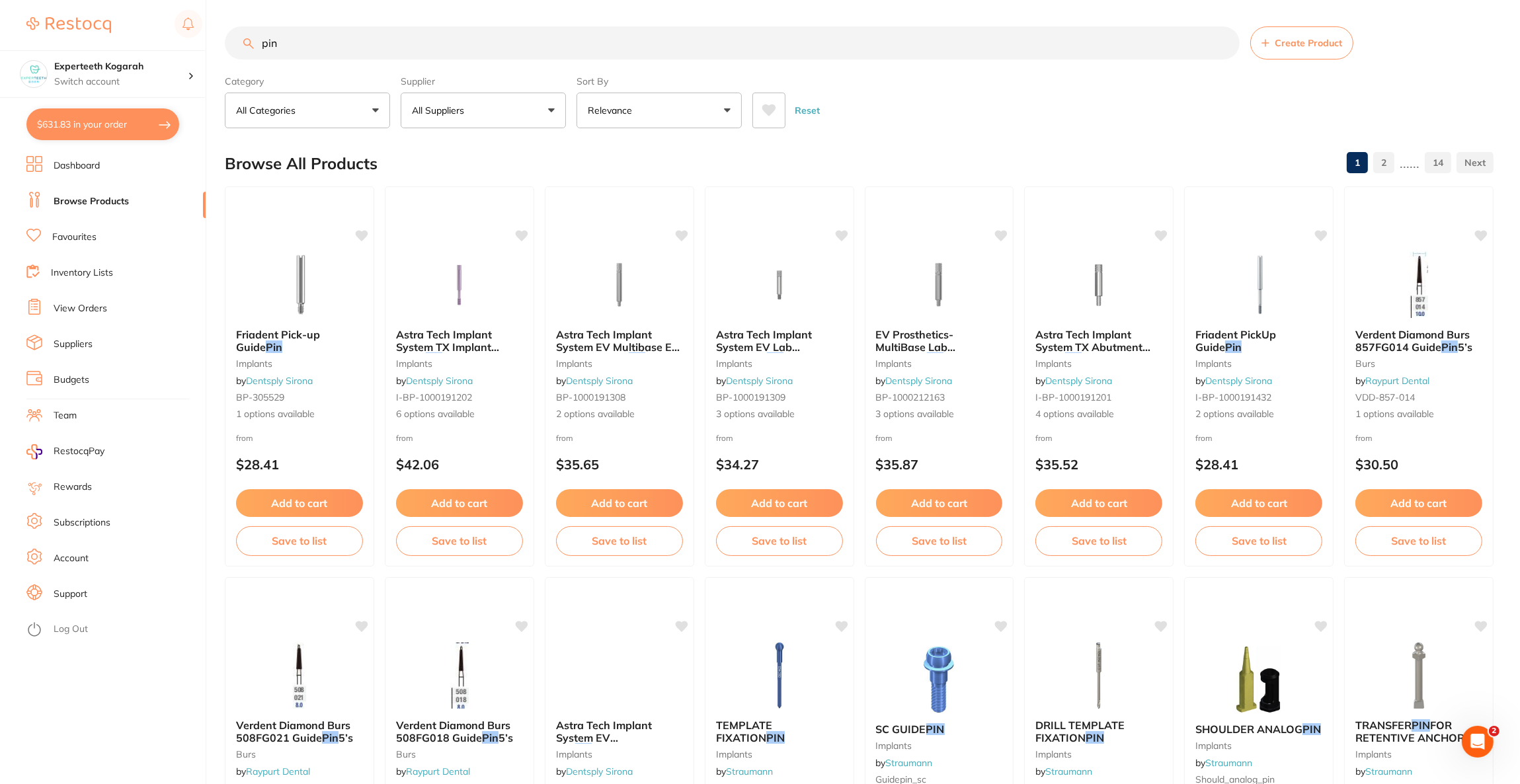
type input "pin"
click at [506, 108] on button "All Suppliers" at bounding box center [483, 111] width 166 height 36
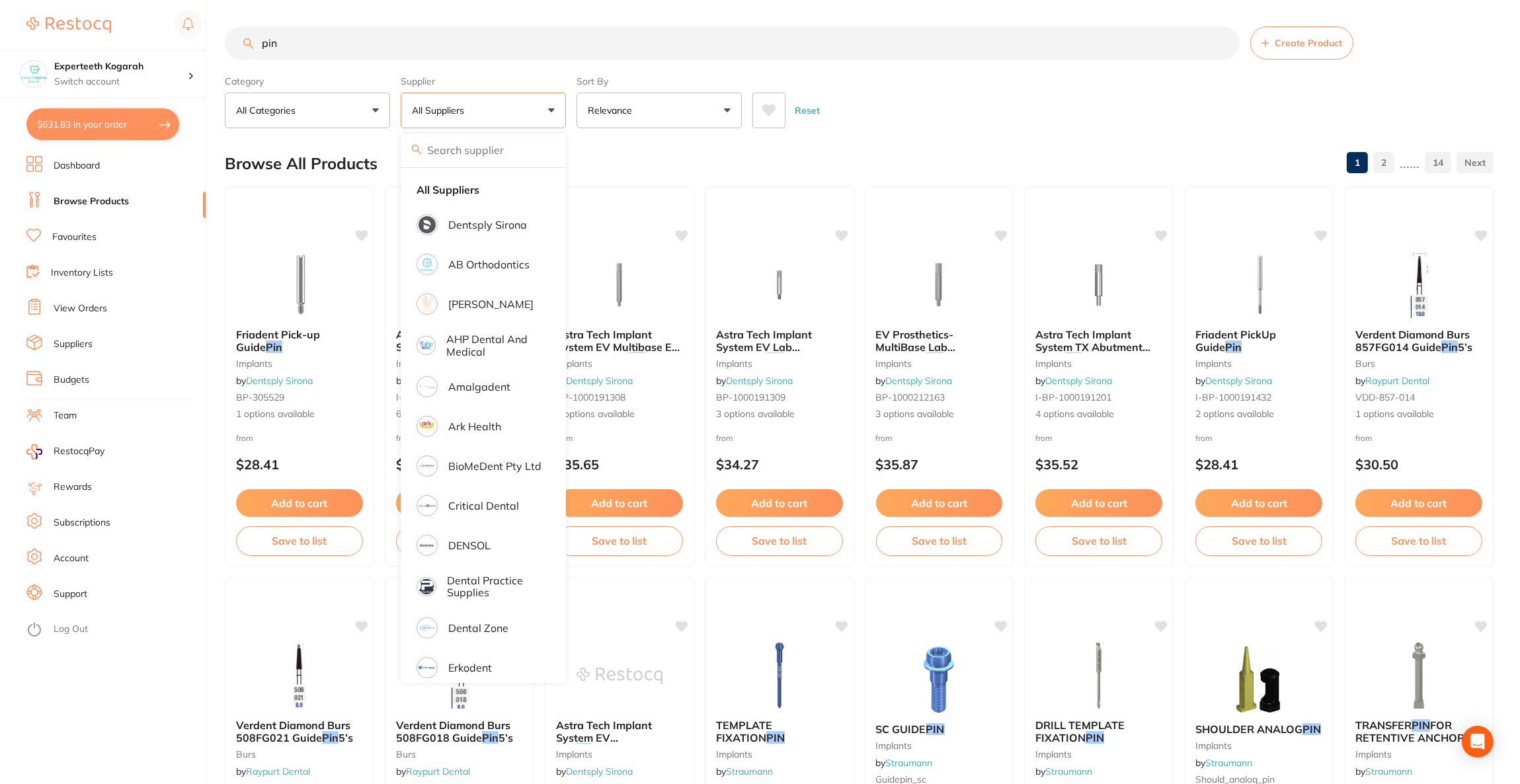
click at [506, 125] on button "All Suppliers" at bounding box center [483, 111] width 166 height 36
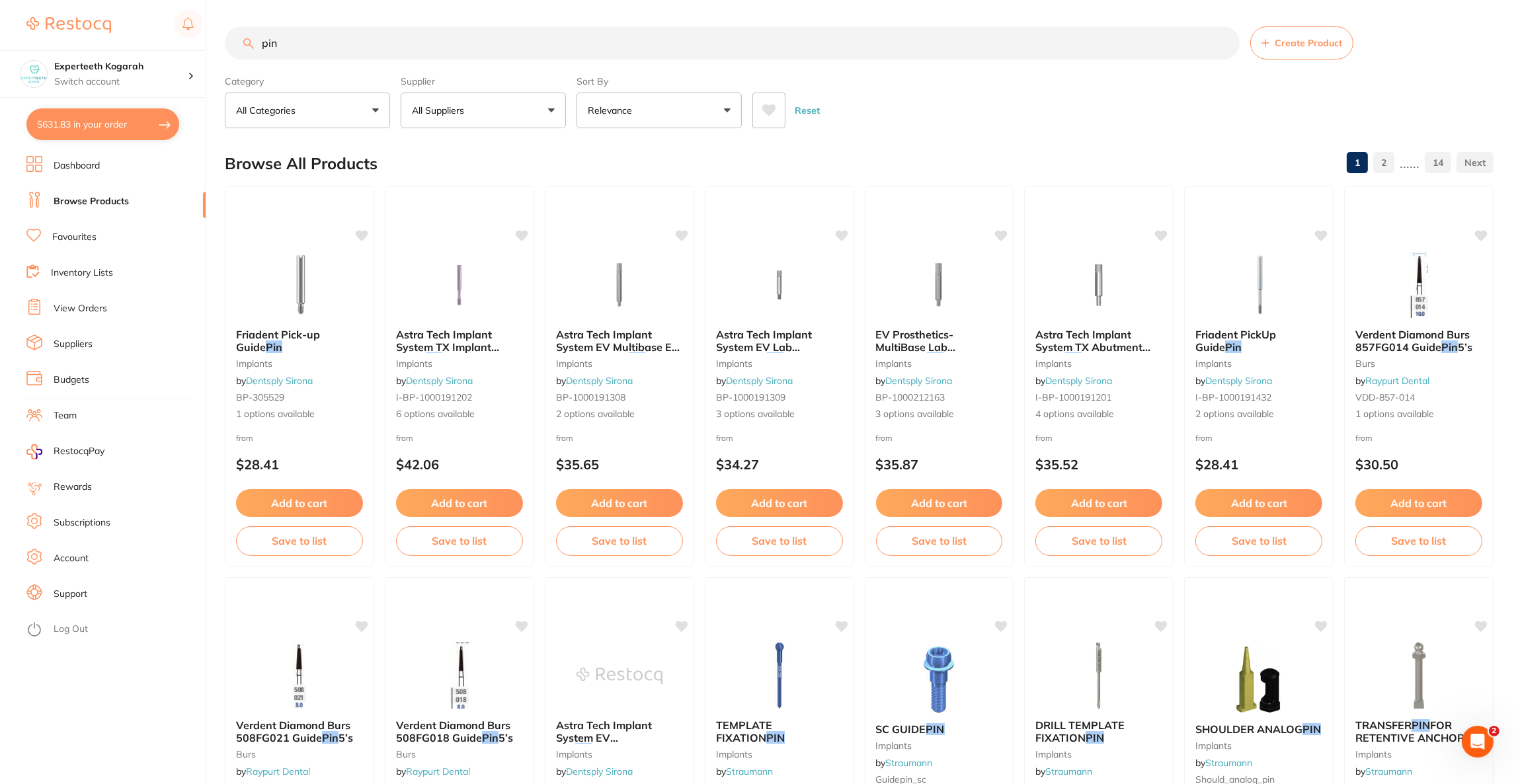
click at [506, 125] on button "All Suppliers" at bounding box center [483, 111] width 166 height 36
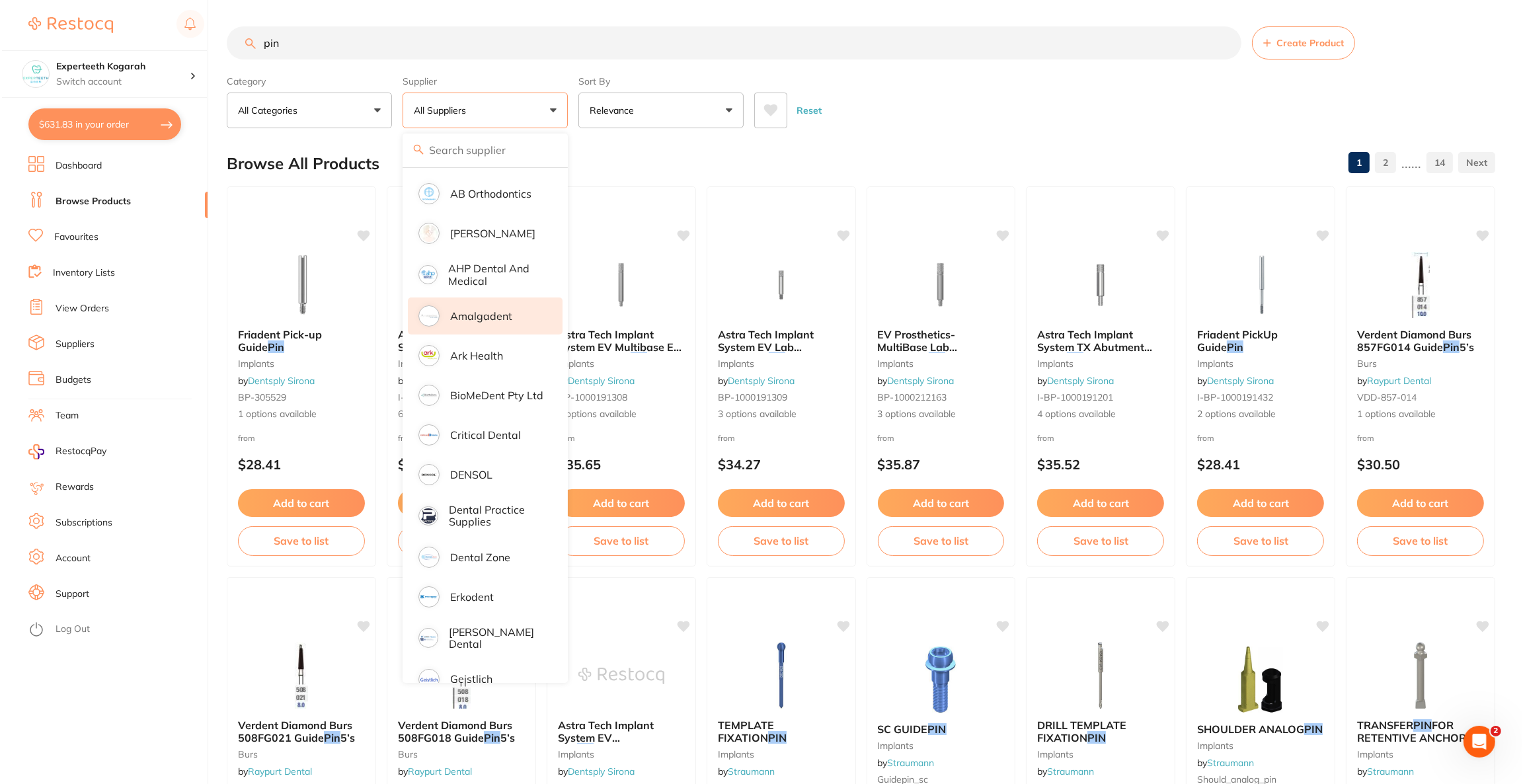
scroll to position [99, 0]
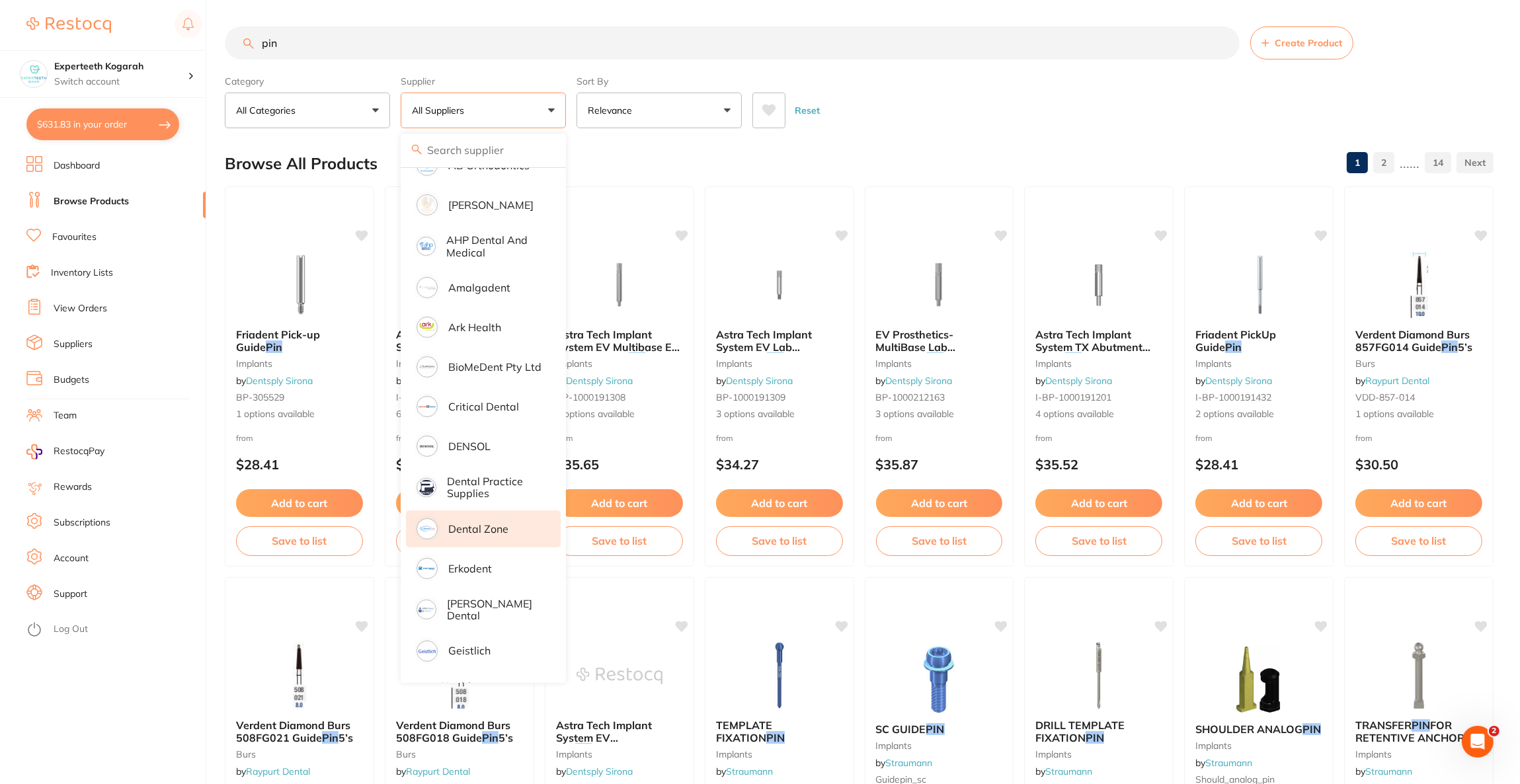
click at [498, 535] on li "Dental Zone" at bounding box center [483, 528] width 155 height 37
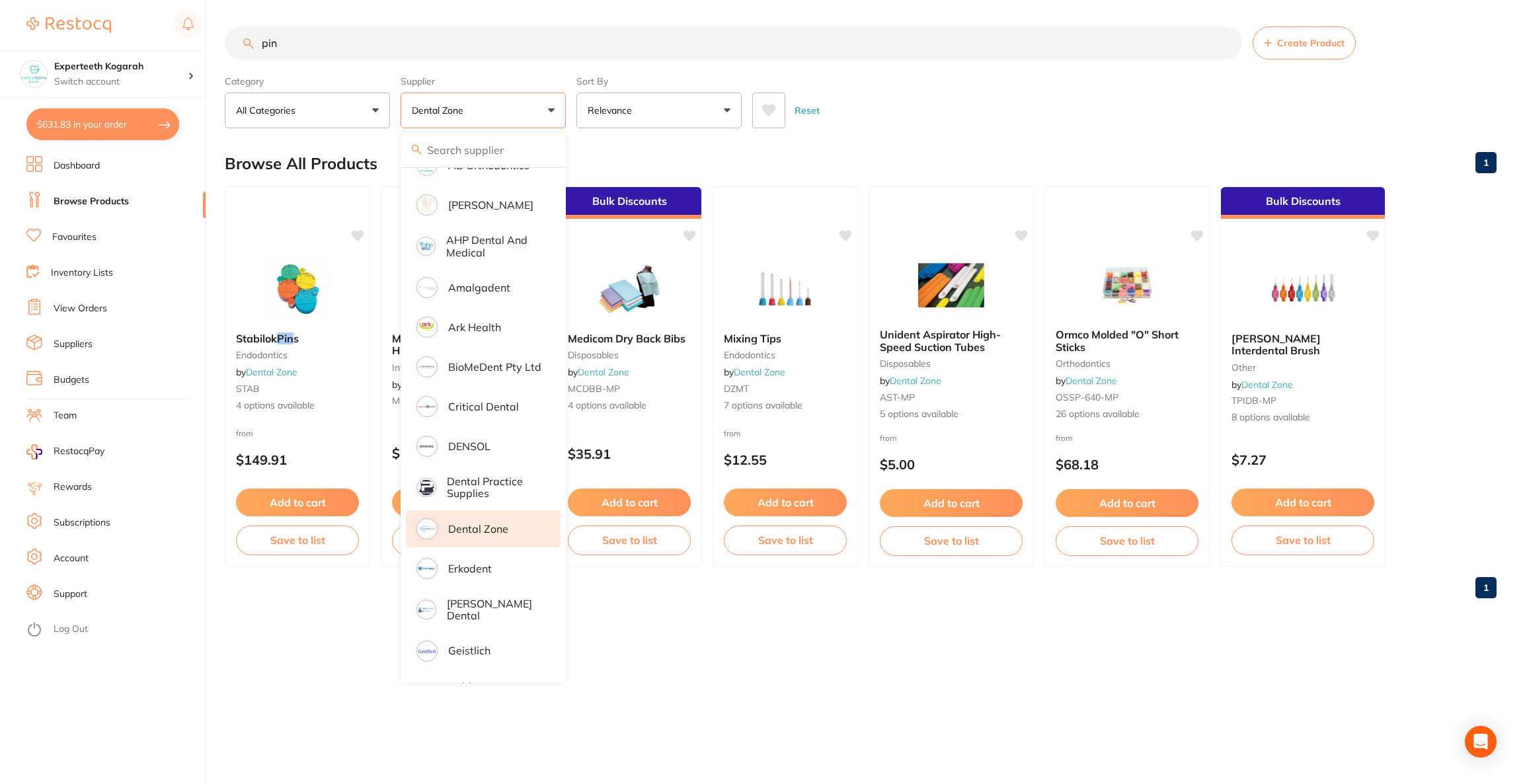
click at [945, 83] on div "Reset" at bounding box center [1119, 105] width 734 height 46
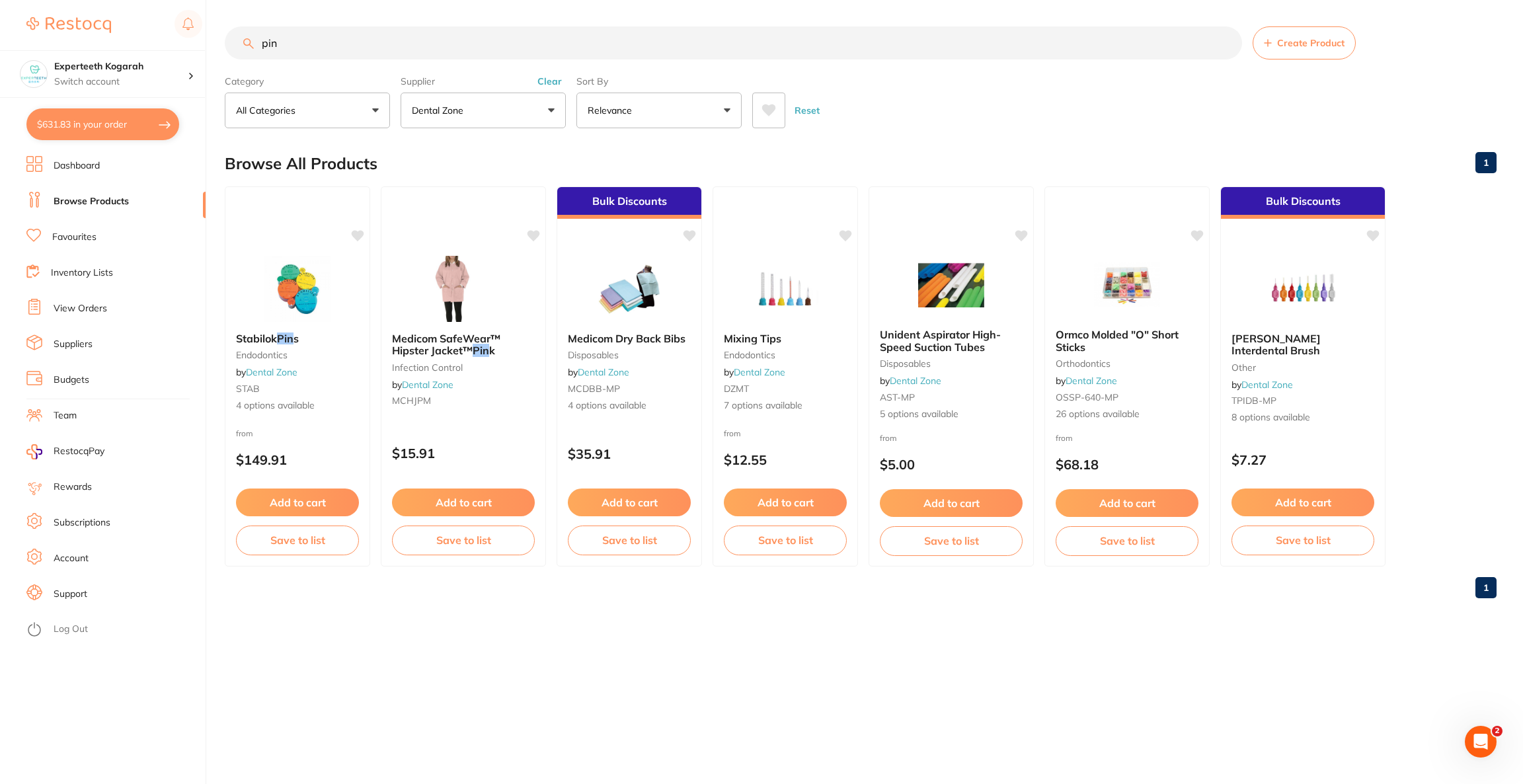
scroll to position [0, 0]
click at [259, 273] on img at bounding box center [297, 288] width 87 height 67
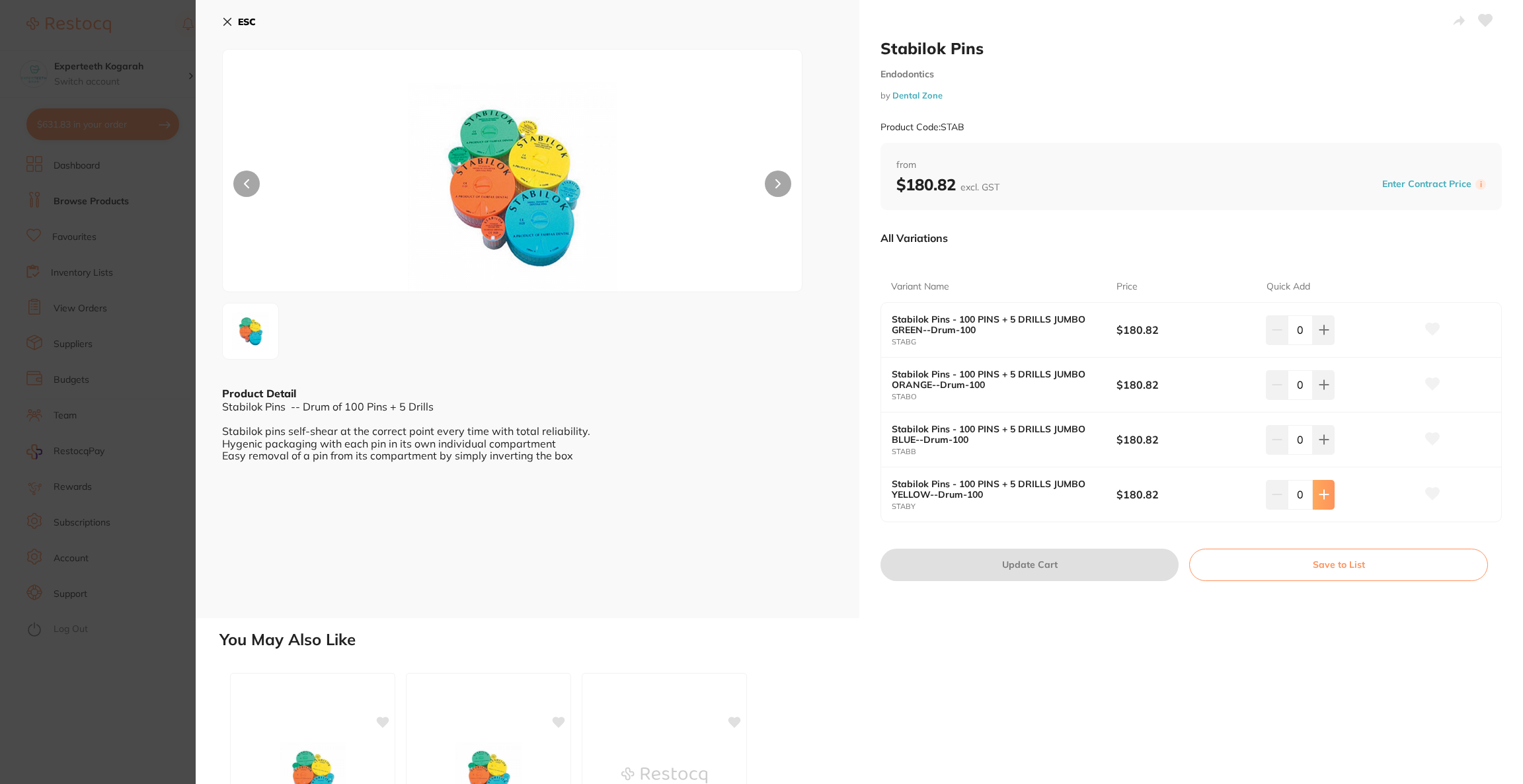
click at [1326, 501] on button at bounding box center [1324, 495] width 22 height 29
type input "1"
click at [1124, 567] on button "Update Cart" at bounding box center [1030, 564] width 298 height 32
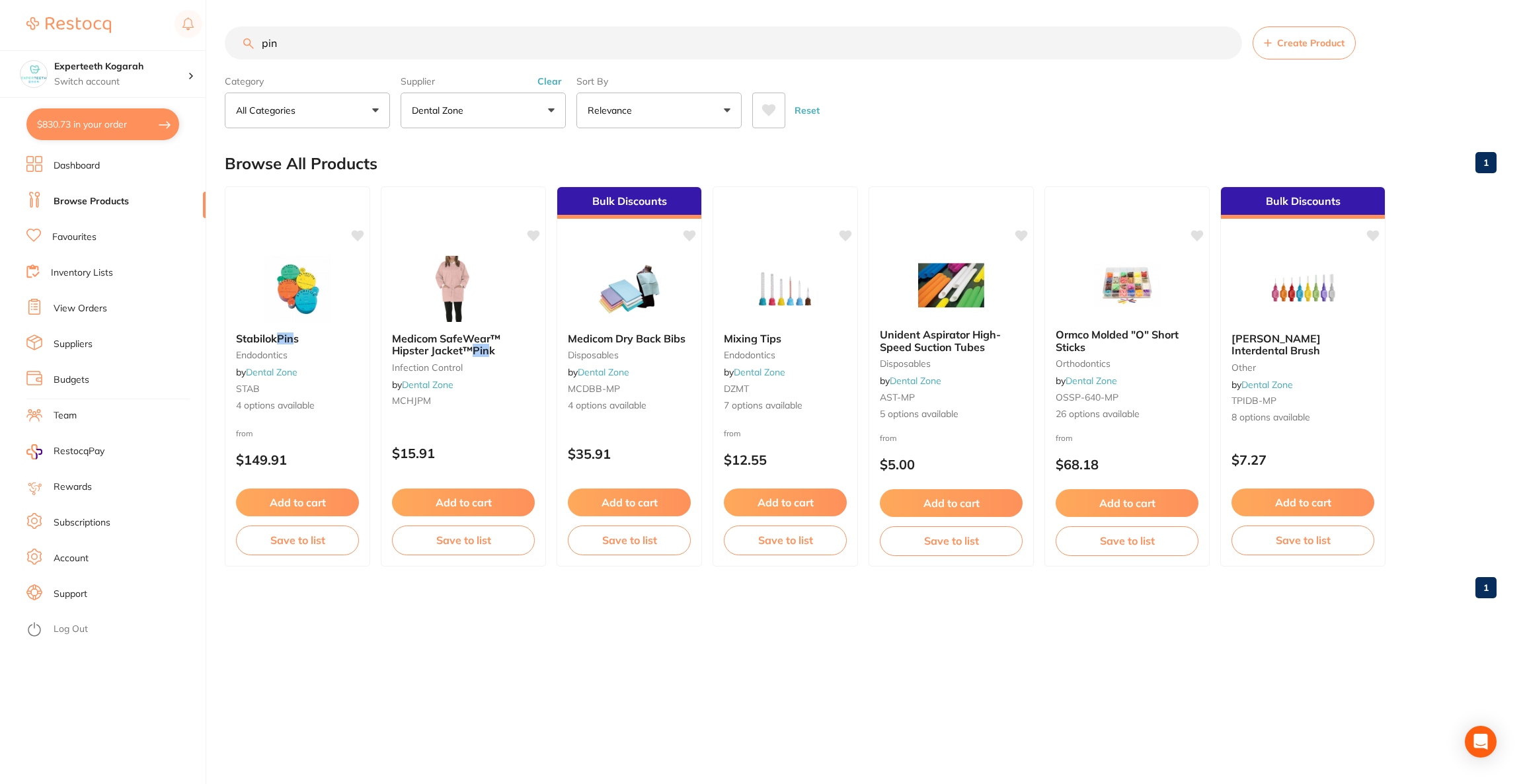
checkbox input "false"
click at [125, 130] on button "$830.73 in your order" at bounding box center [102, 124] width 152 height 32
checkbox input "true"
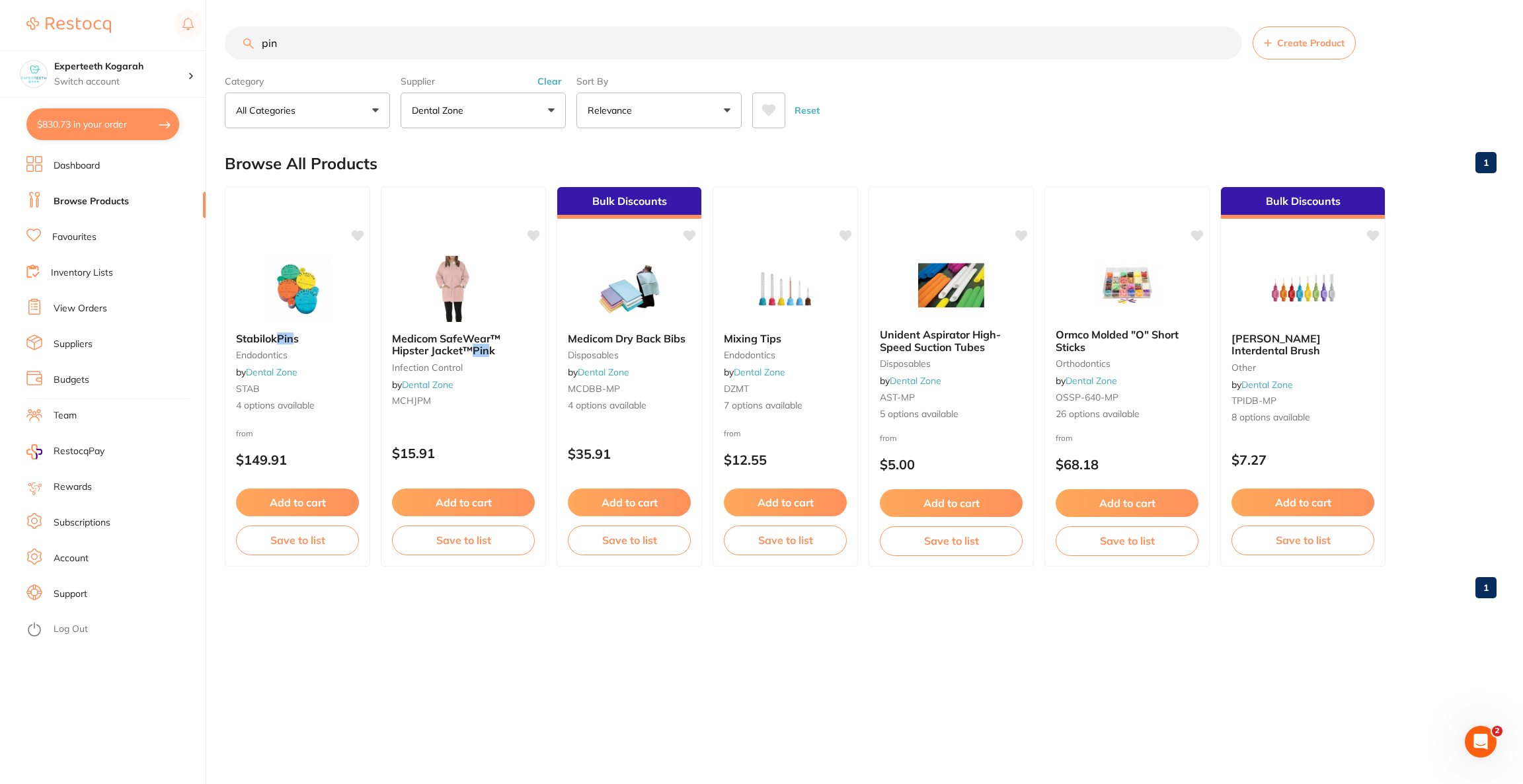
checkbox input "true"
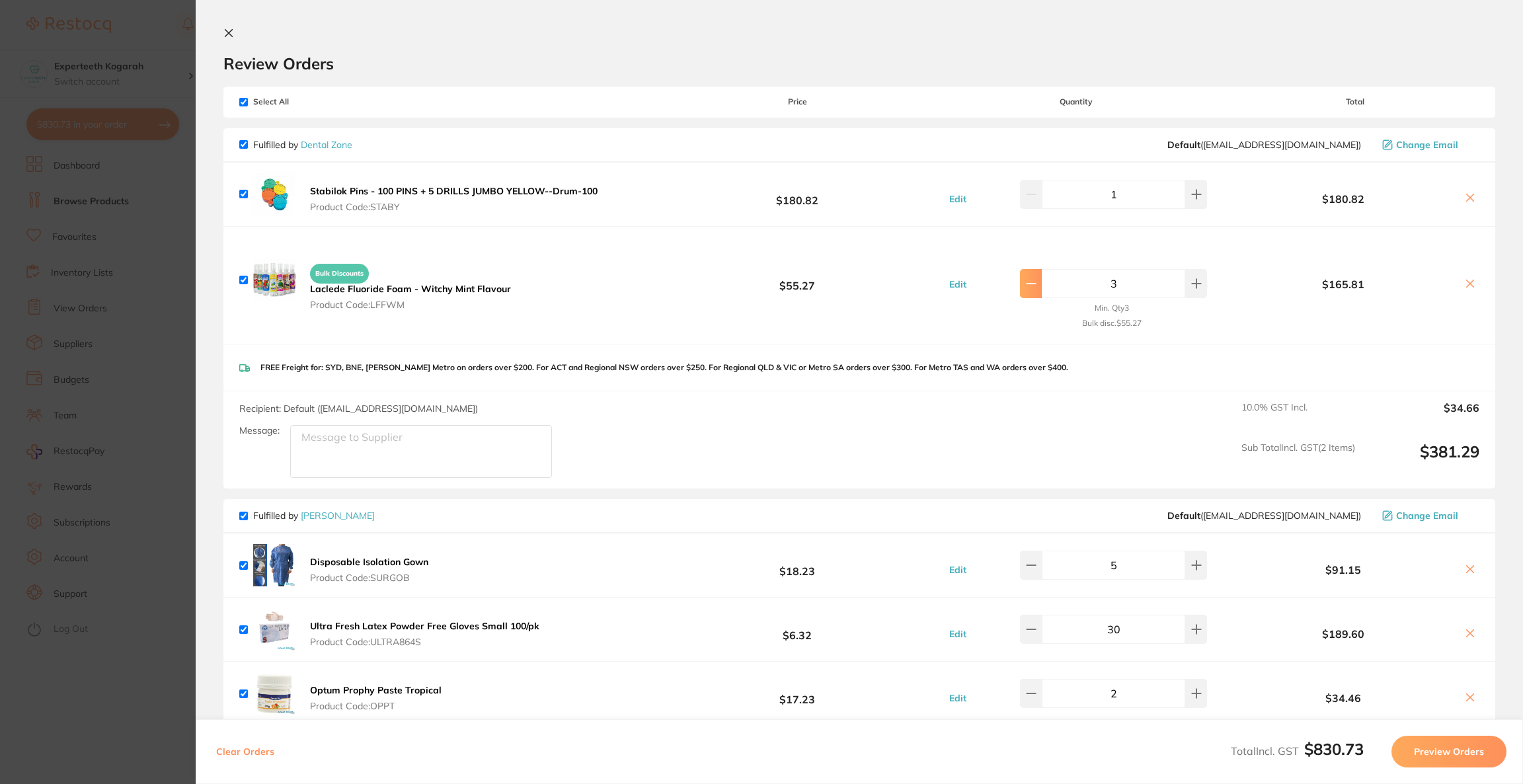
click at [1034, 289] on button at bounding box center [1031, 283] width 22 height 29
type input "2"
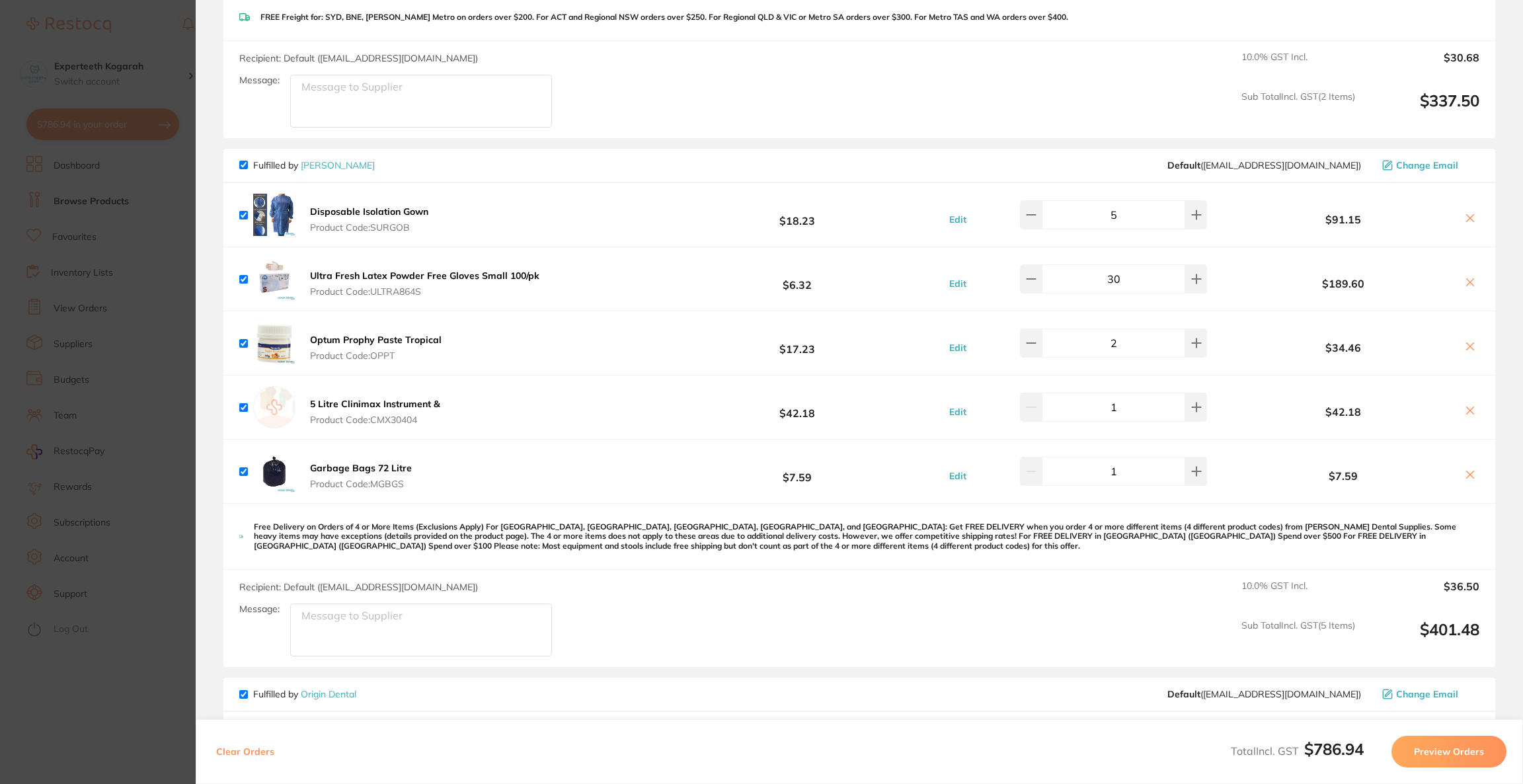
scroll to position [495, 0]
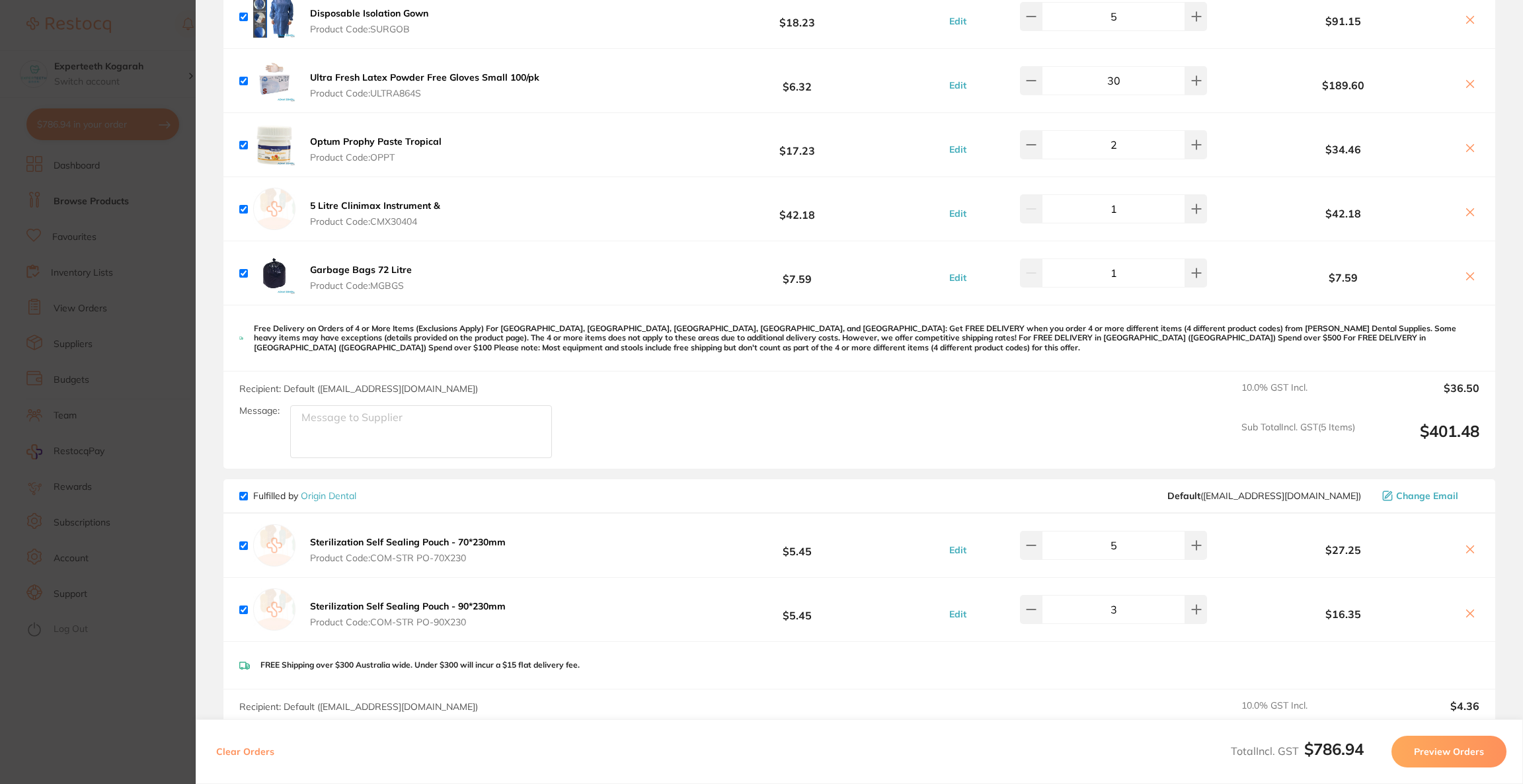
click at [243, 495] on input "checkbox" at bounding box center [243, 496] width 8 height 8
checkbox input "false"
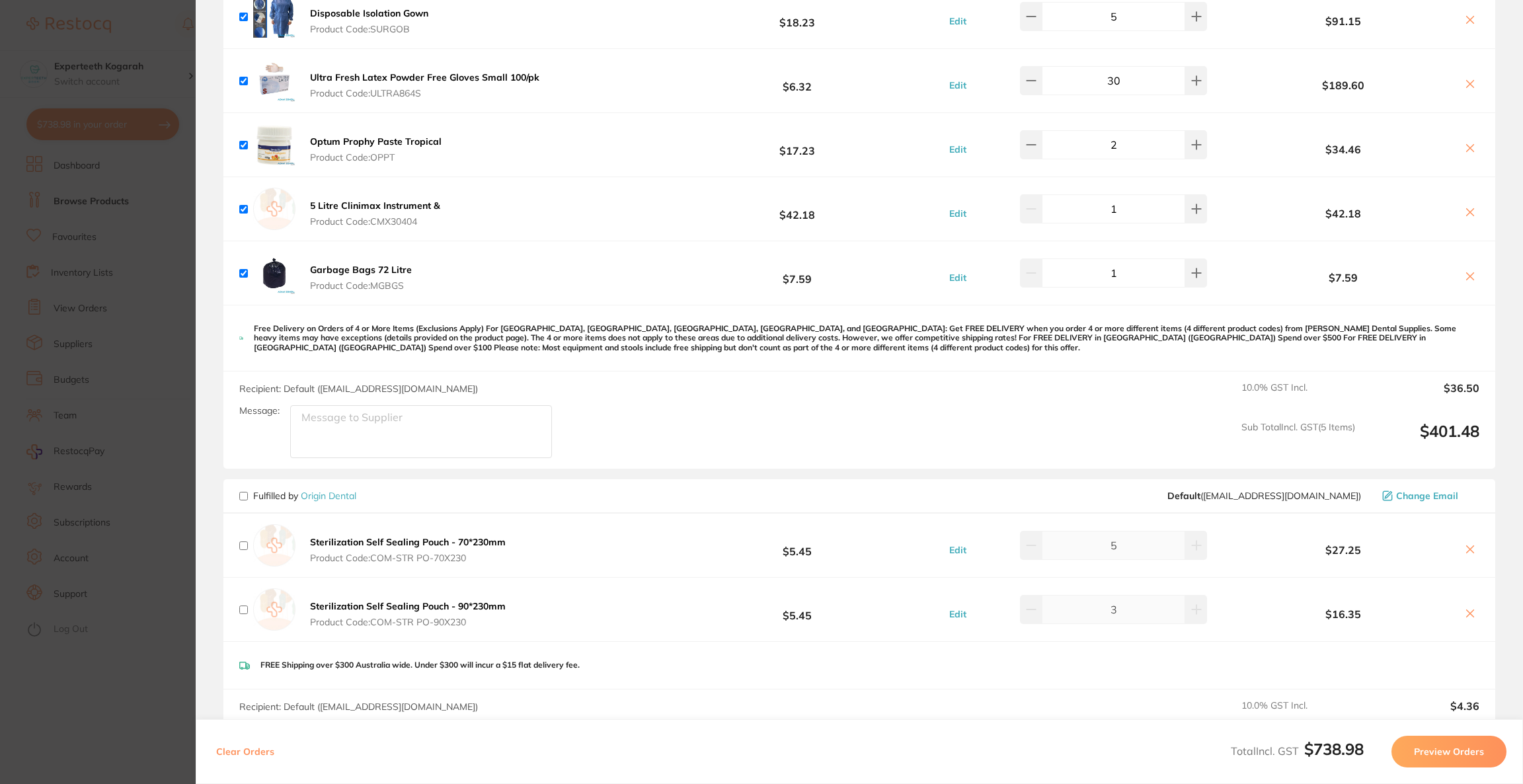
click at [139, 472] on section "Update RRP Set your pre negotiated price for this item. Item Agreed RRP (excl. …" at bounding box center [761, 392] width 1523 height 784
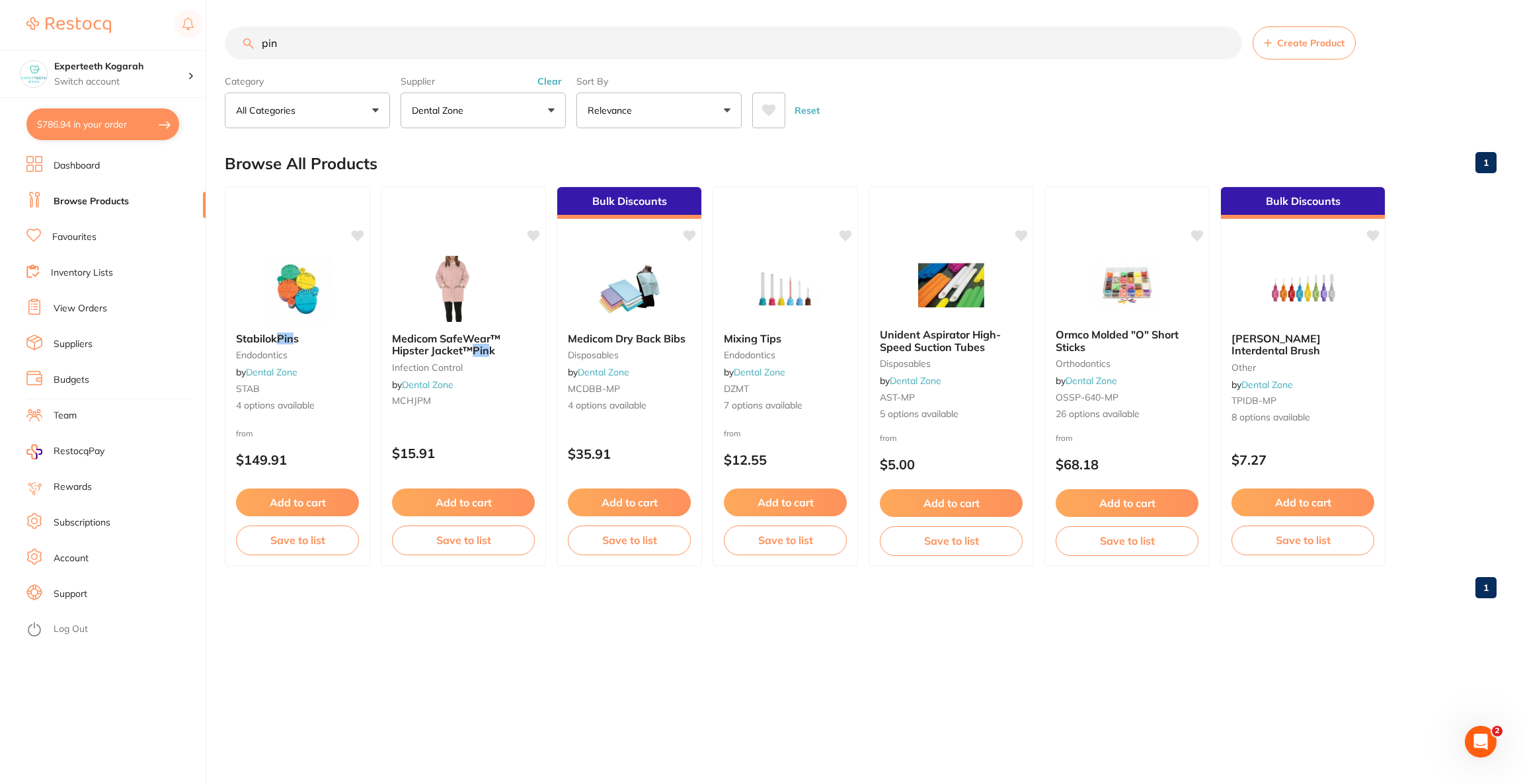
drag, startPoint x: 340, startPoint y: 43, endPoint x: 241, endPoint y: 41, distance: 99.0
click at [241, 41] on input "pin" at bounding box center [733, 43] width 1018 height 33
click at [428, 105] on p "Dental Zone" at bounding box center [440, 111] width 57 height 13
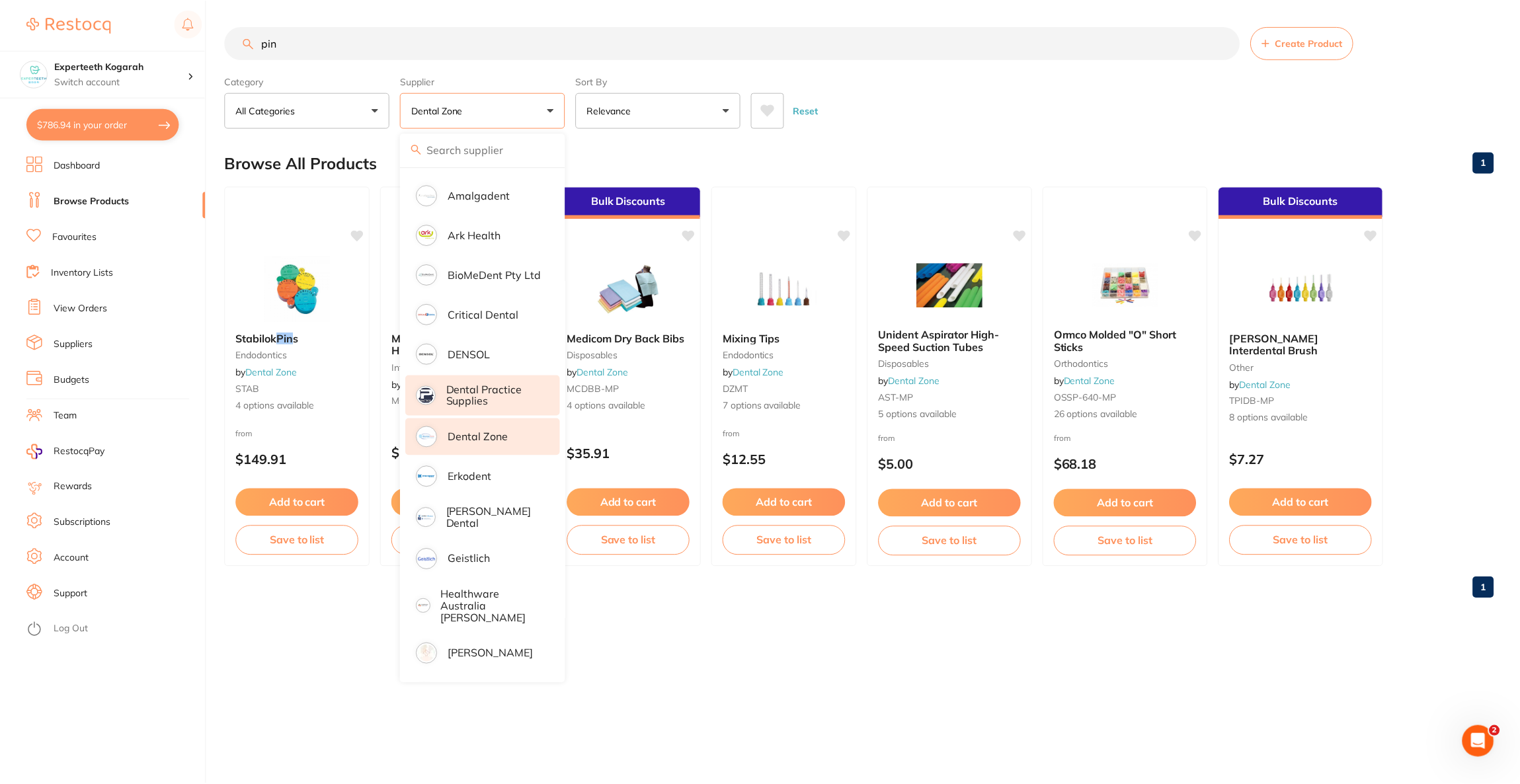
scroll to position [198, 0]
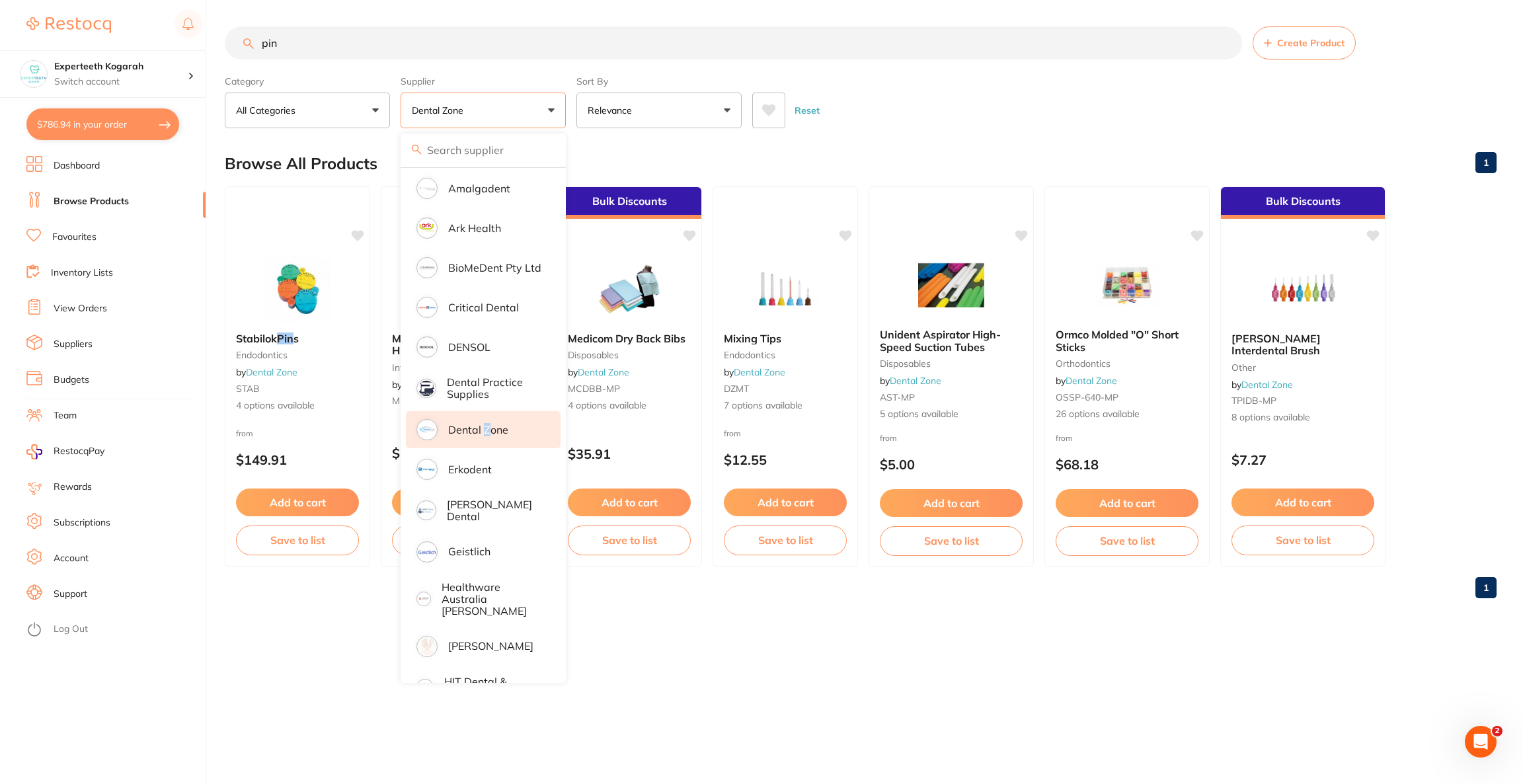
click at [485, 430] on p "Dental Zone" at bounding box center [478, 429] width 60 height 12
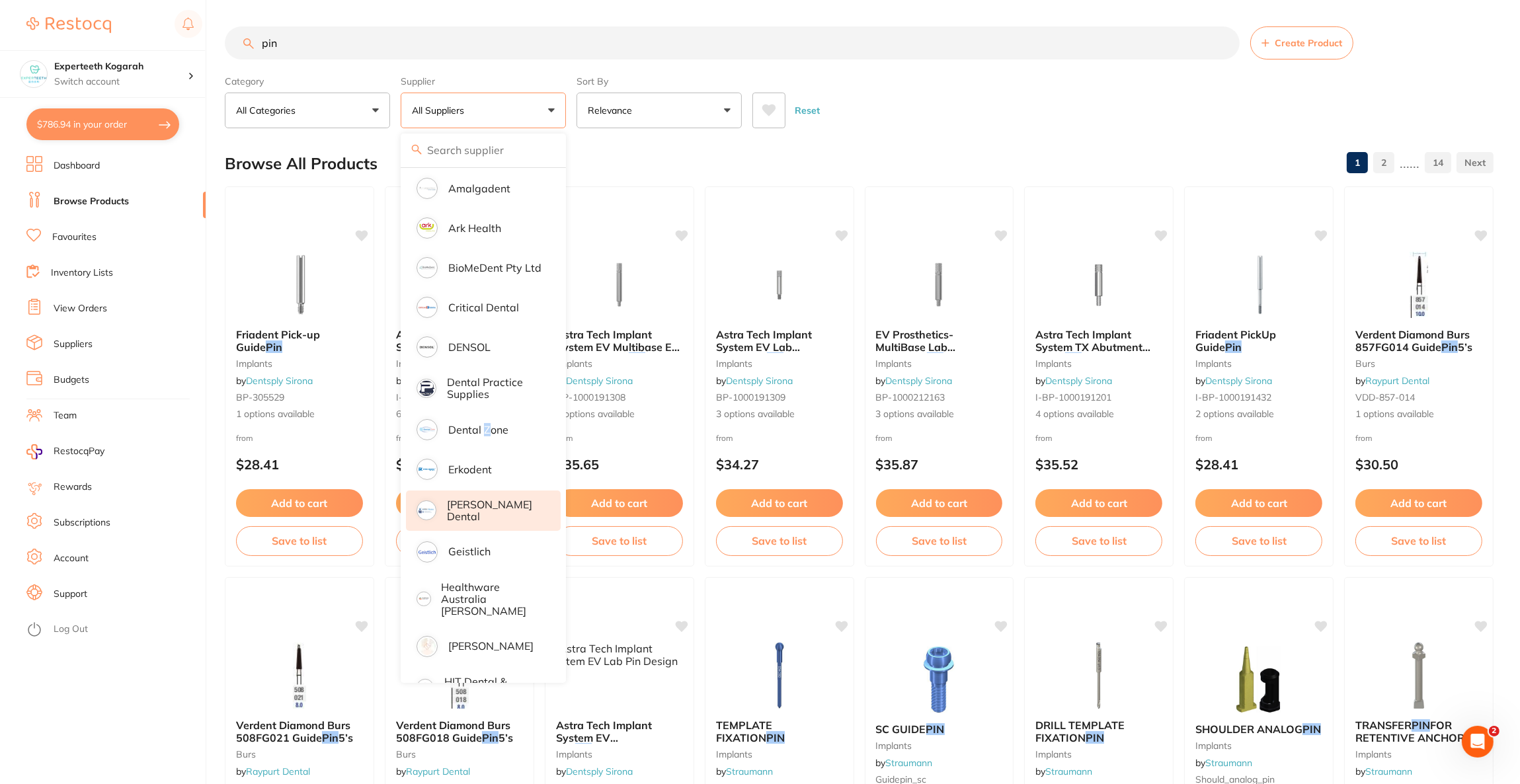
click at [497, 511] on p "[PERSON_NAME] Dental" at bounding box center [495, 511] width 95 height 25
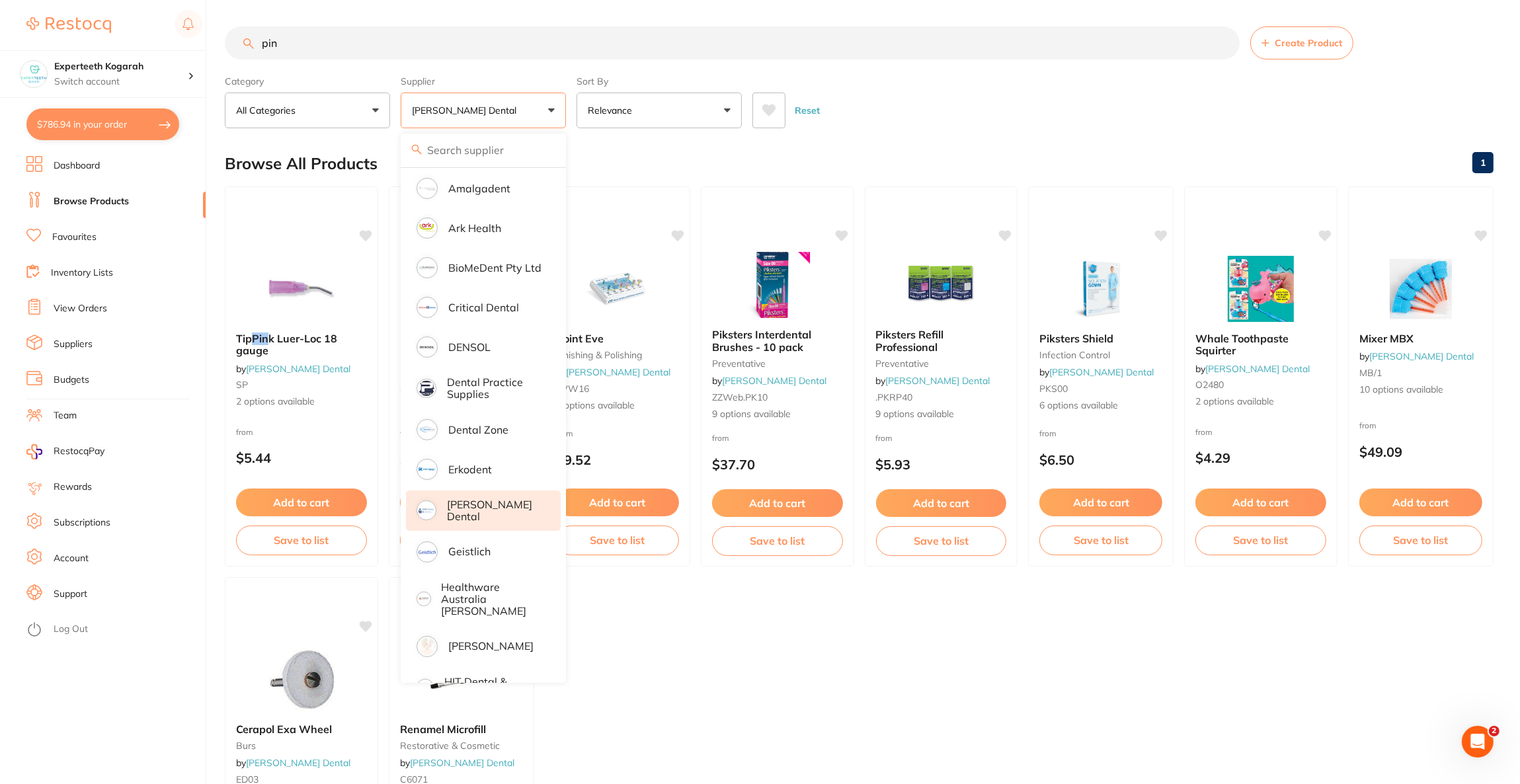
scroll to position [0, 0]
drag, startPoint x: 368, startPoint y: 46, endPoint x: 216, endPoint y: 29, distance: 152.9
click at [216, 29] on div "$786.94 Experteeth Kogarah Switch account Riaz Dental Surgery Experteeth Dental…" at bounding box center [760, 392] width 1520 height 784
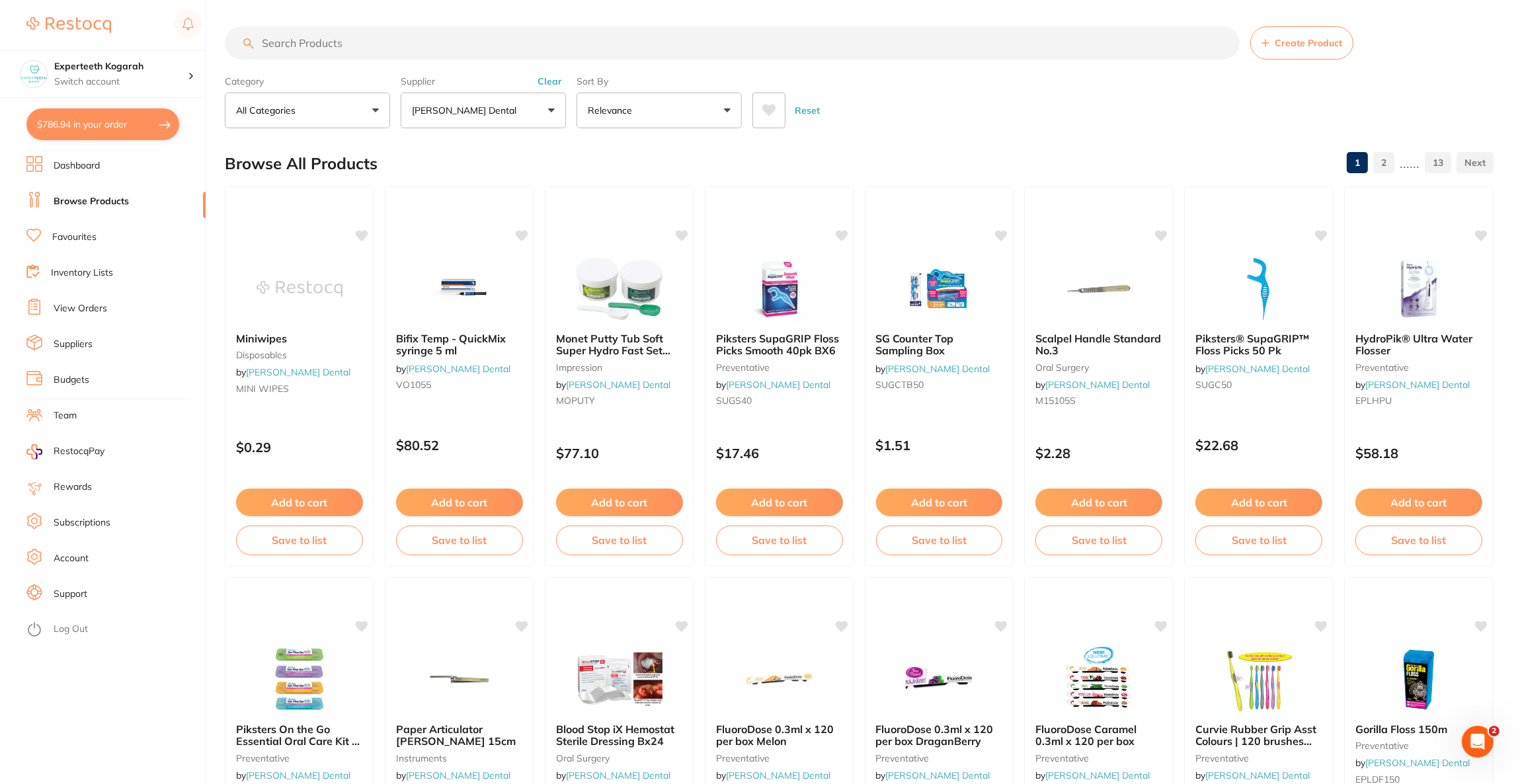
click at [483, 48] on input "search" at bounding box center [732, 43] width 1015 height 33
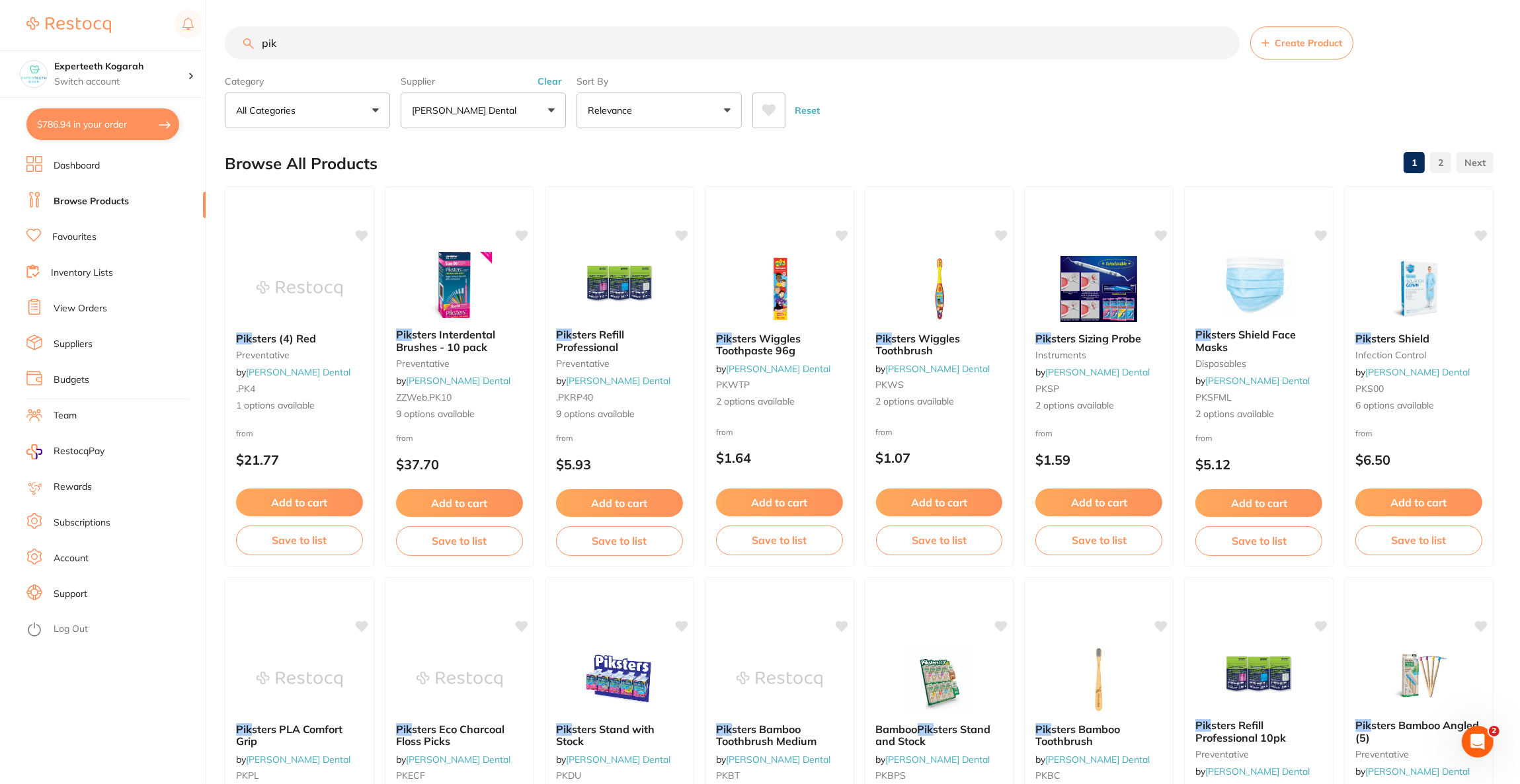
type input "pik"
click at [457, 258] on img at bounding box center [459, 284] width 86 height 66
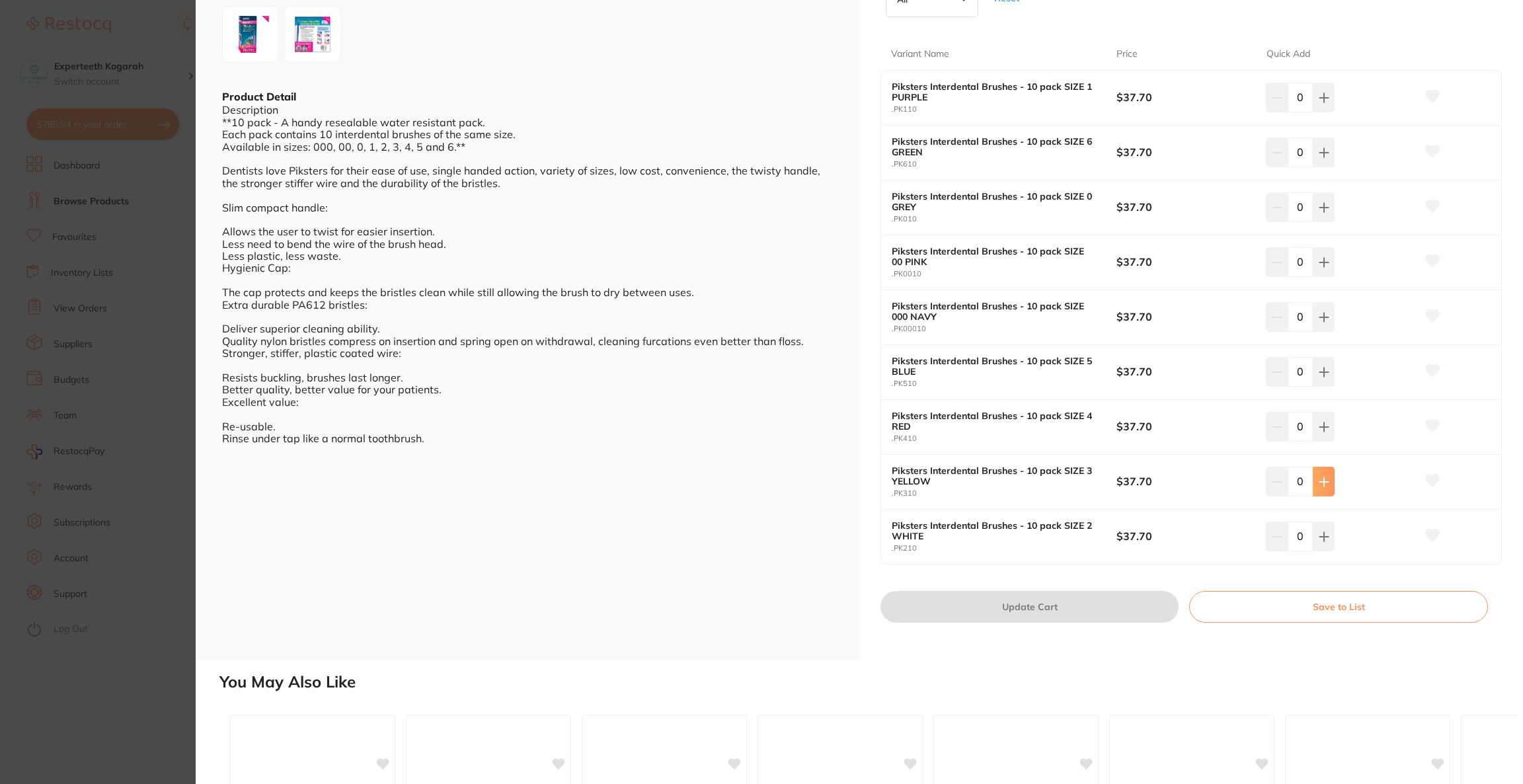
click at [1321, 487] on button at bounding box center [1324, 482] width 22 height 29
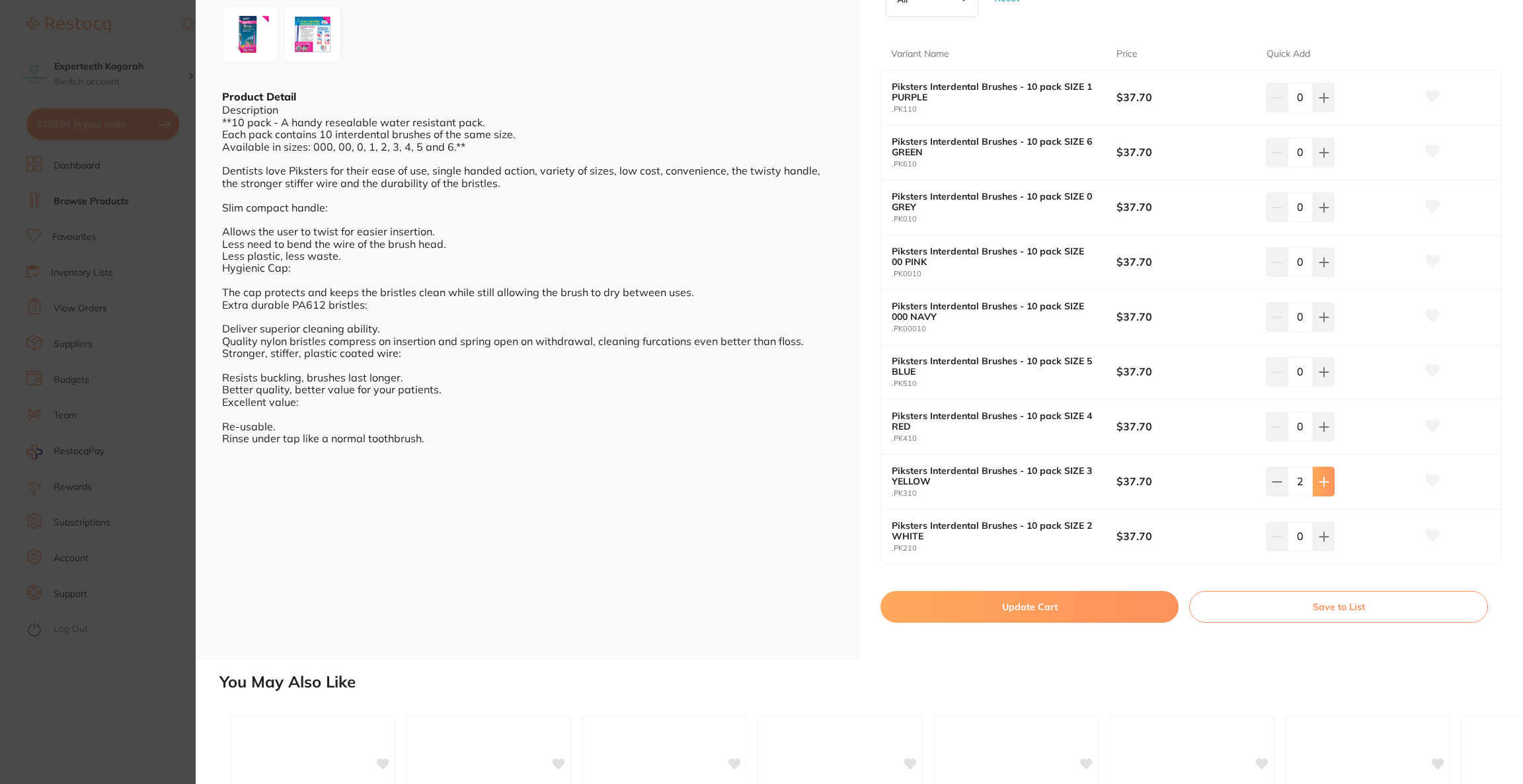
click at [1321, 487] on button at bounding box center [1324, 482] width 22 height 29
type input "4"
click at [1102, 602] on button "Update Cart" at bounding box center [1030, 607] width 298 height 32
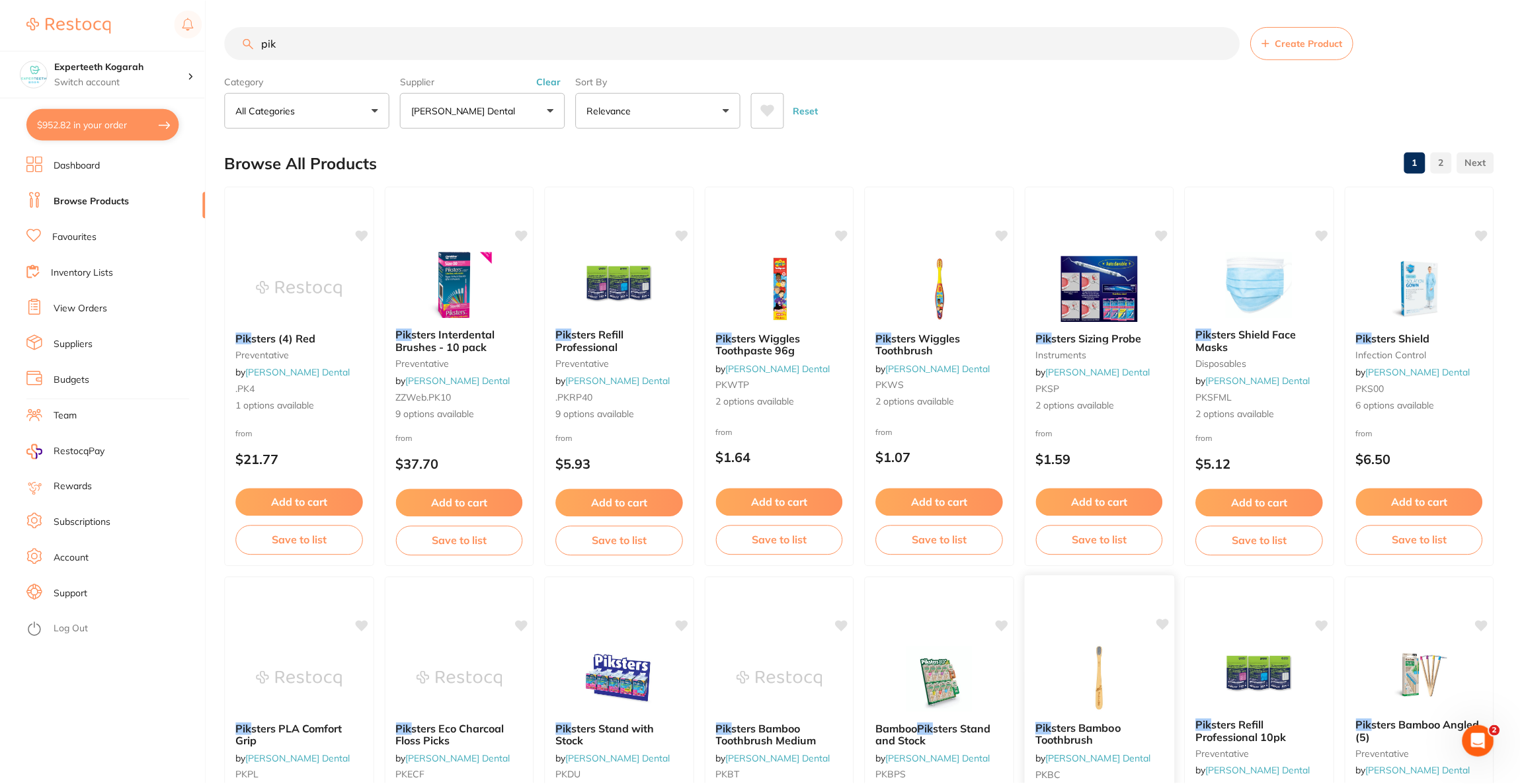
scroll to position [5, 0]
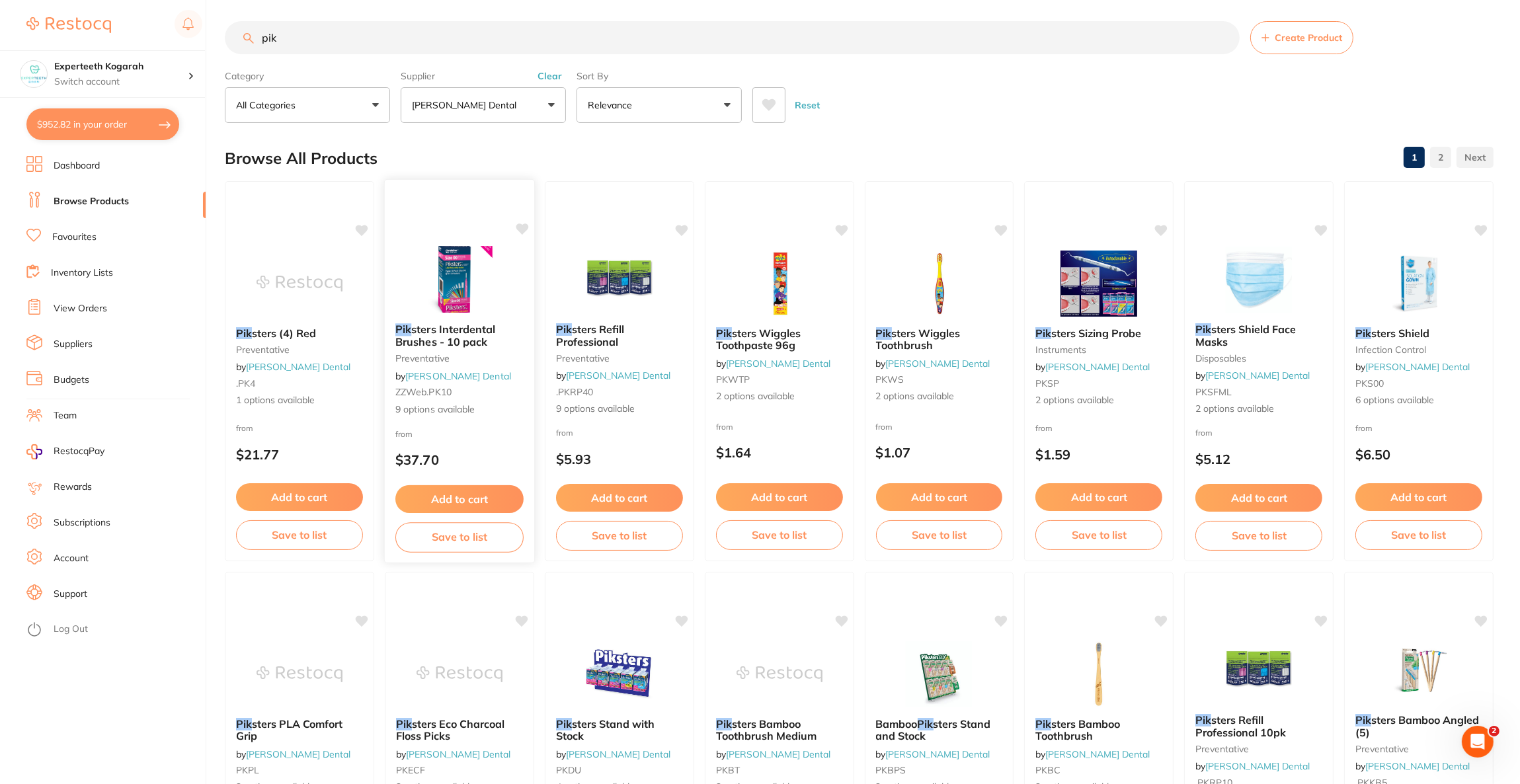
click at [471, 296] on img at bounding box center [460, 279] width 87 height 67
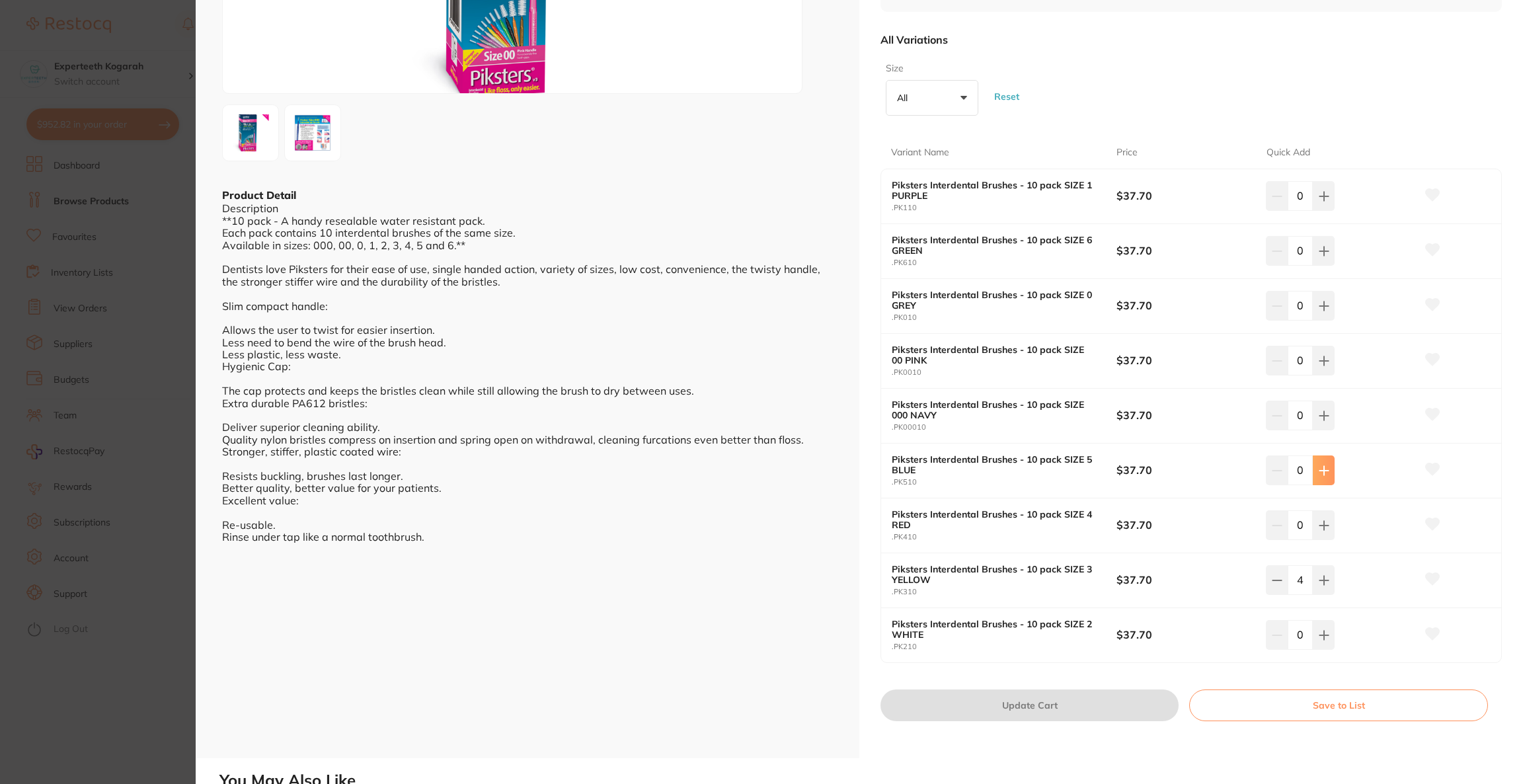
click at [1319, 471] on icon at bounding box center [1324, 470] width 11 height 11
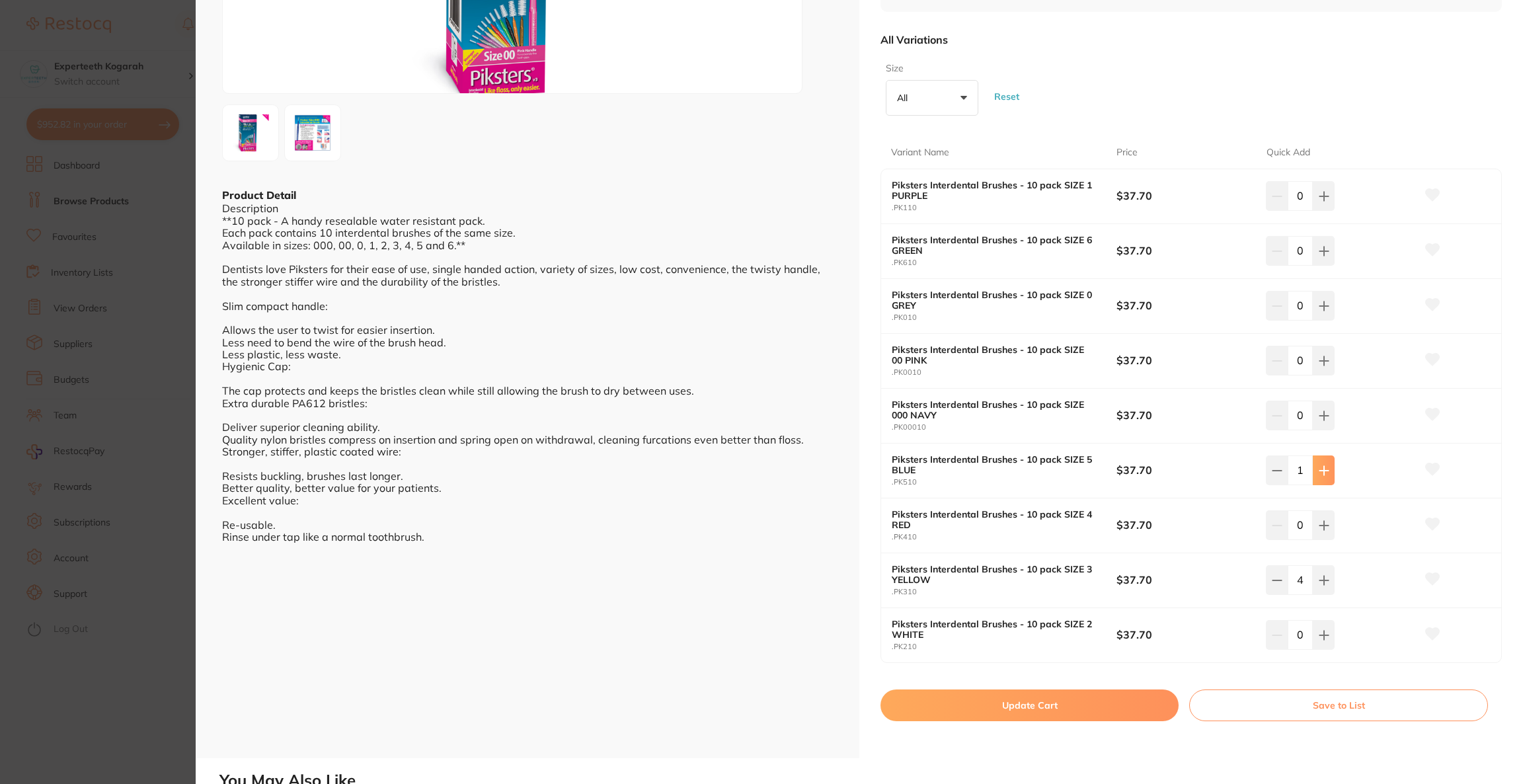
click at [1314, 478] on button at bounding box center [1324, 470] width 22 height 29
type input "2"
click at [1321, 364] on icon at bounding box center [1324, 360] width 8 height 8
type input "1"
click at [968, 715] on button "Update Cart" at bounding box center [1030, 705] width 298 height 32
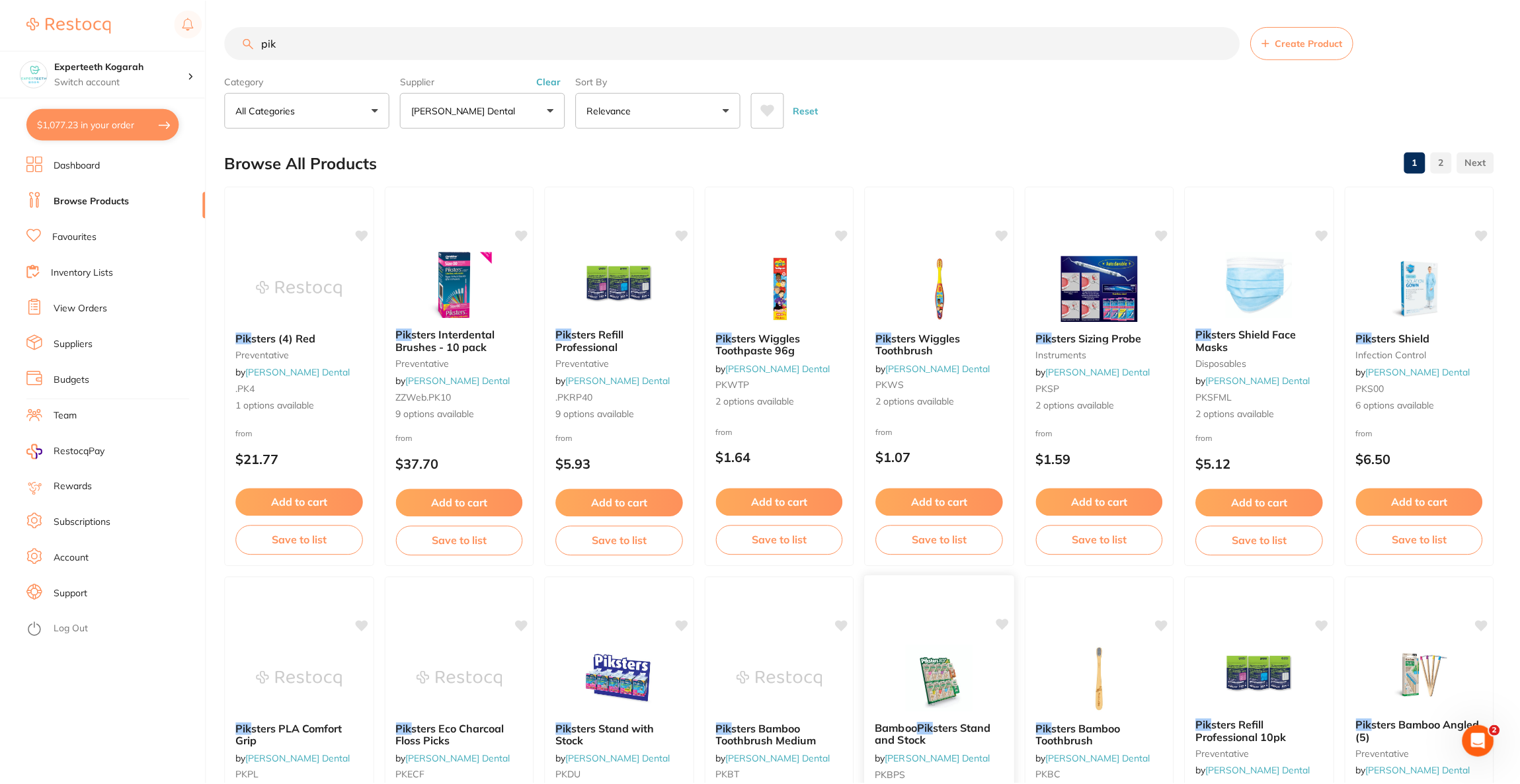
scroll to position [5, 0]
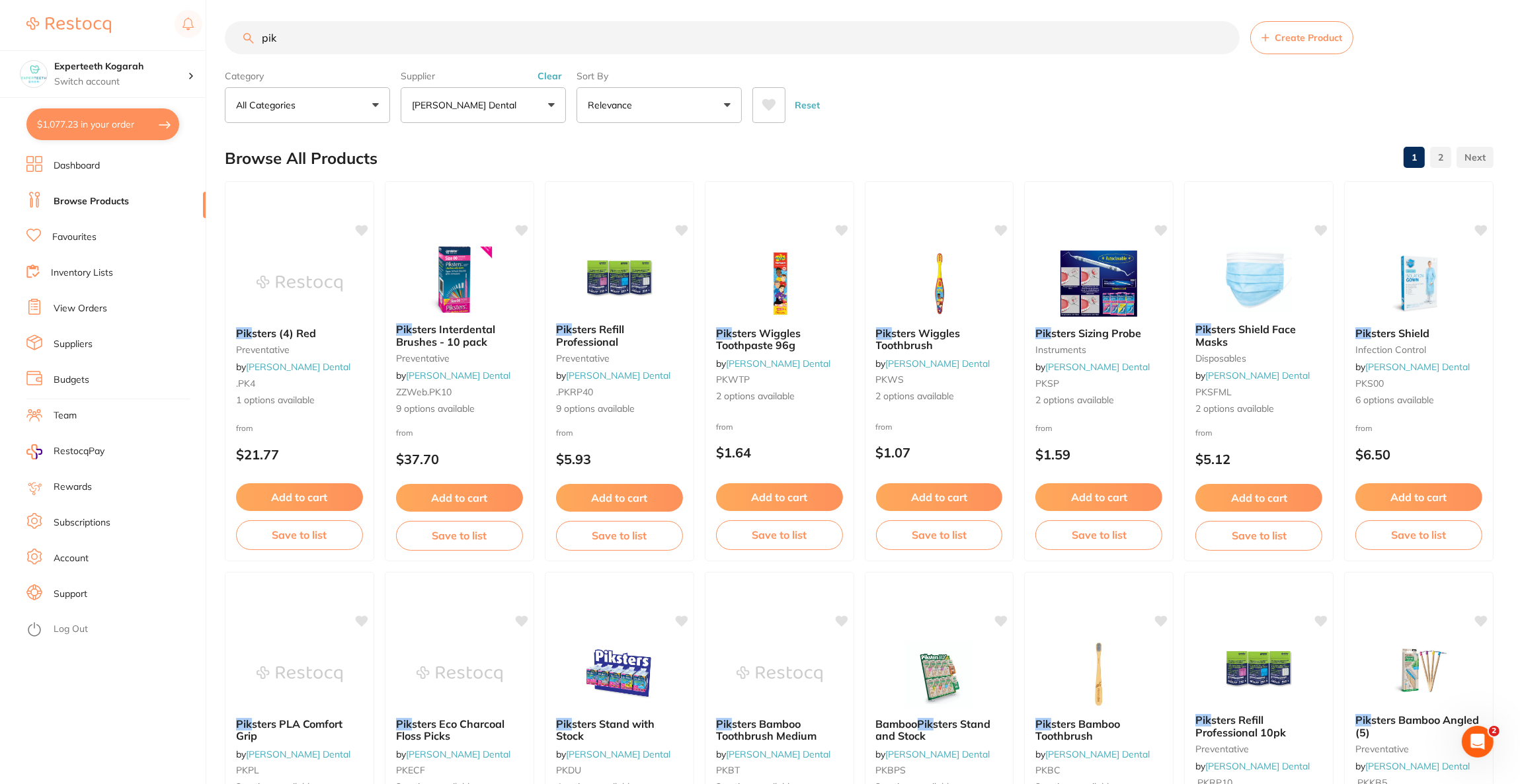
click at [100, 129] on button "$1,077.23 in your order" at bounding box center [102, 124] width 152 height 32
checkbox input "true"
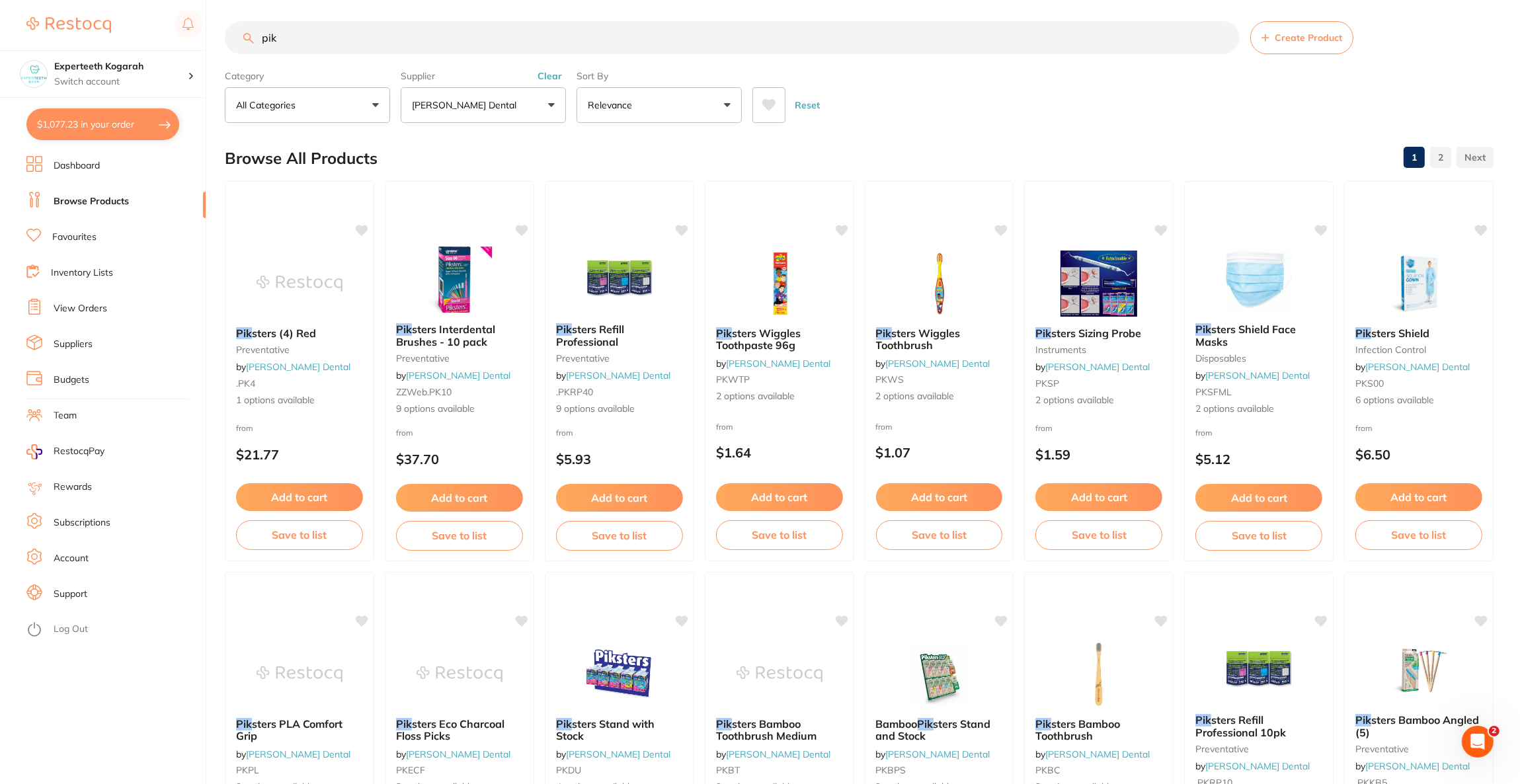
checkbox input "true"
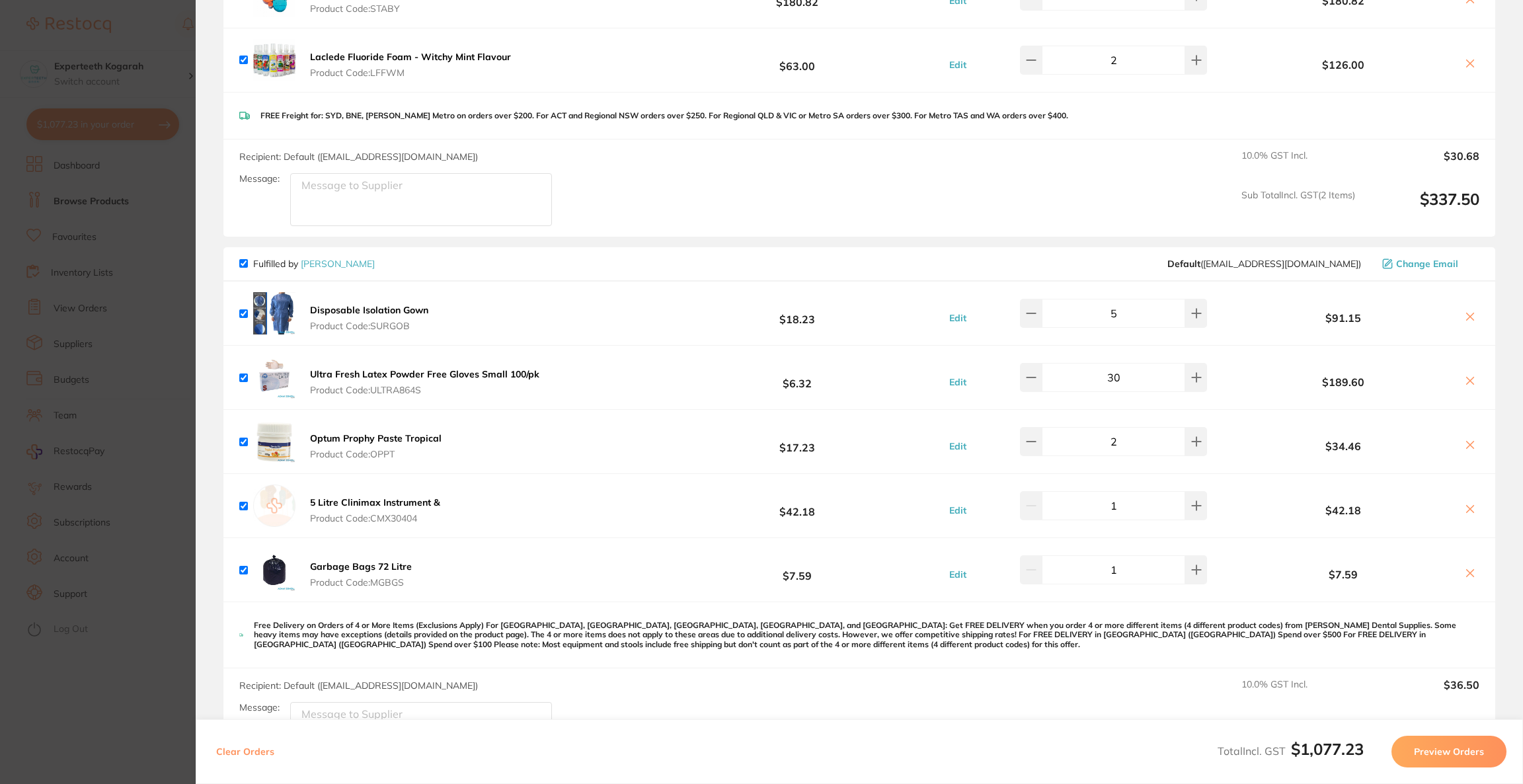
scroll to position [0, 0]
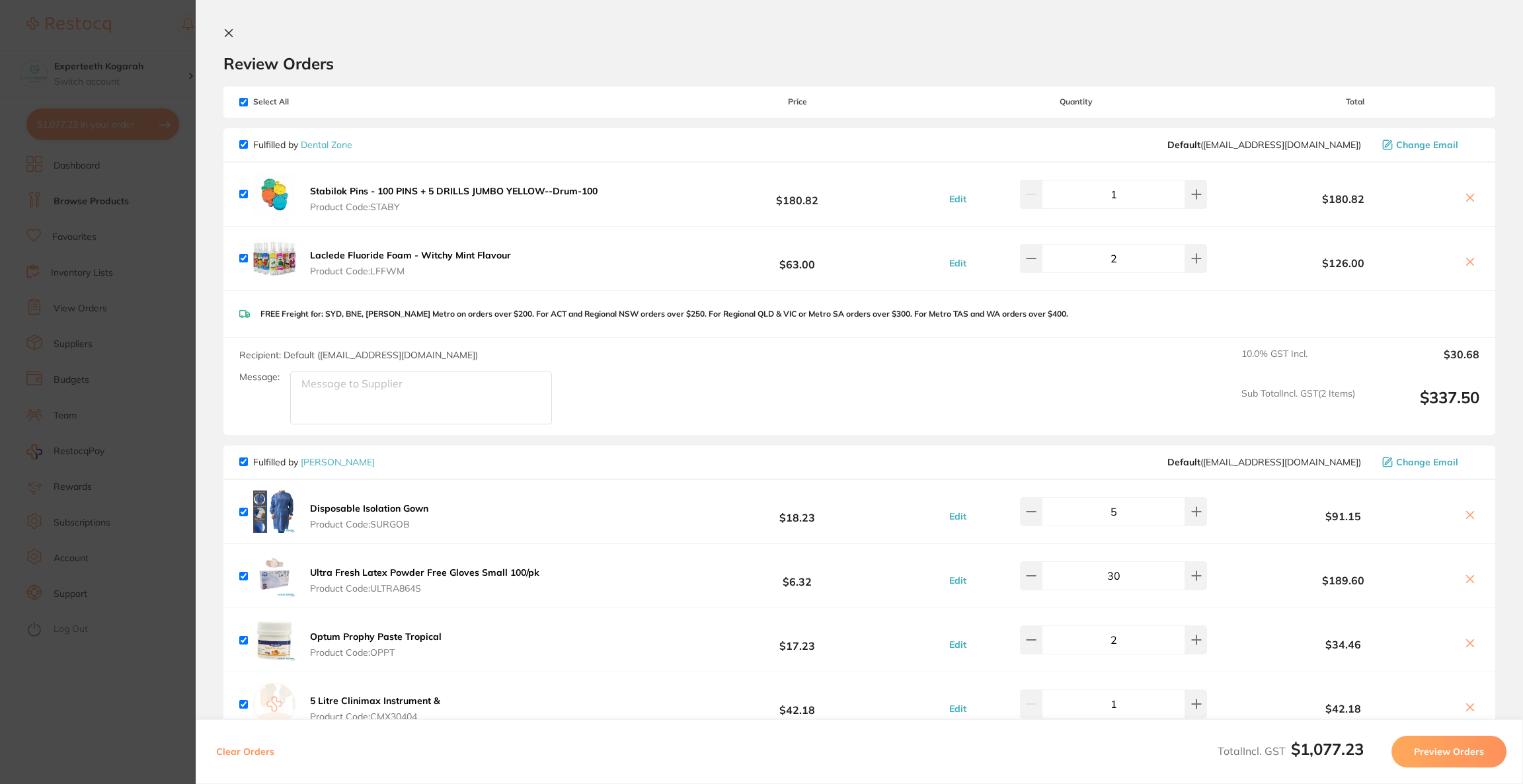
click at [244, 101] on input "checkbox" at bounding box center [243, 102] width 8 height 8
checkbox input "false"
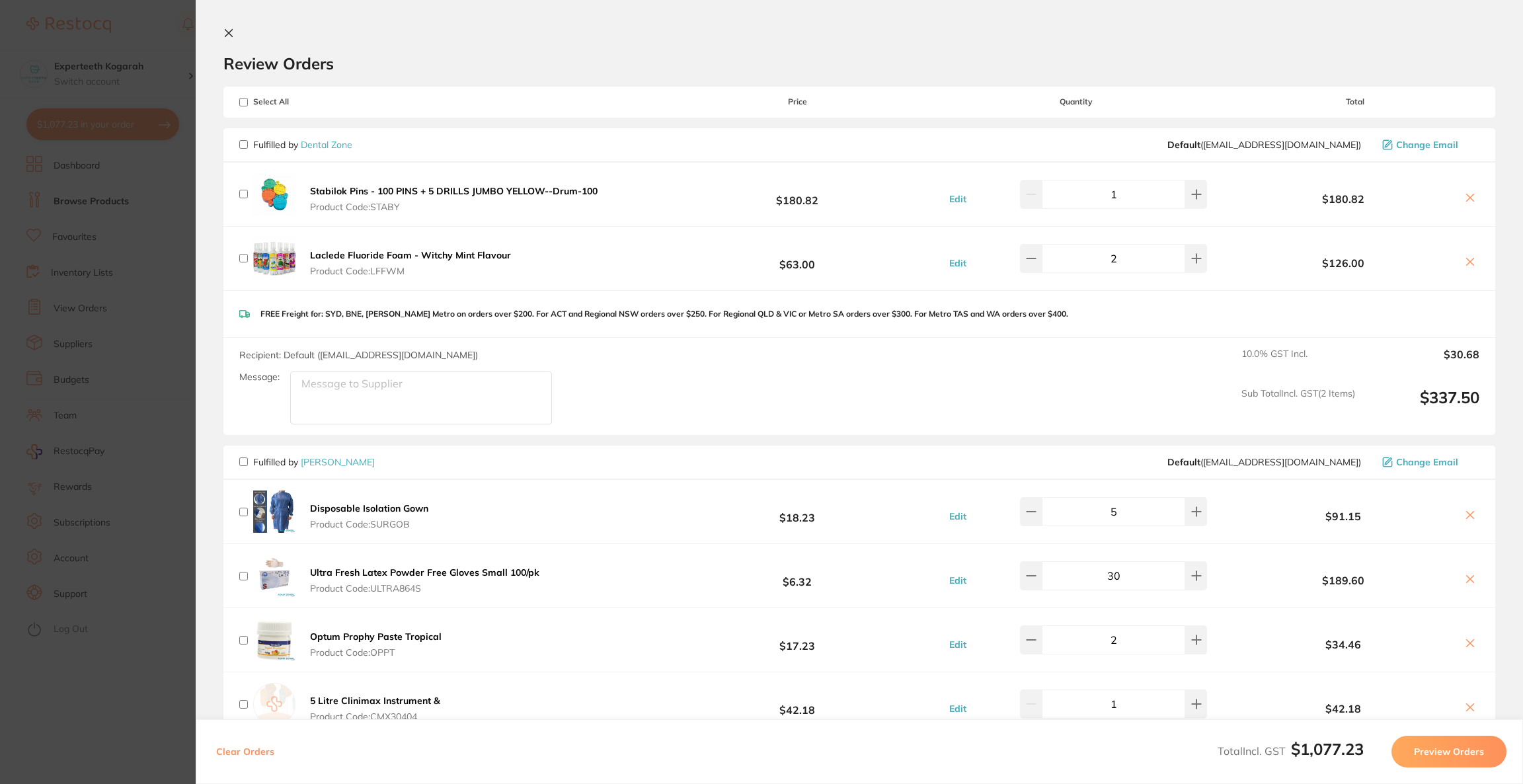
checkbox input "false"
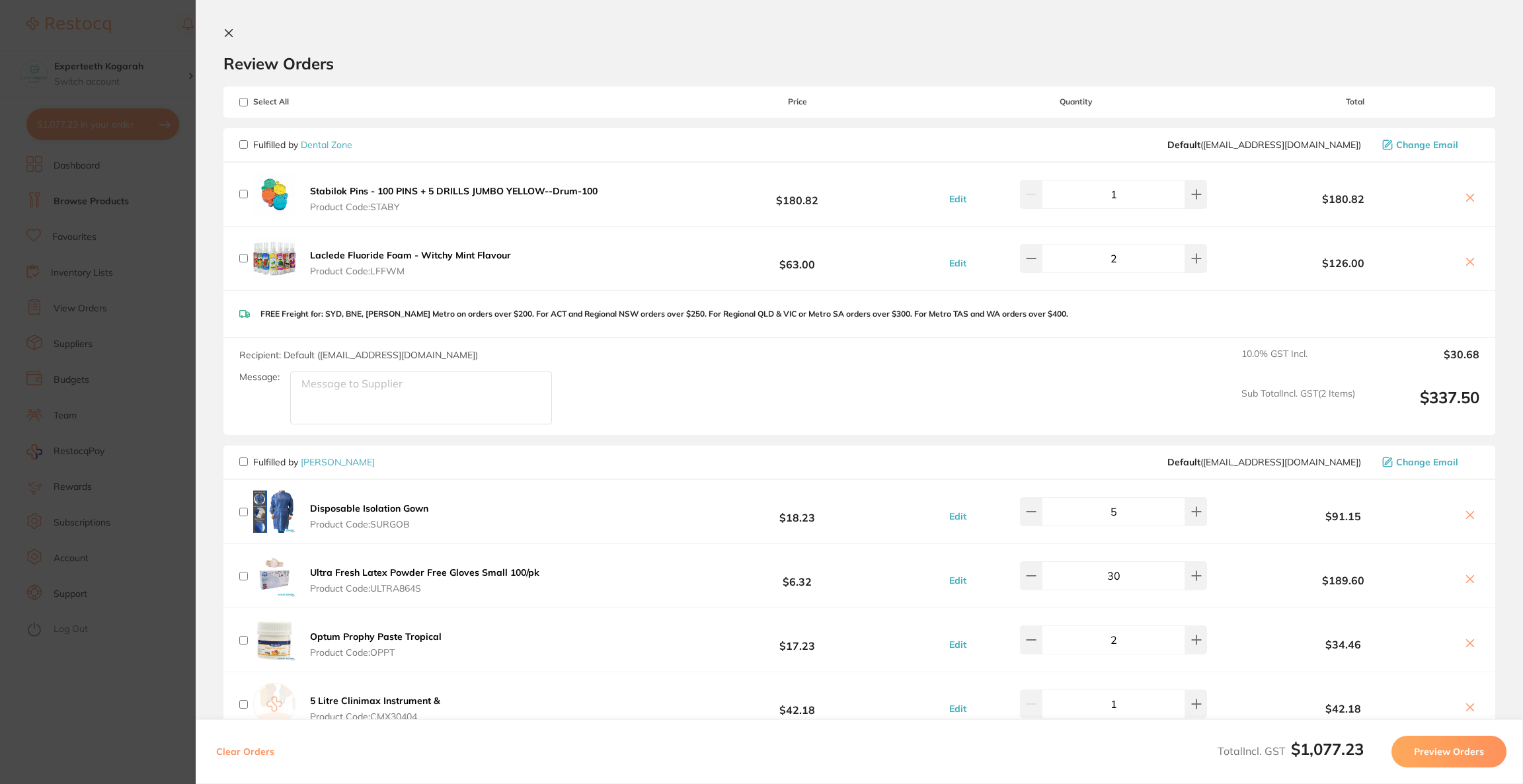
checkbox input "false"
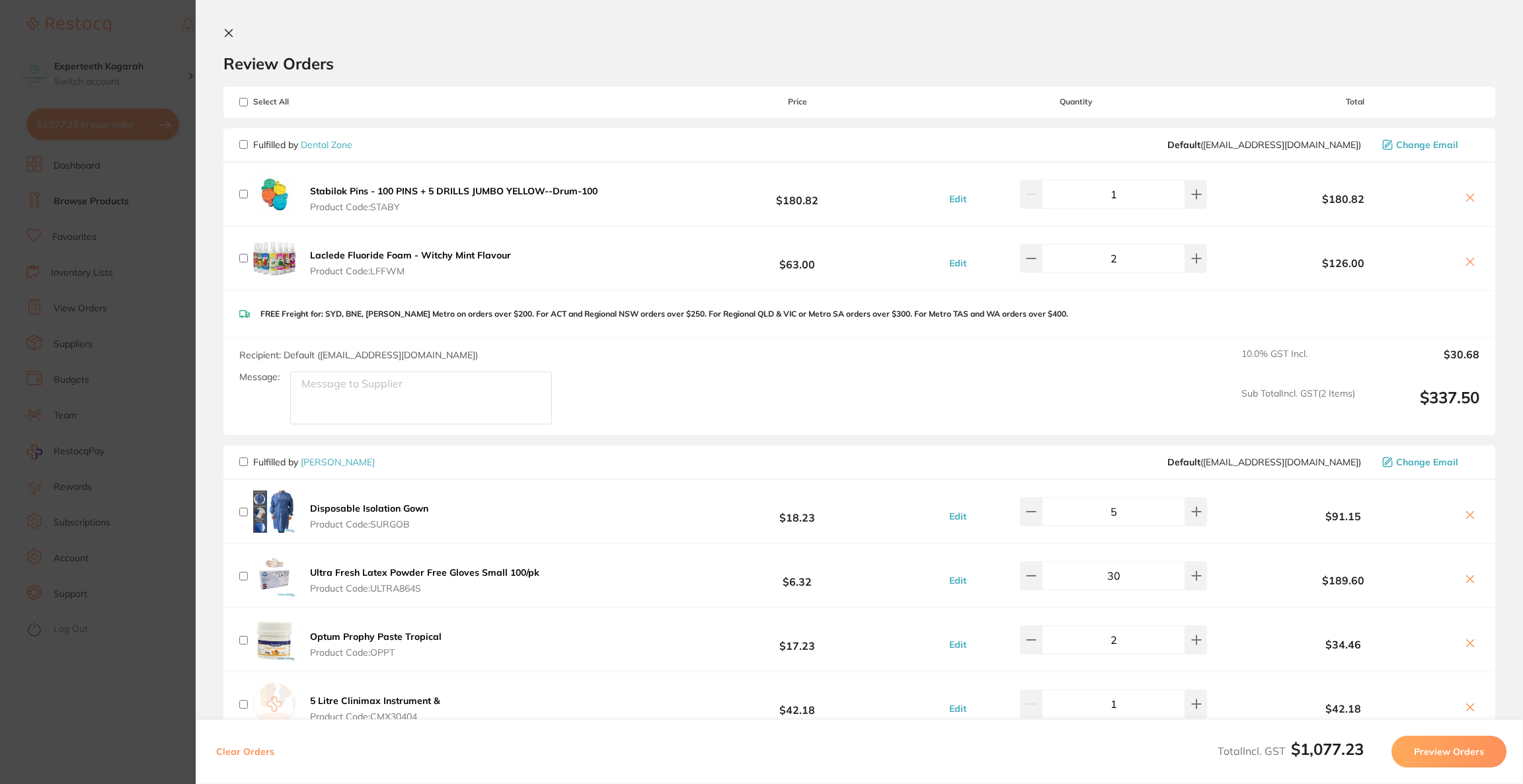
checkbox input "false"
click at [242, 140] on input "checkbox" at bounding box center [243, 144] width 8 height 8
checkbox input "true"
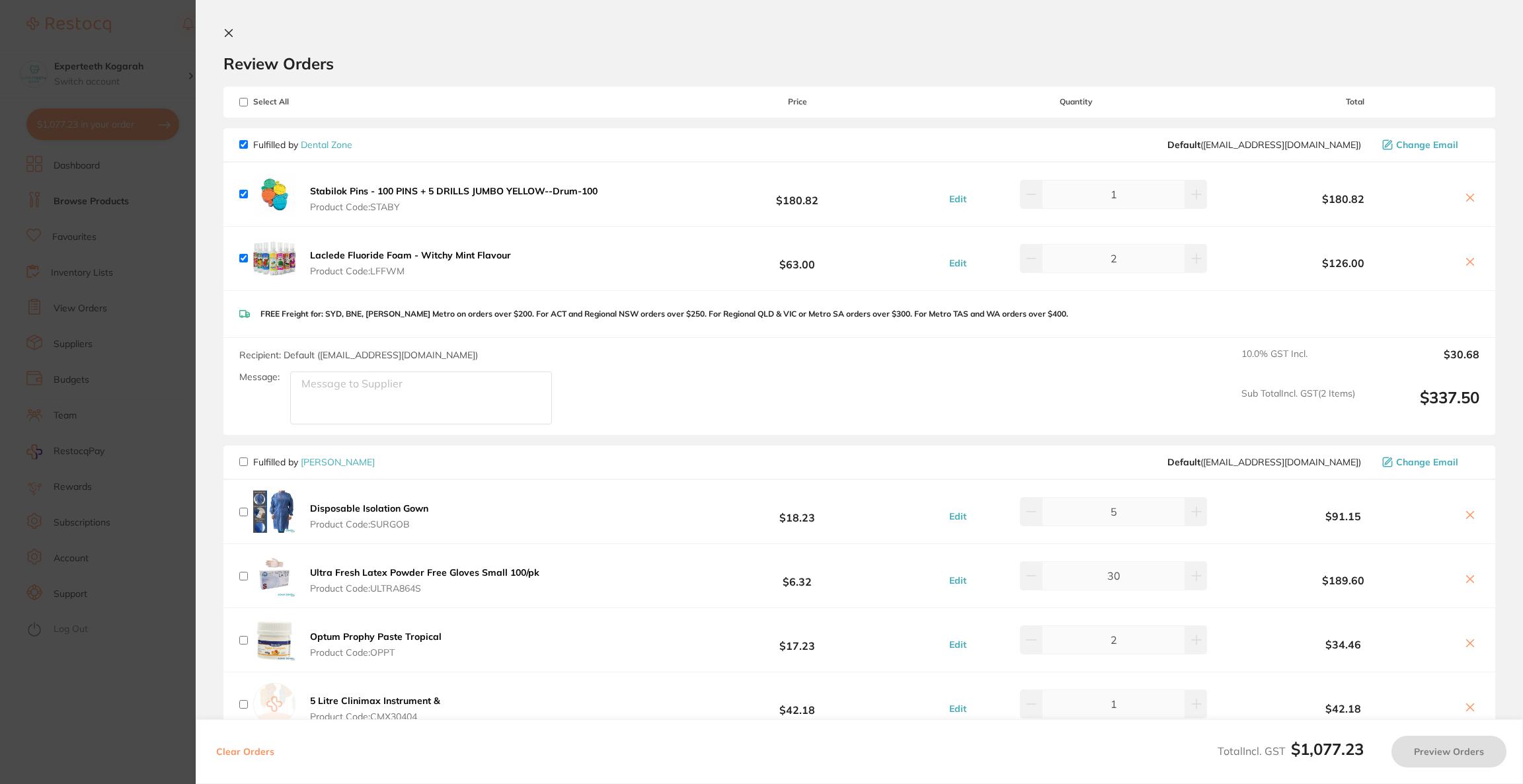
checkbox input "true"
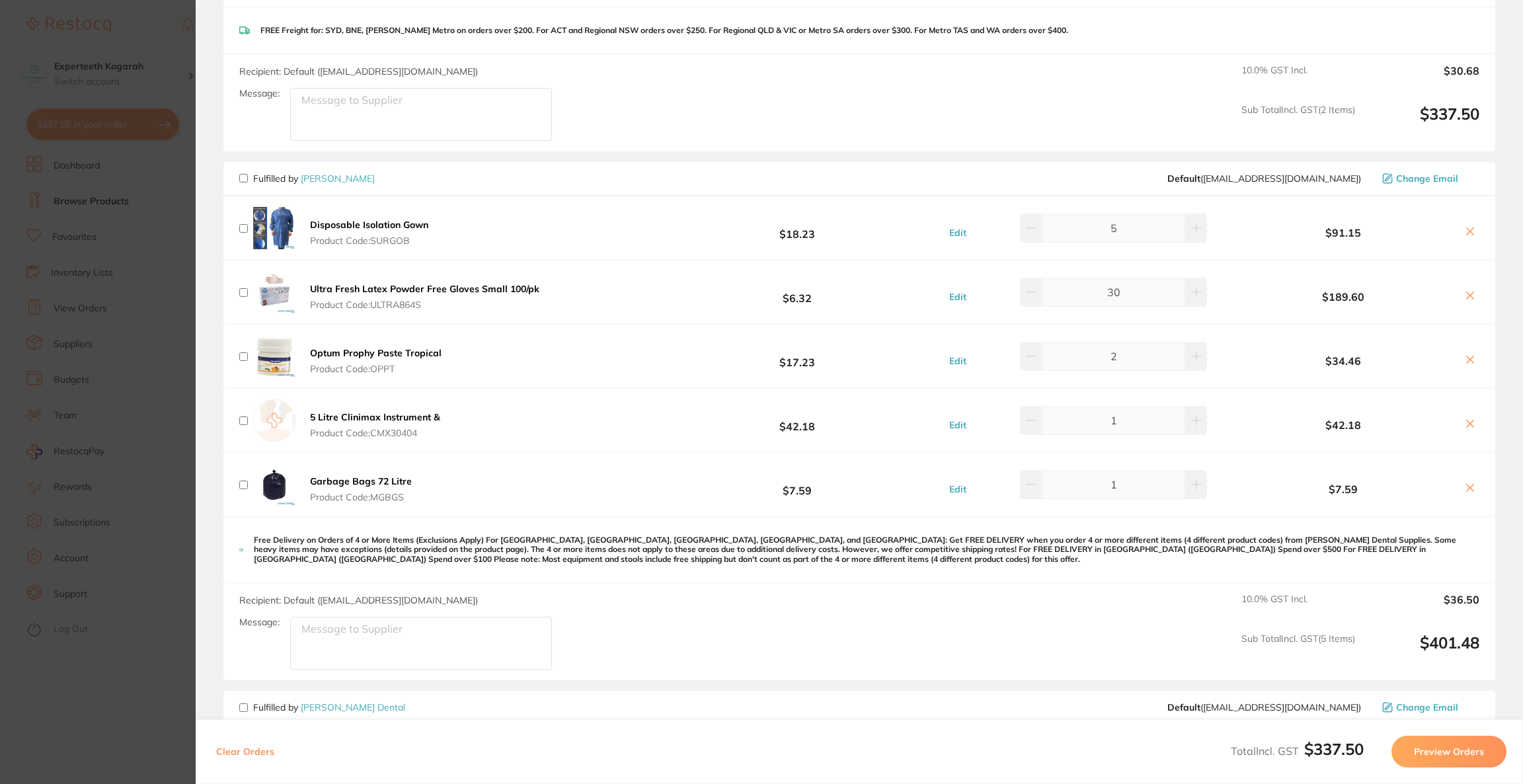
scroll to position [297, 0]
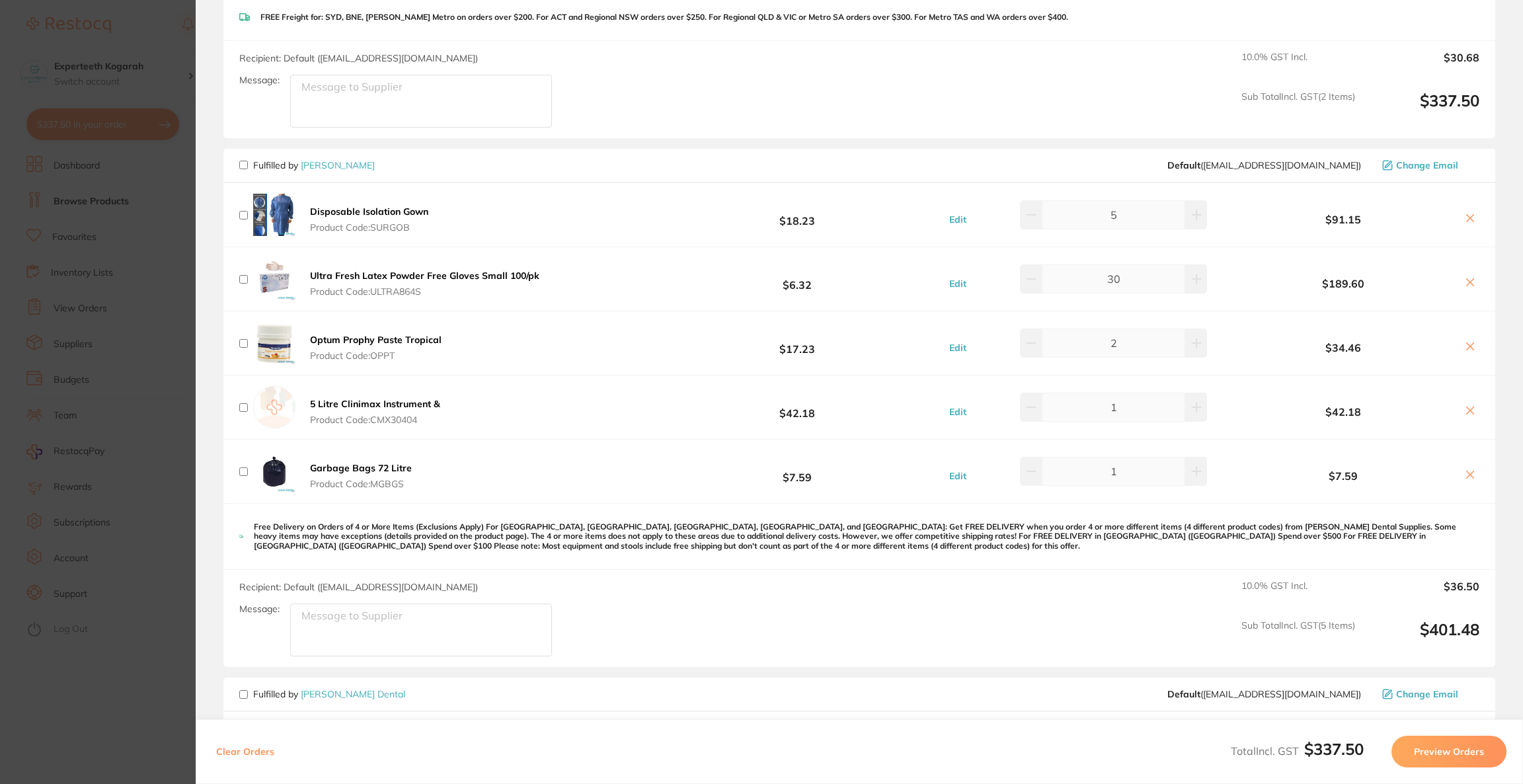
click at [241, 163] on input "checkbox" at bounding box center [243, 165] width 8 height 8
checkbox input "true"
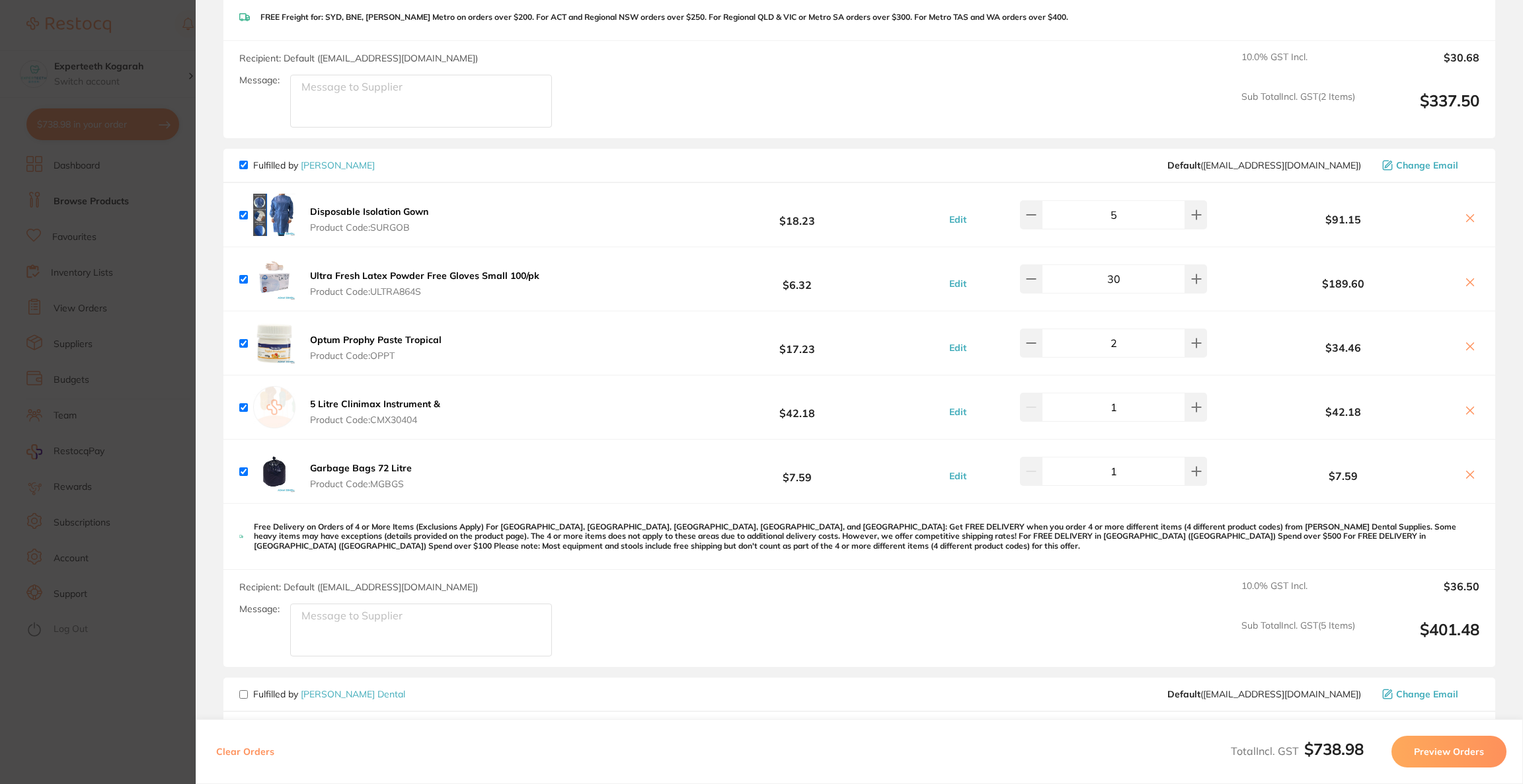
checkbox input "true"
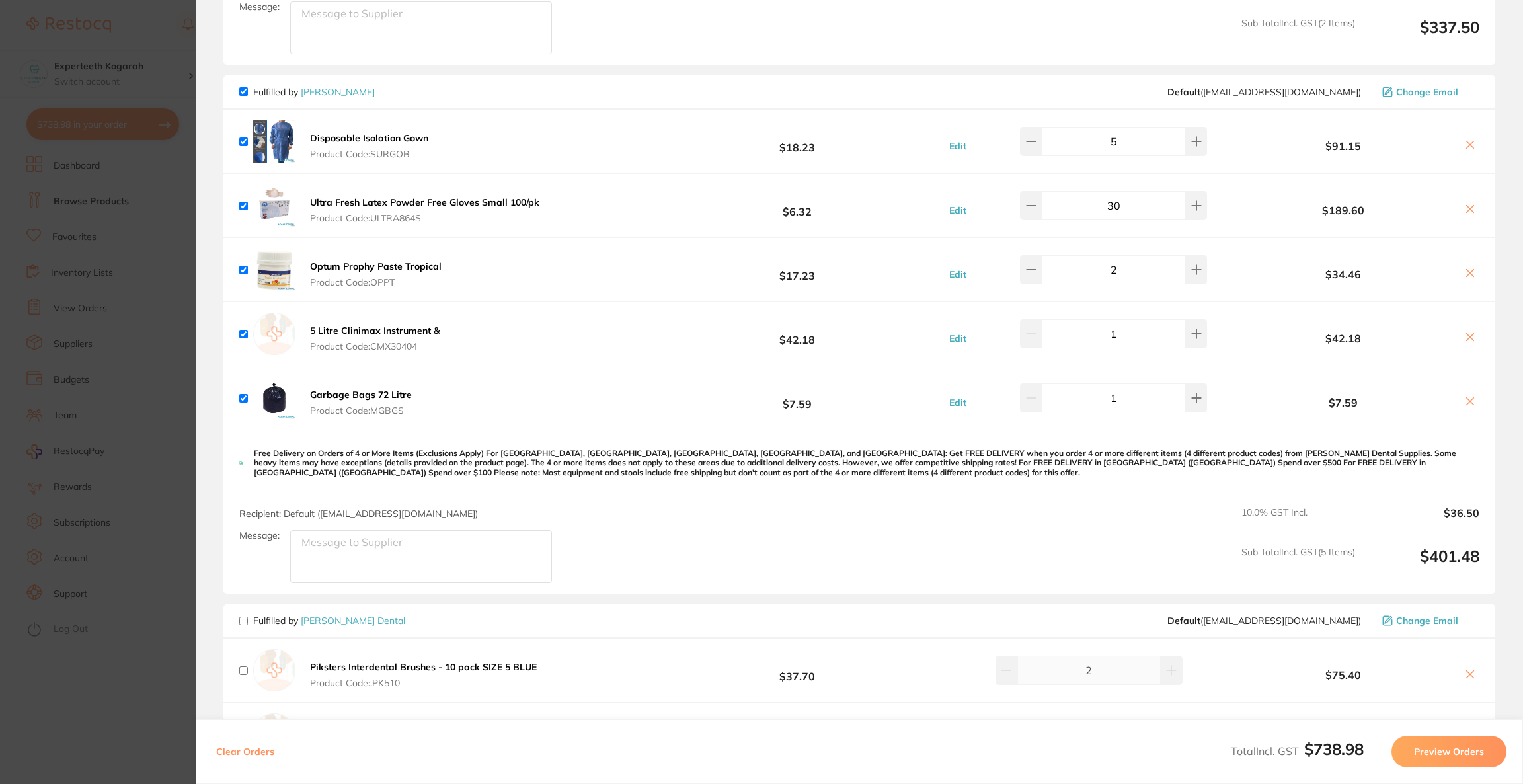
scroll to position [495, 0]
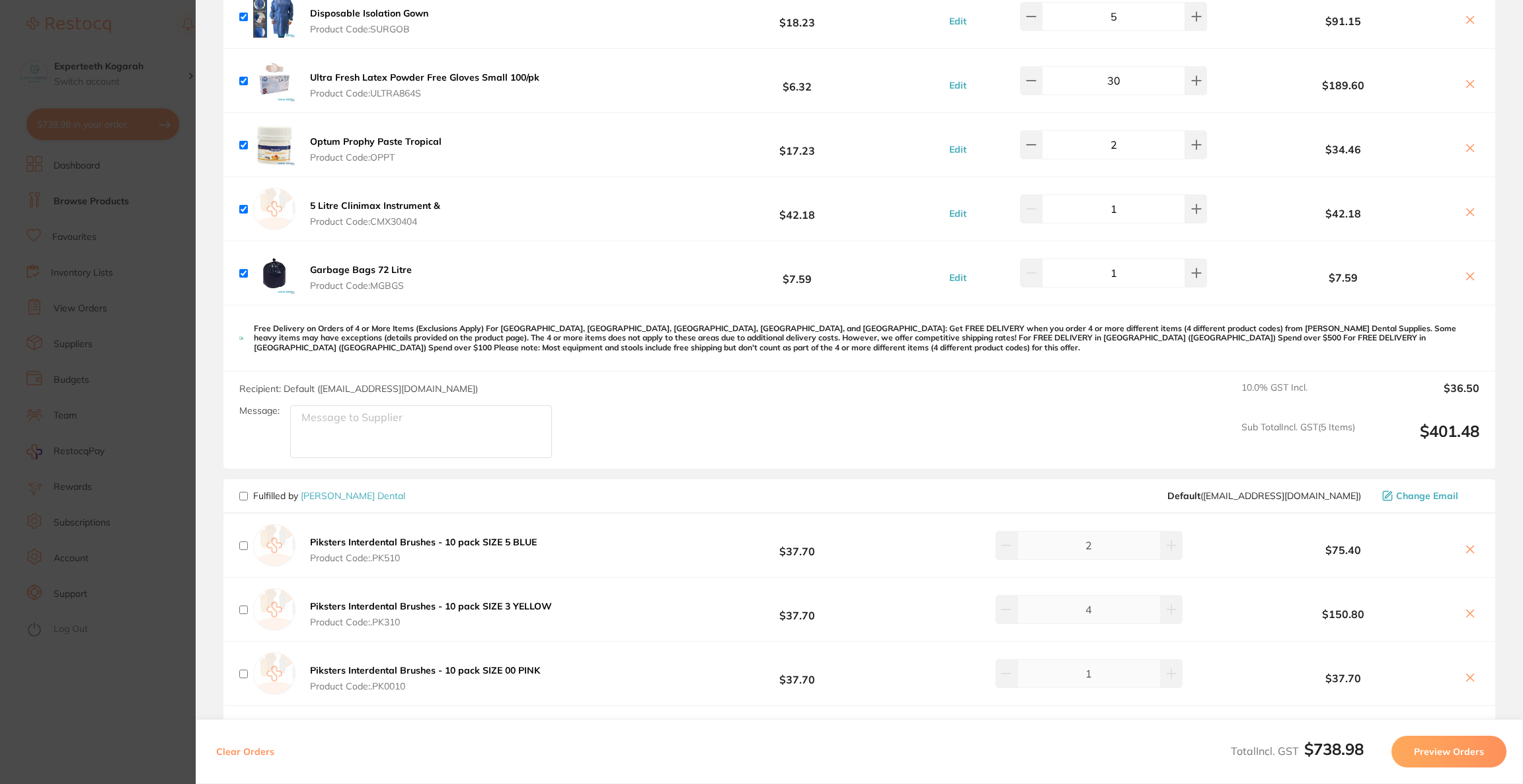
click at [243, 497] on input "checkbox" at bounding box center [243, 496] width 8 height 8
checkbox input "true"
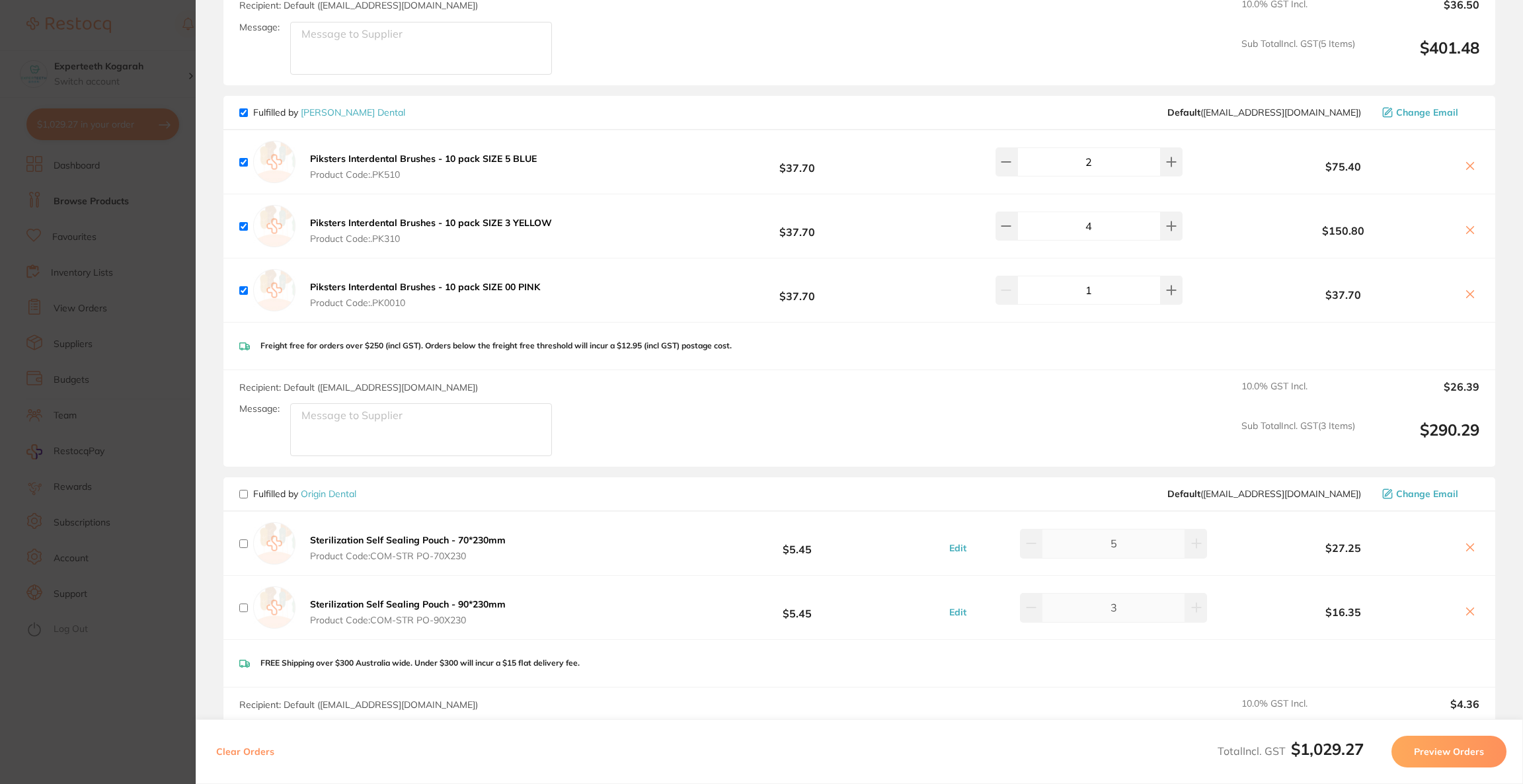
scroll to position [892, 0]
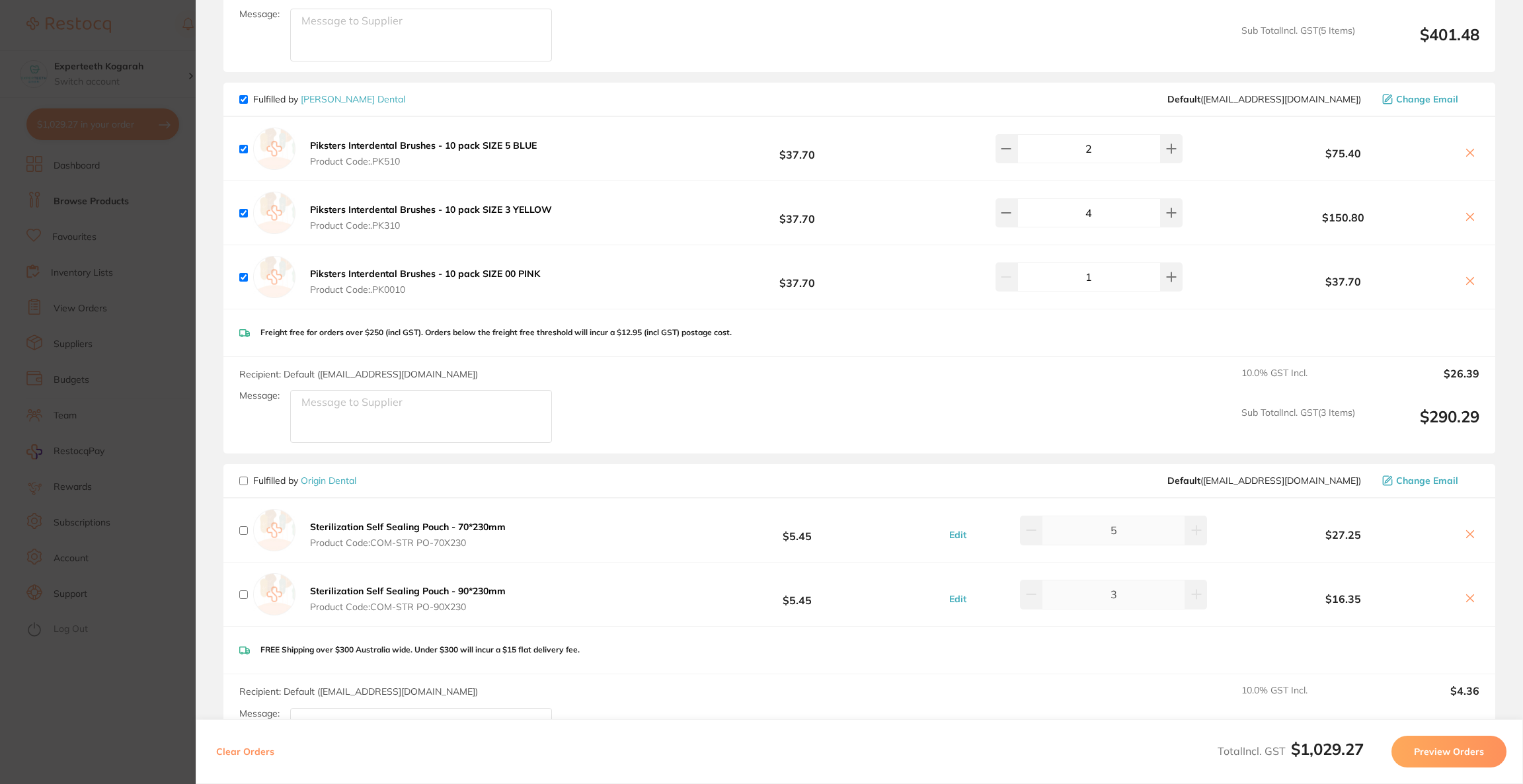
click at [1413, 754] on button "Preview Orders" at bounding box center [1449, 751] width 115 height 32
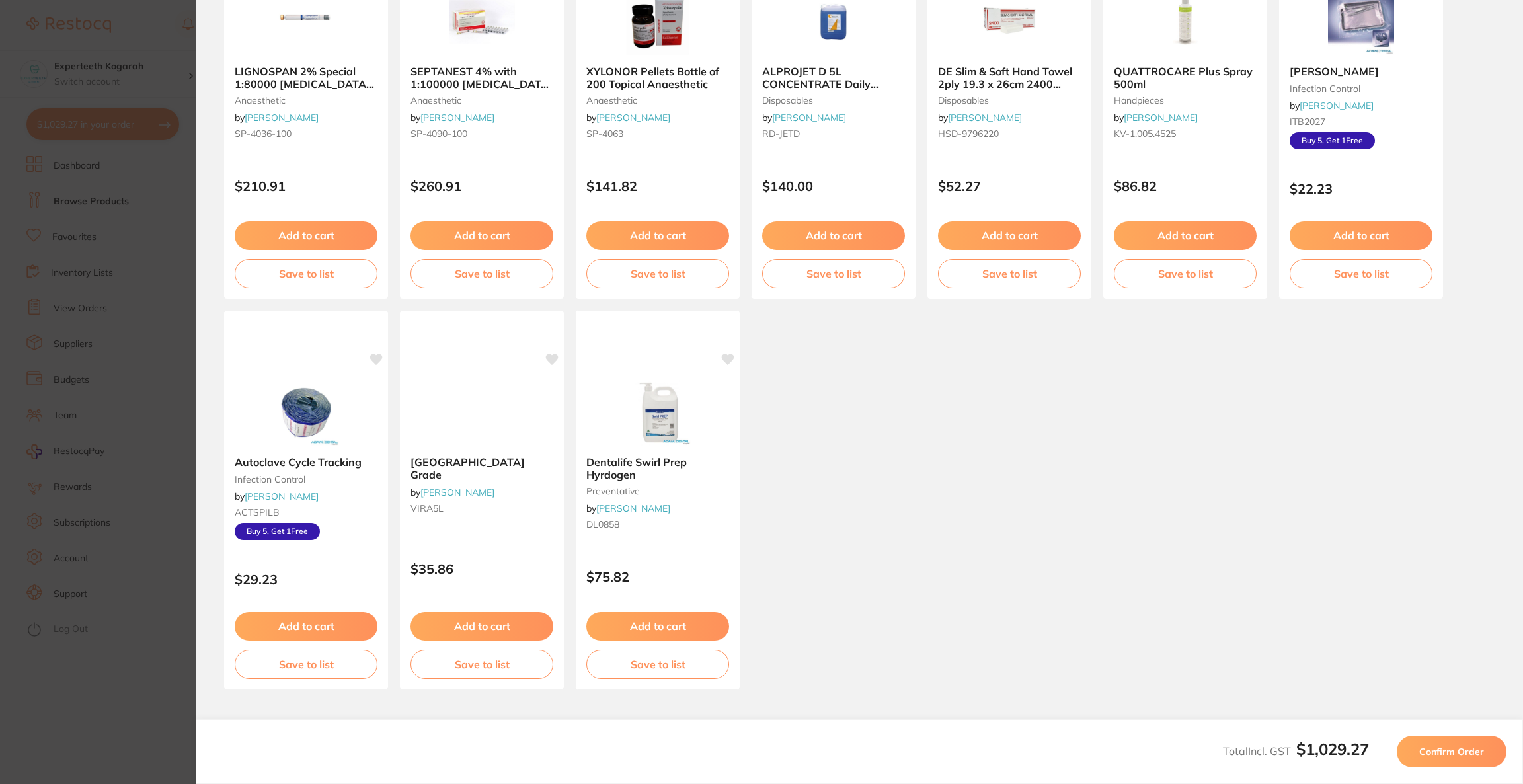
scroll to position [11, 0]
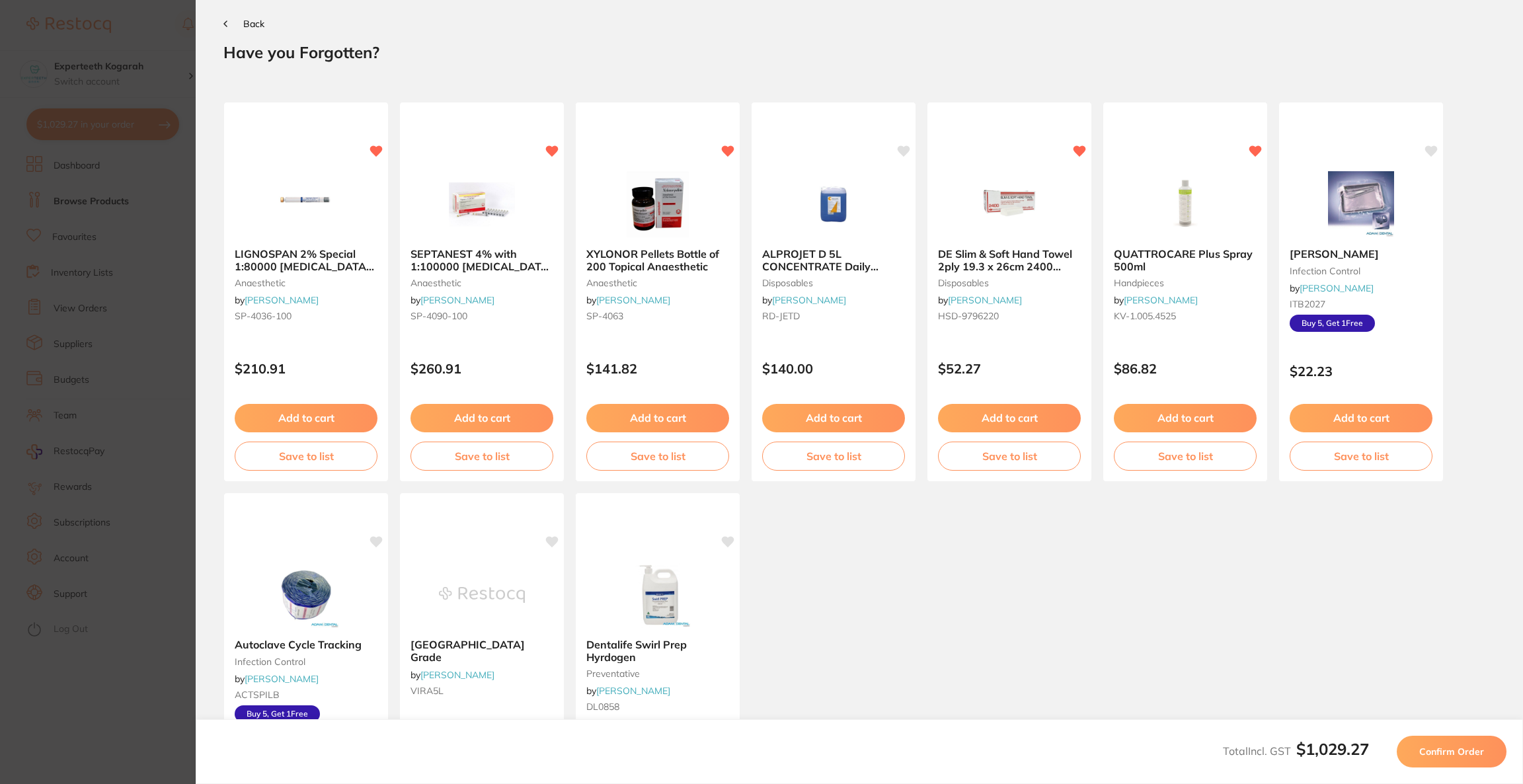
click at [1416, 754] on button "Confirm Order" at bounding box center [1452, 751] width 110 height 32
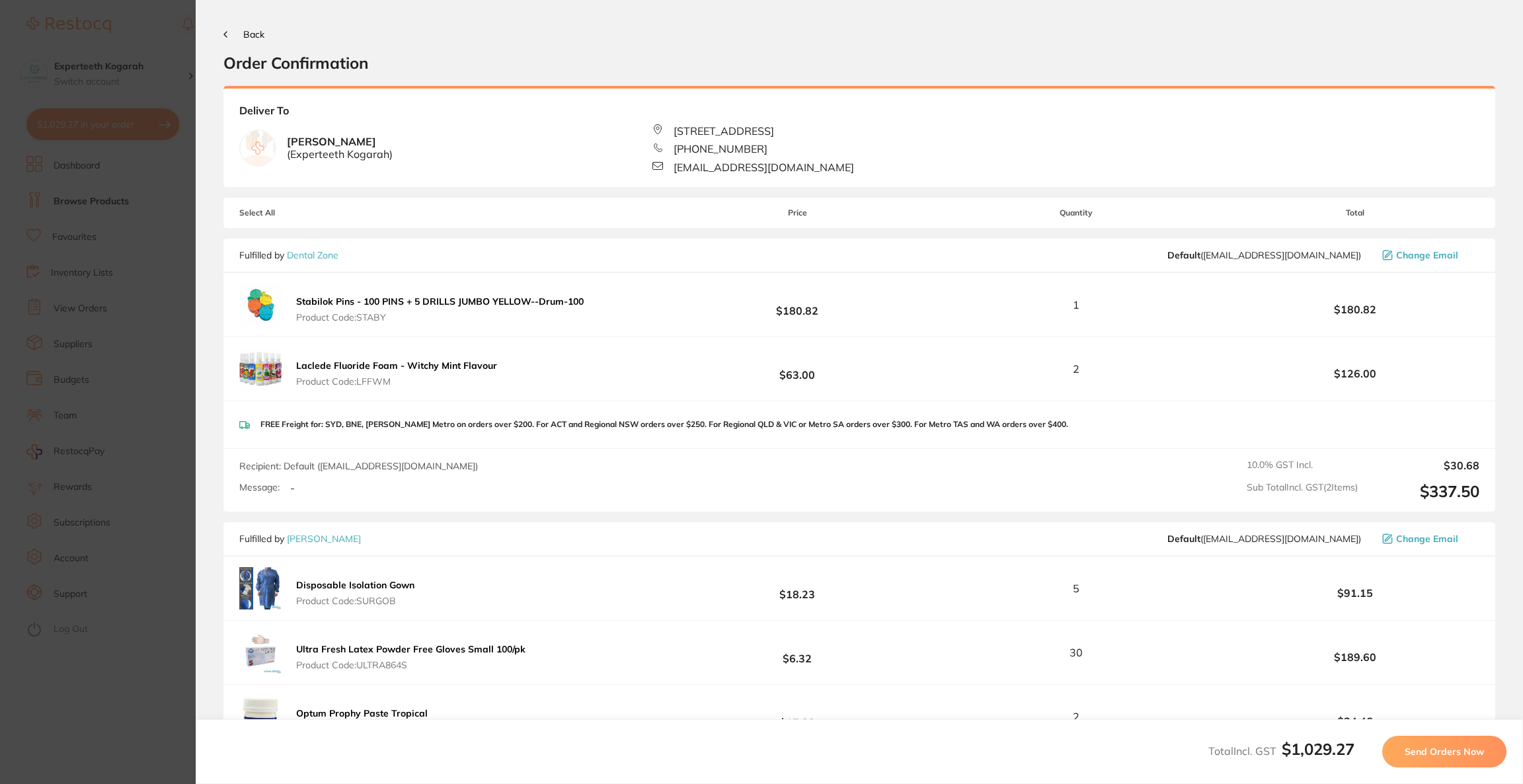
scroll to position [0, 0]
click at [1421, 753] on span "Send Orders Now" at bounding box center [1444, 751] width 79 height 12
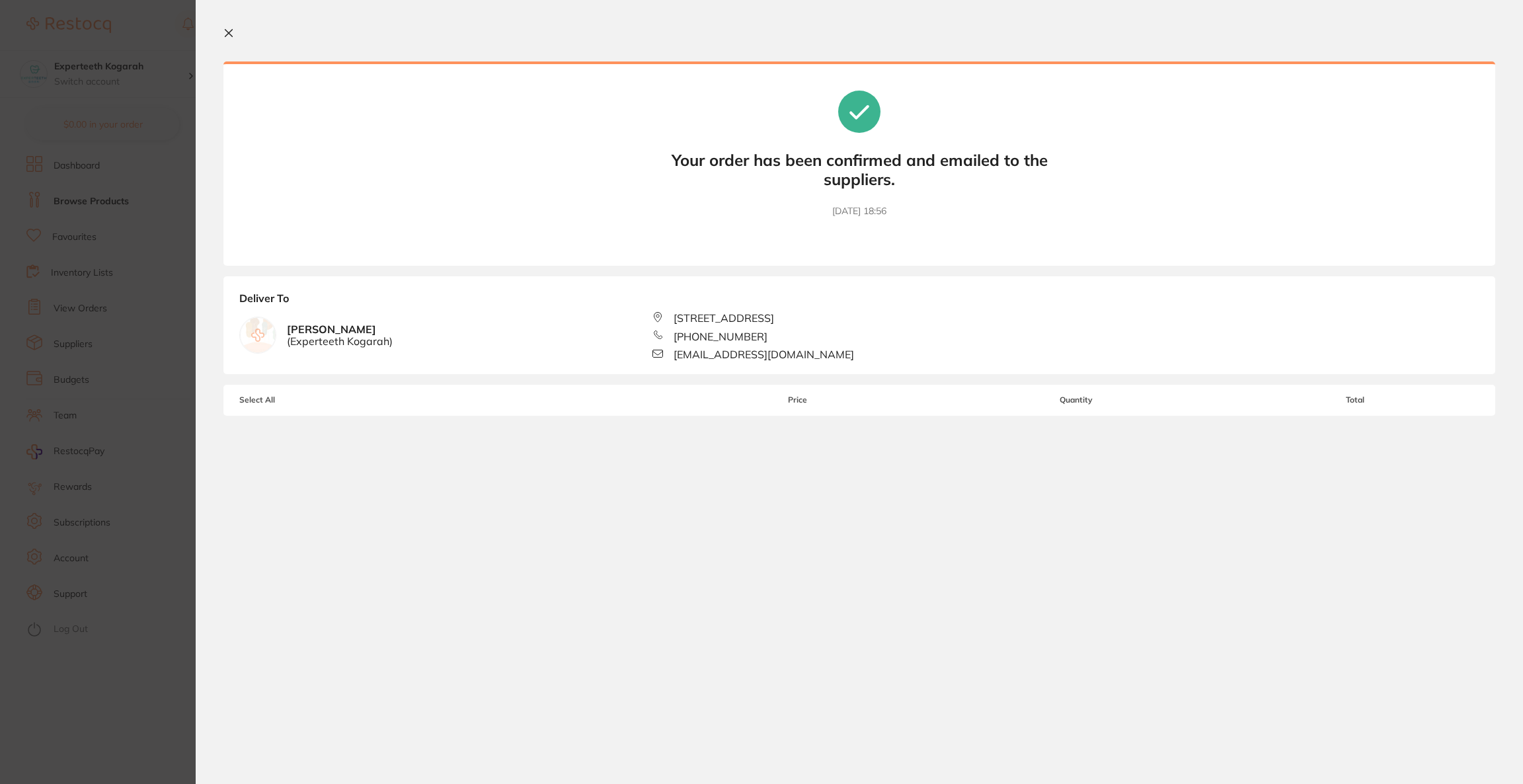
click at [122, 146] on section "Update RRP Set your pre negotiated price for this item. Item Agreed RRP (excl. …" at bounding box center [761, 392] width 1523 height 784
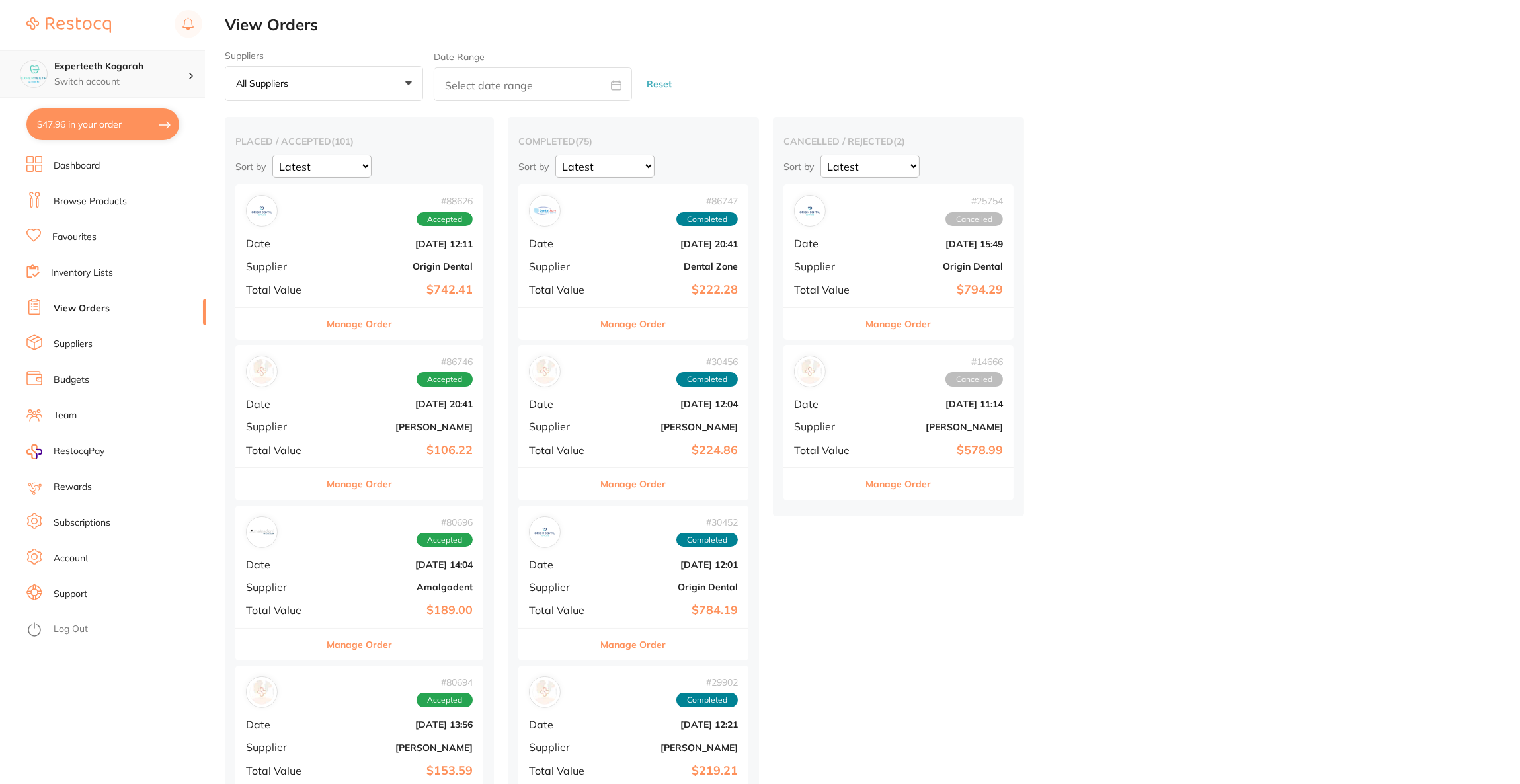
checkbox input "false"
click at [185, 87] on p "Switch account" at bounding box center [120, 82] width 134 height 13
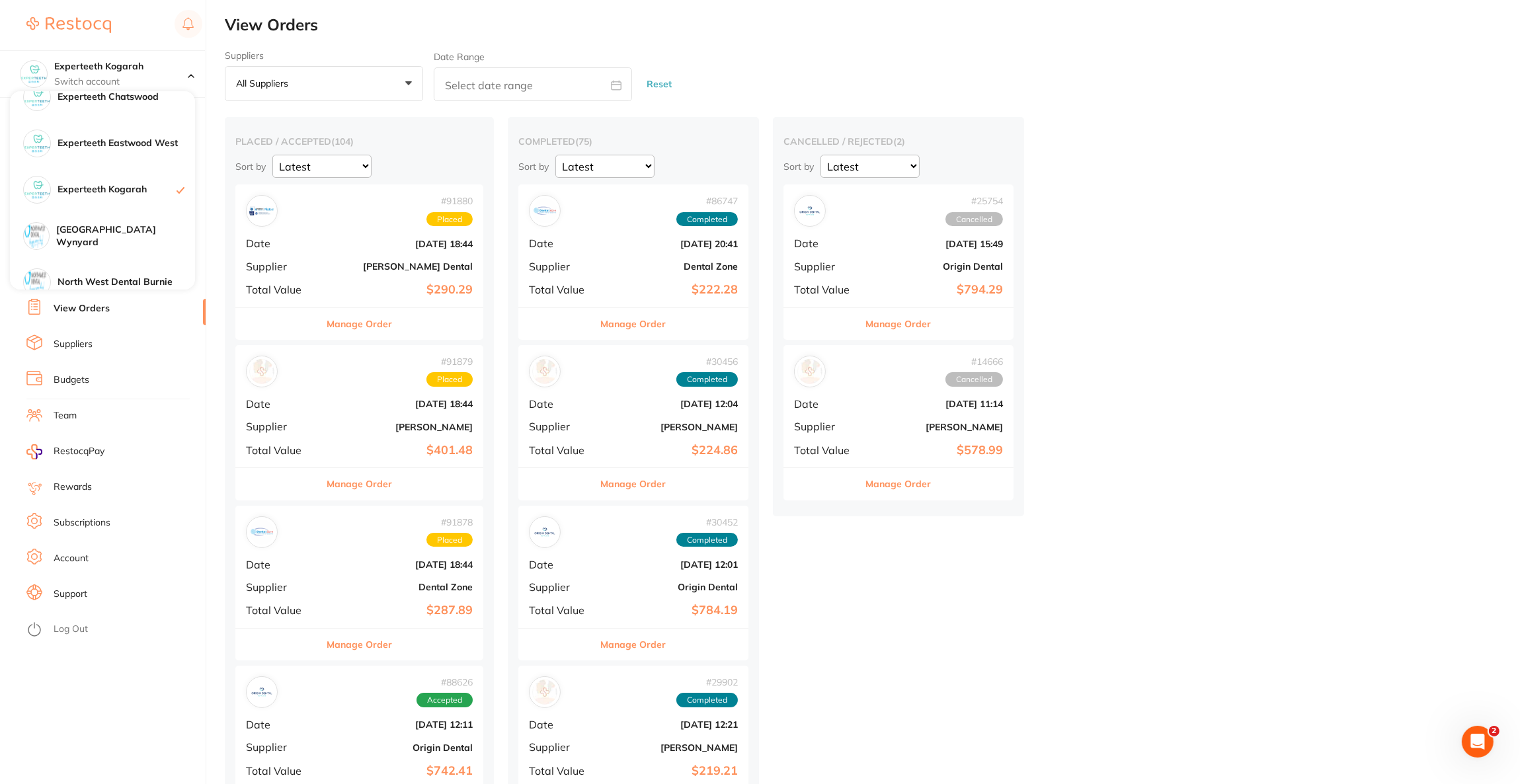
scroll to position [198, 0]
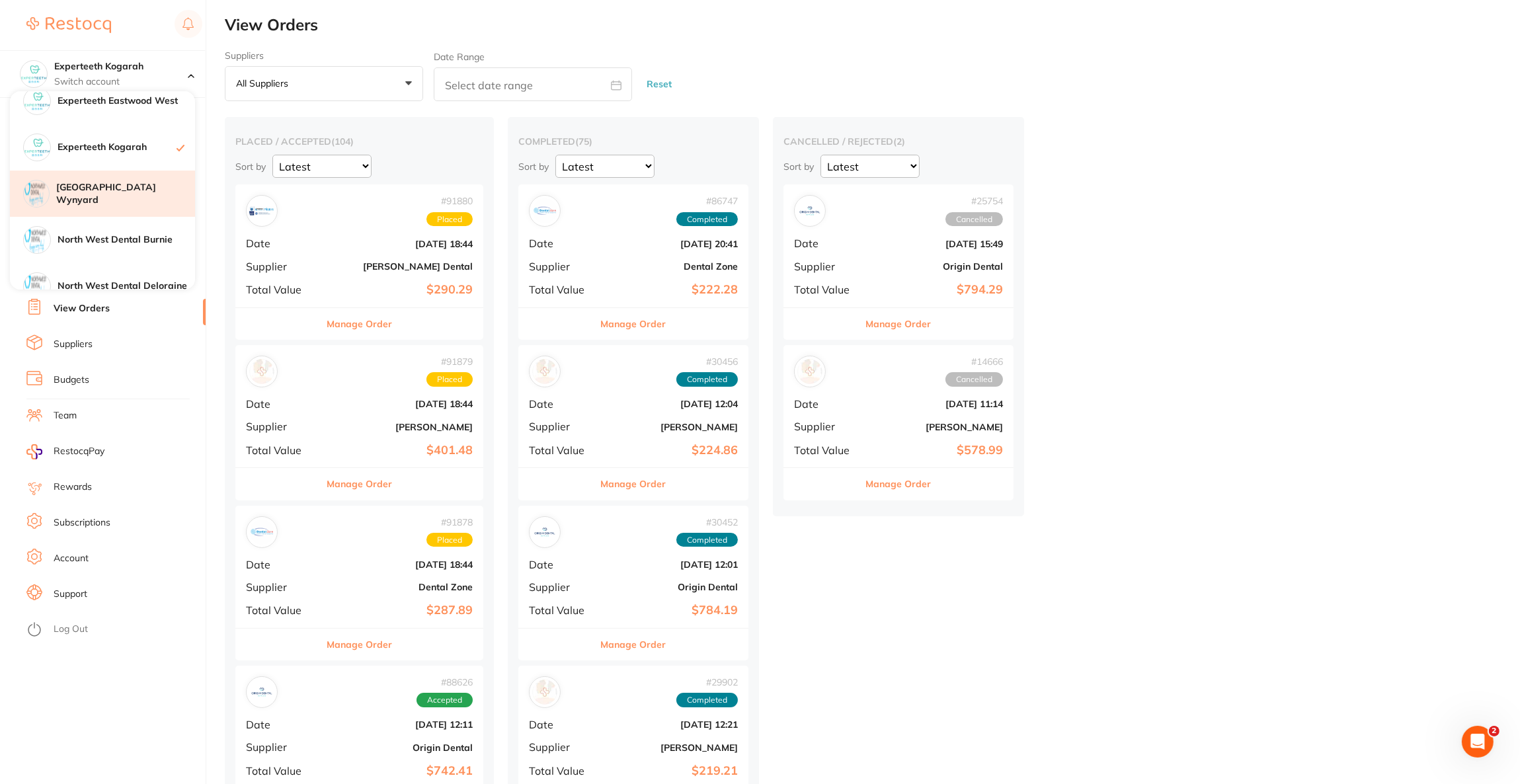
click at [157, 193] on h4 "[GEOGRAPHIC_DATA] Wynyard" at bounding box center [125, 193] width 138 height 25
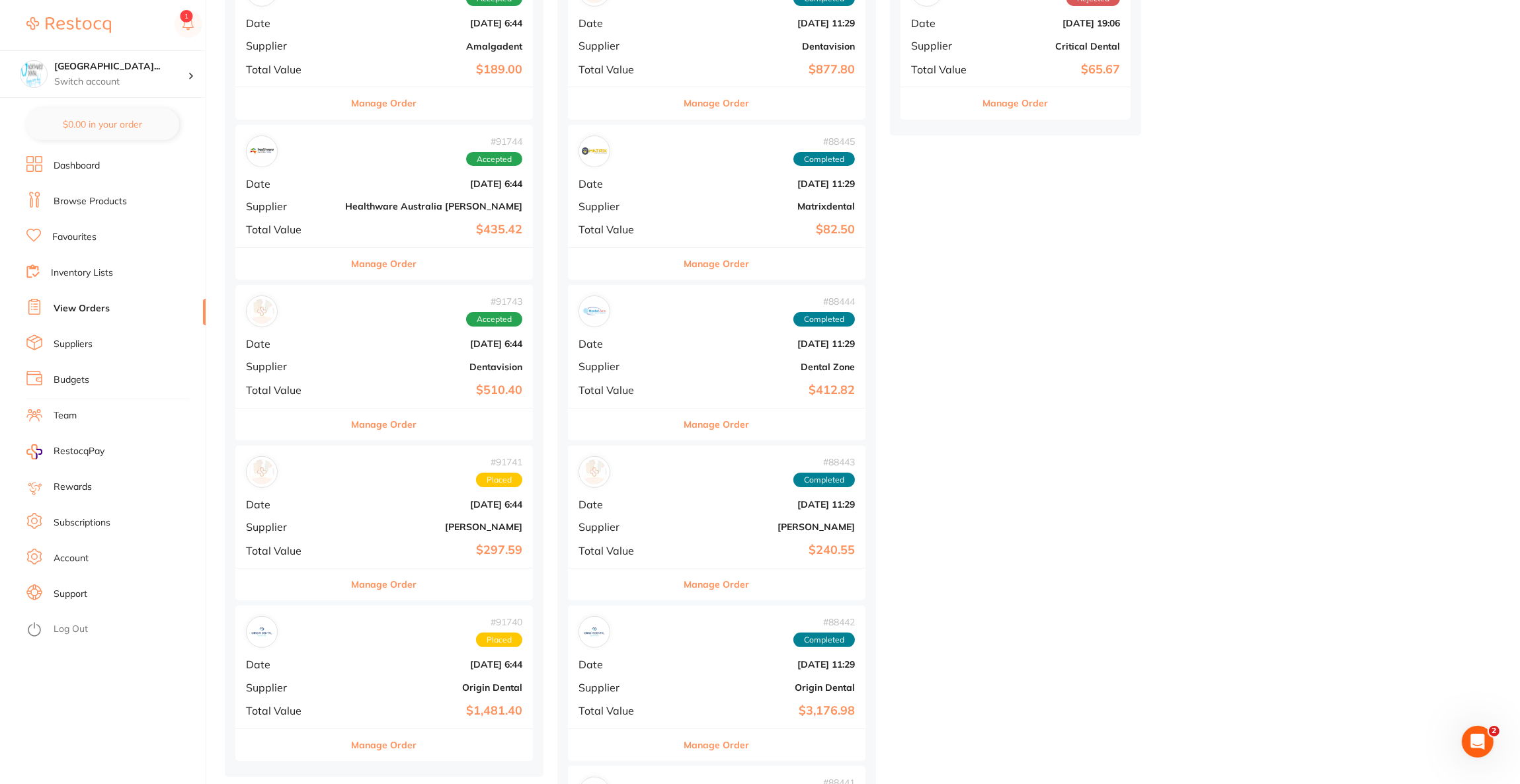
scroll to position [397, 0]
